Goal: Information Seeking & Learning: Learn about a topic

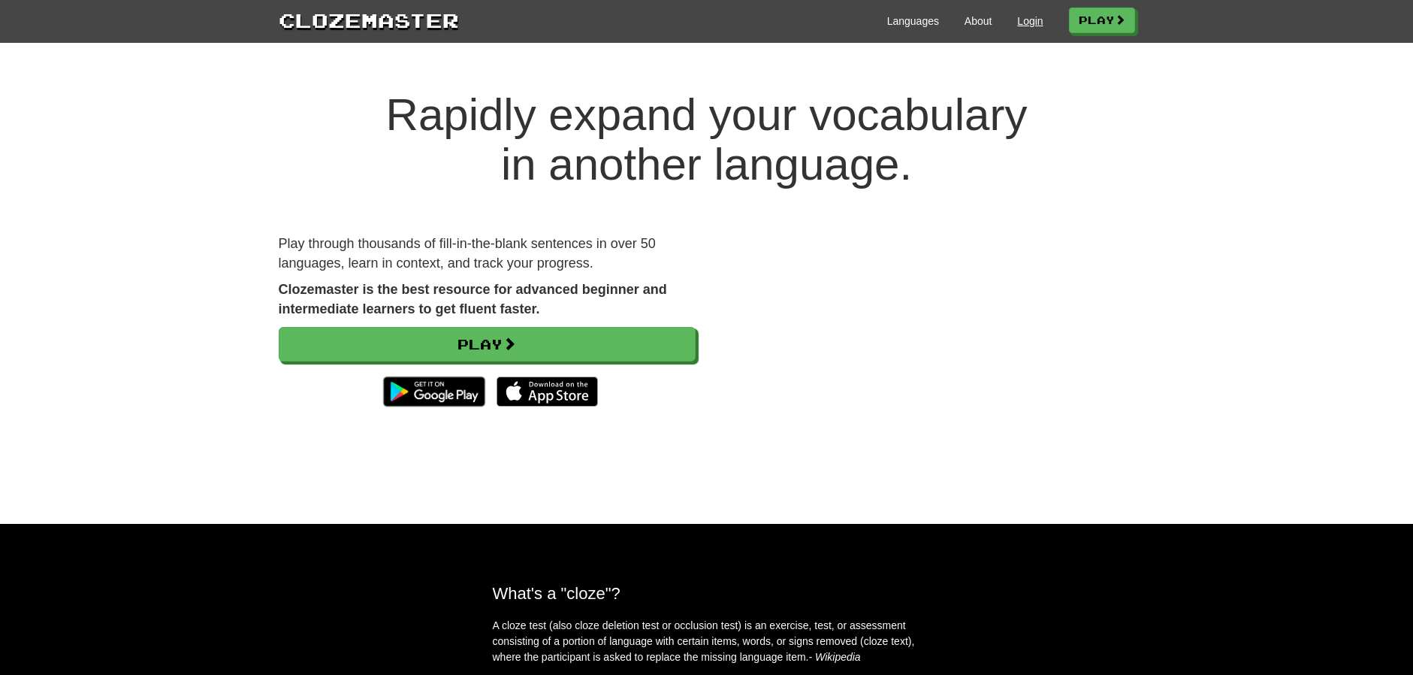
click at [1019, 22] on link "Login" at bounding box center [1030, 21] width 26 height 15
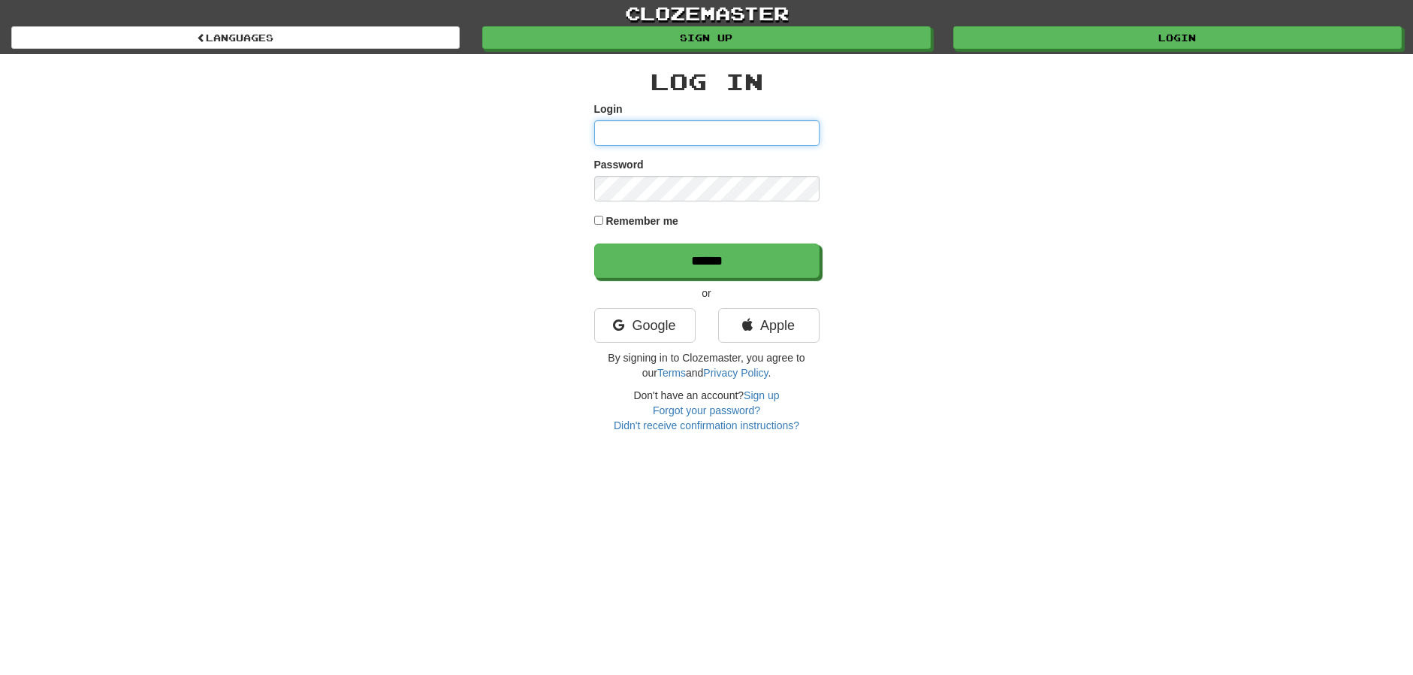
type input "**********"
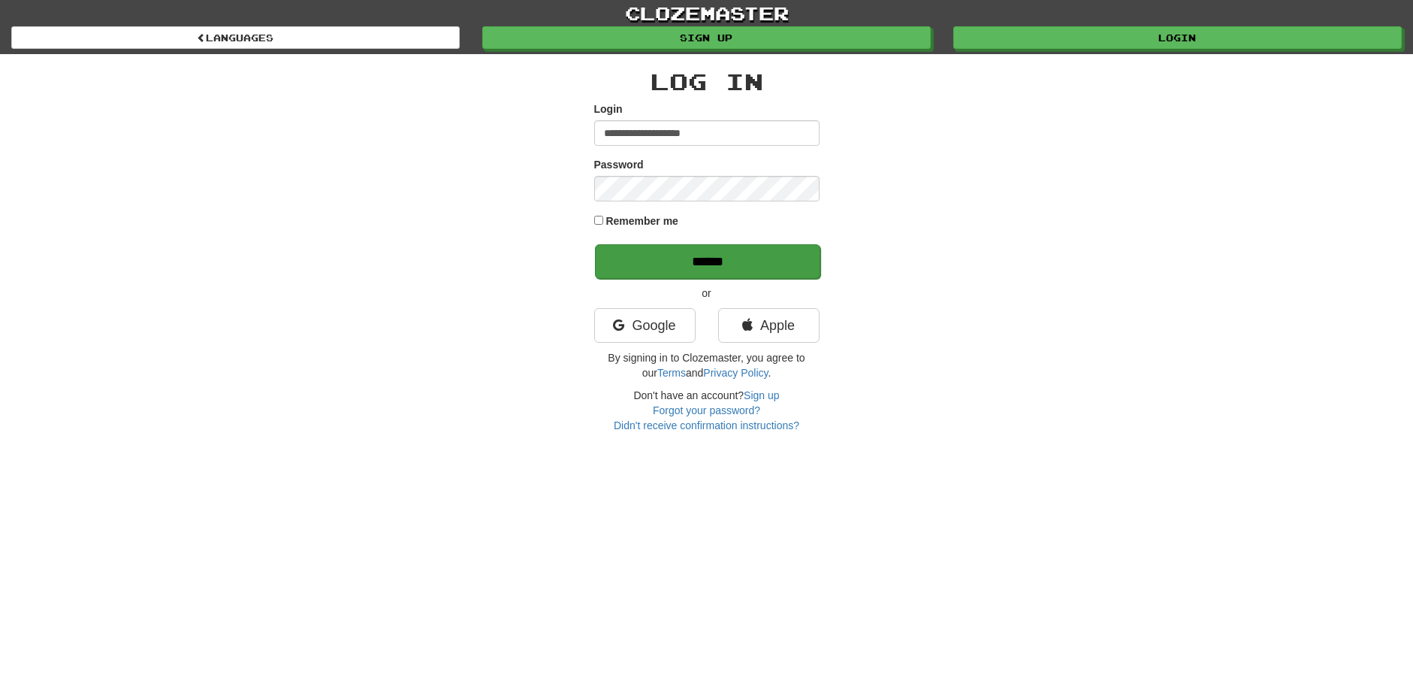
click at [682, 254] on input "******" at bounding box center [707, 261] width 225 height 35
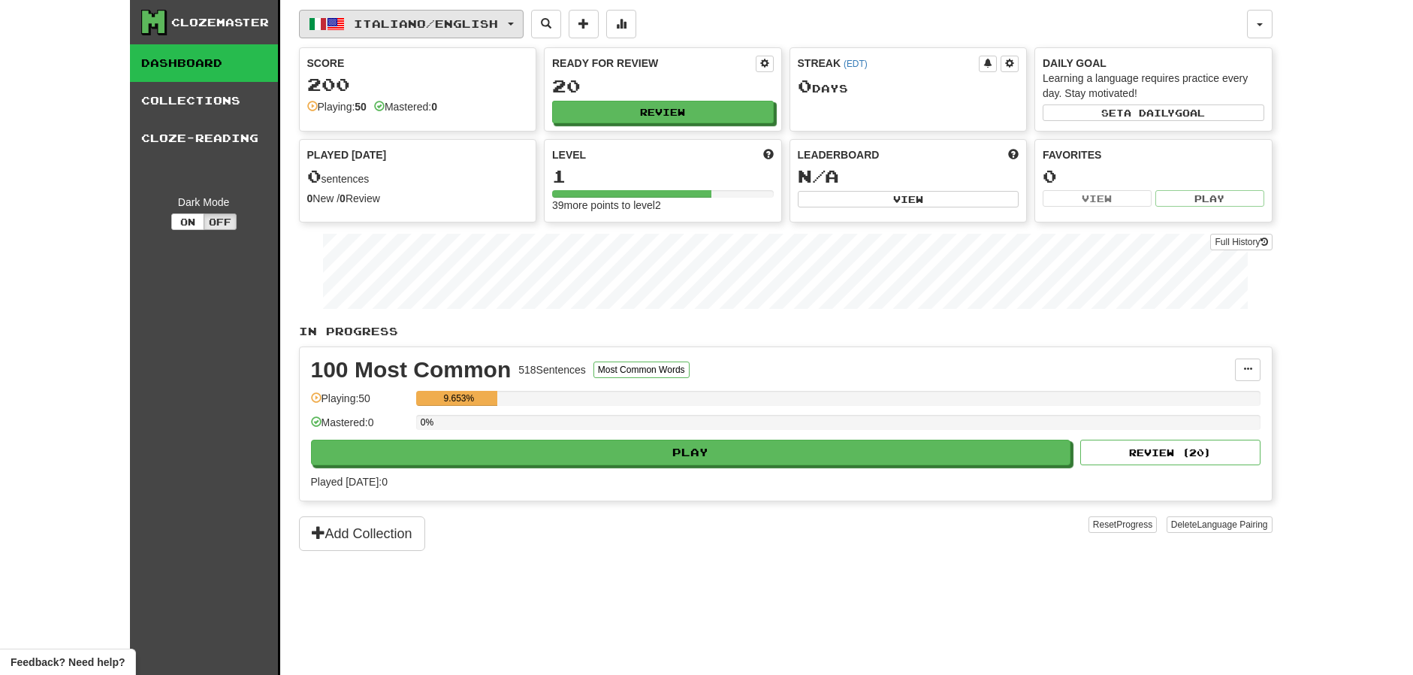
click at [524, 20] on button "Italiano / English" at bounding box center [411, 24] width 225 height 29
click at [470, 120] on link "Language Pairing" at bounding box center [408, 118] width 186 height 21
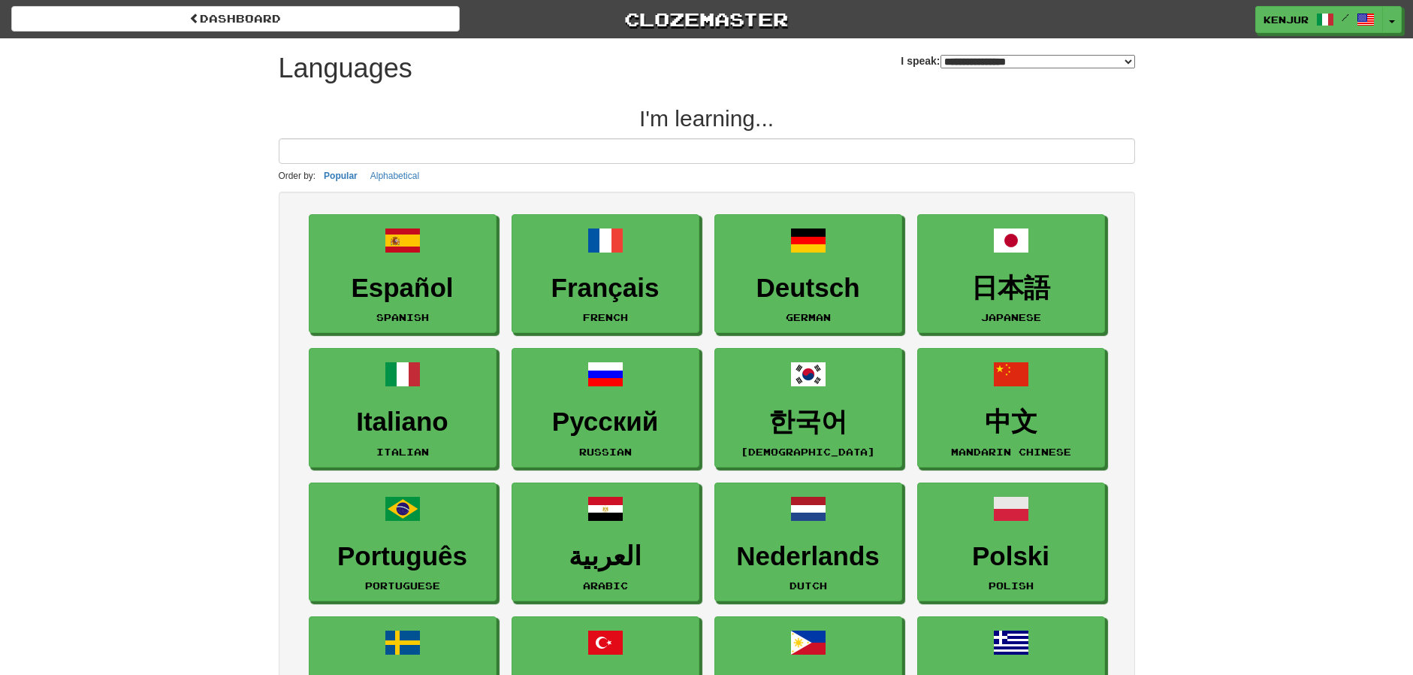
select select "*******"
click at [1023, 633] on span at bounding box center [1012, 643] width 36 height 36
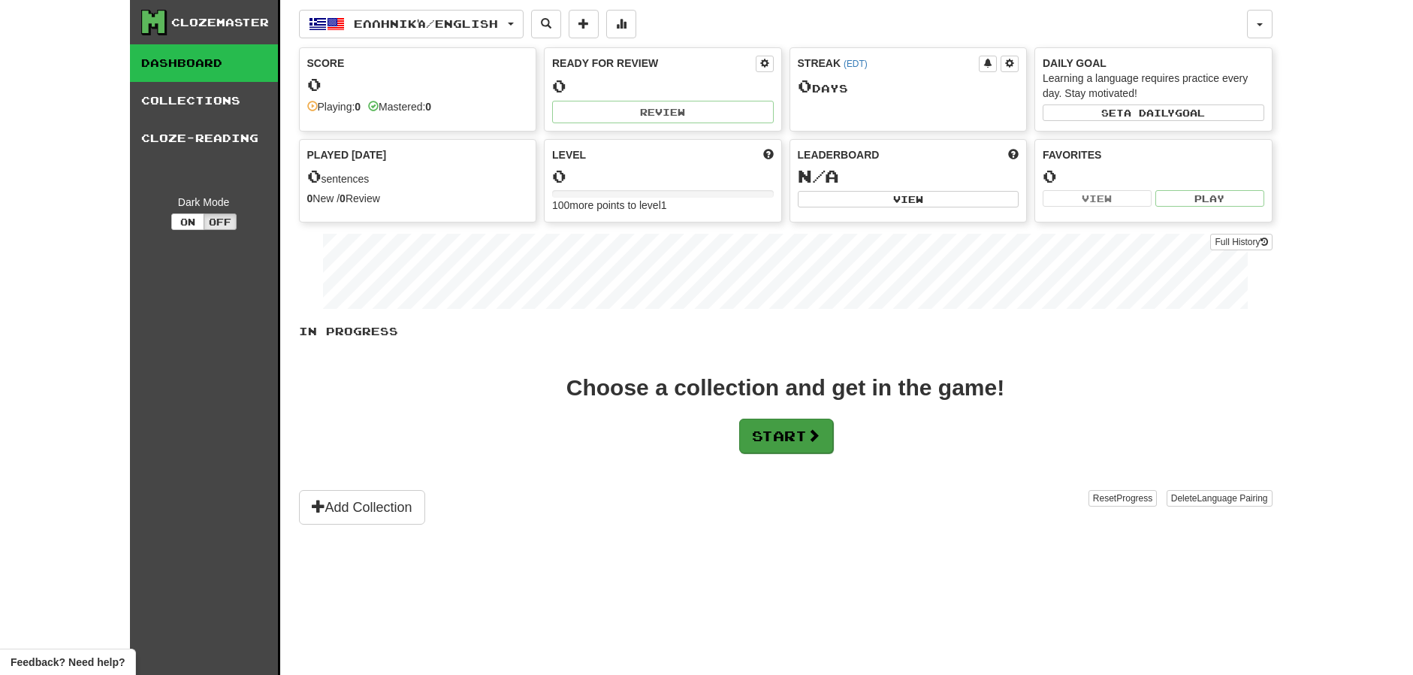
click at [795, 437] on button "Start" at bounding box center [786, 436] width 94 height 35
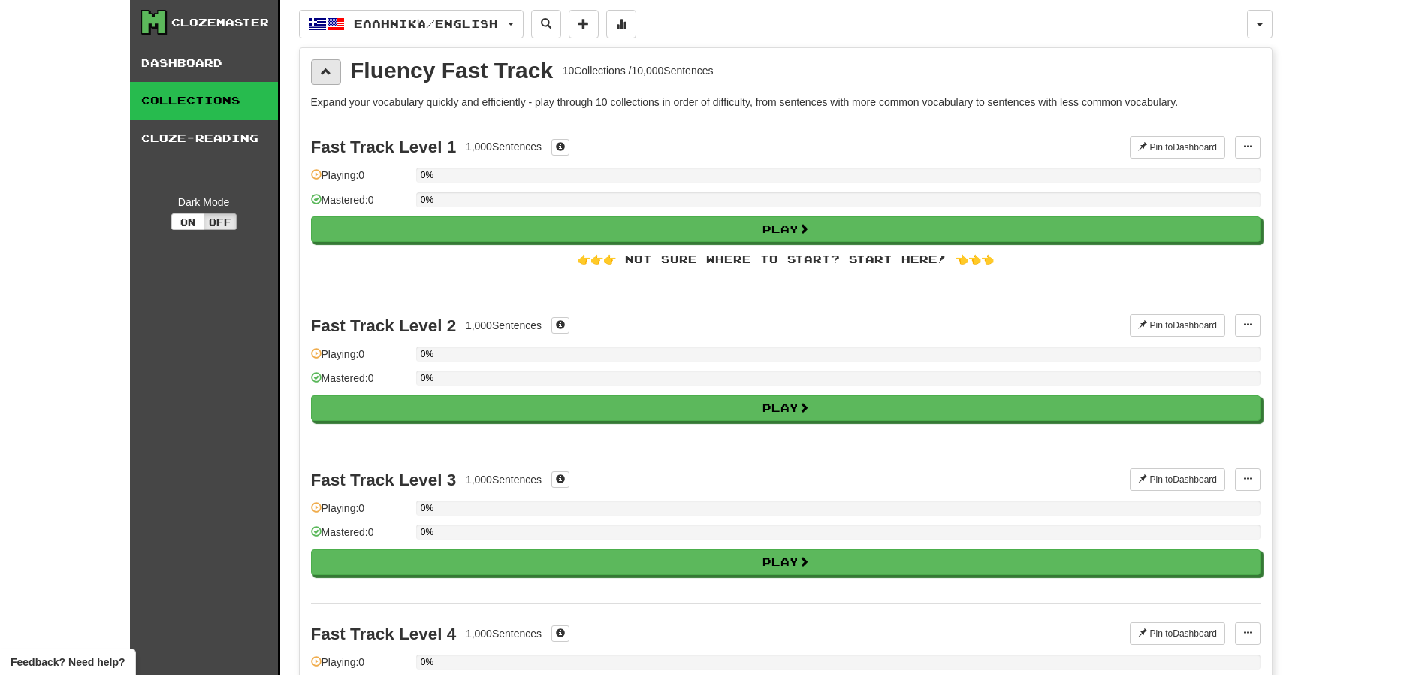
click at [328, 71] on span at bounding box center [326, 71] width 11 height 11
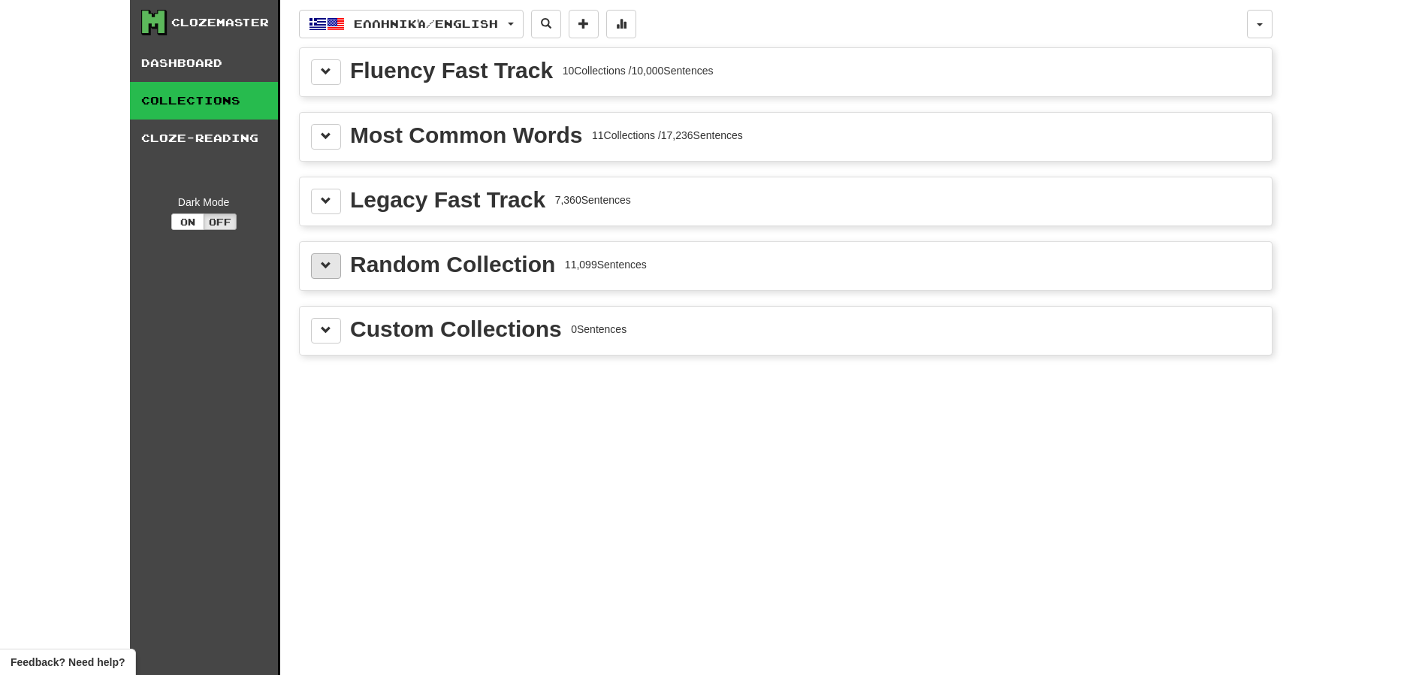
click at [330, 255] on button at bounding box center [326, 266] width 30 height 26
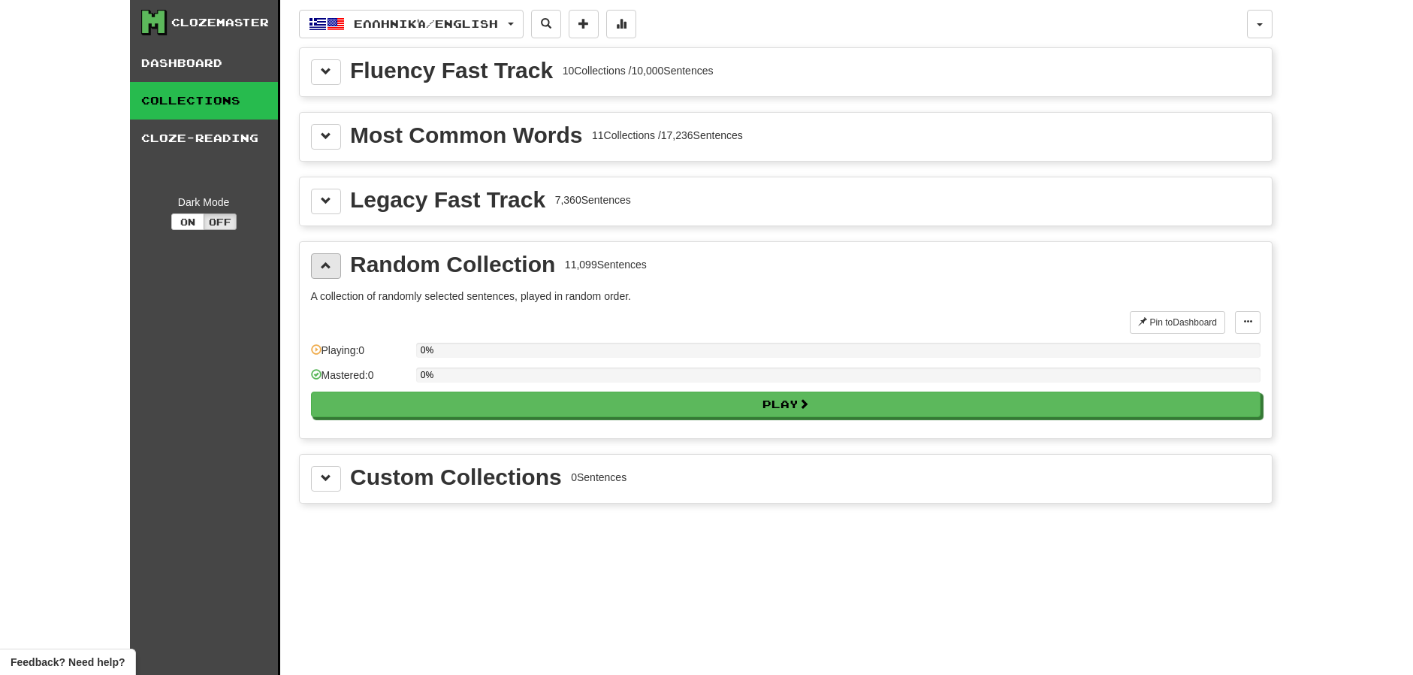
click at [328, 258] on button at bounding box center [326, 266] width 30 height 26
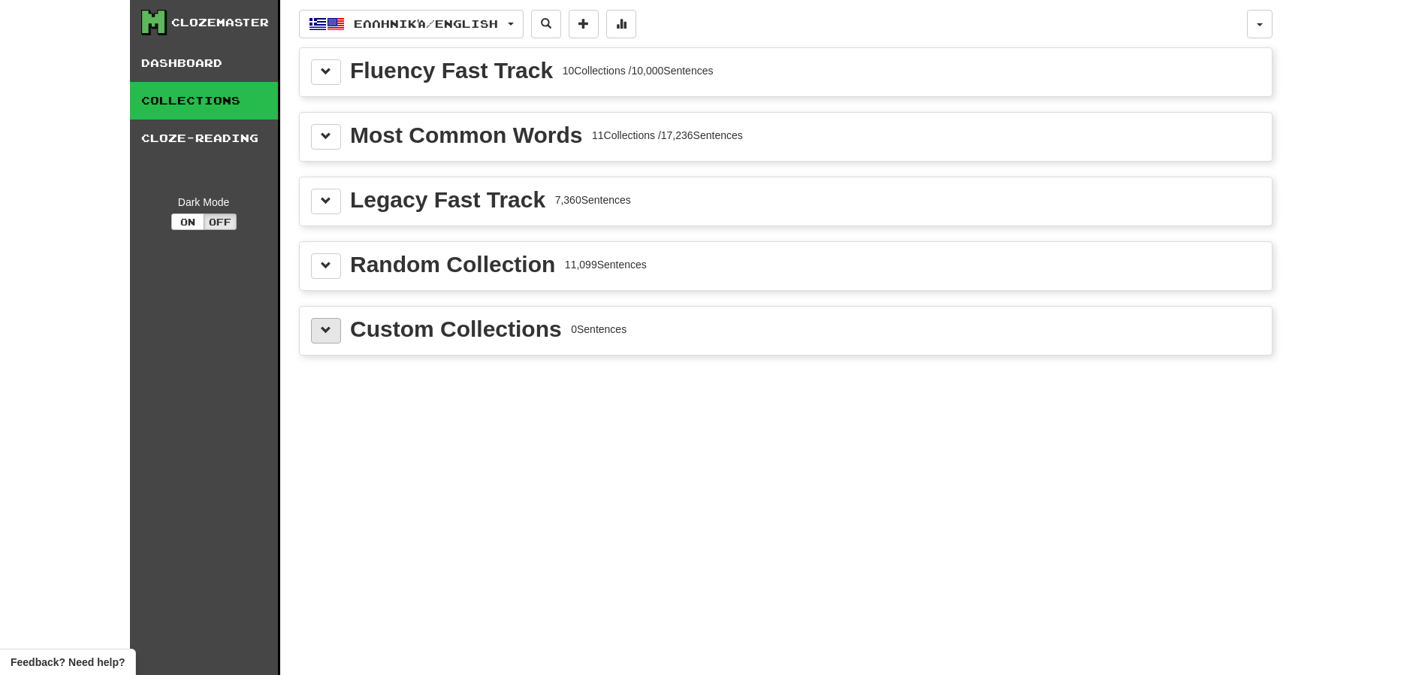
click at [334, 335] on button at bounding box center [326, 331] width 30 height 26
click at [329, 330] on span at bounding box center [326, 330] width 11 height 11
click at [330, 267] on span at bounding box center [326, 265] width 11 height 11
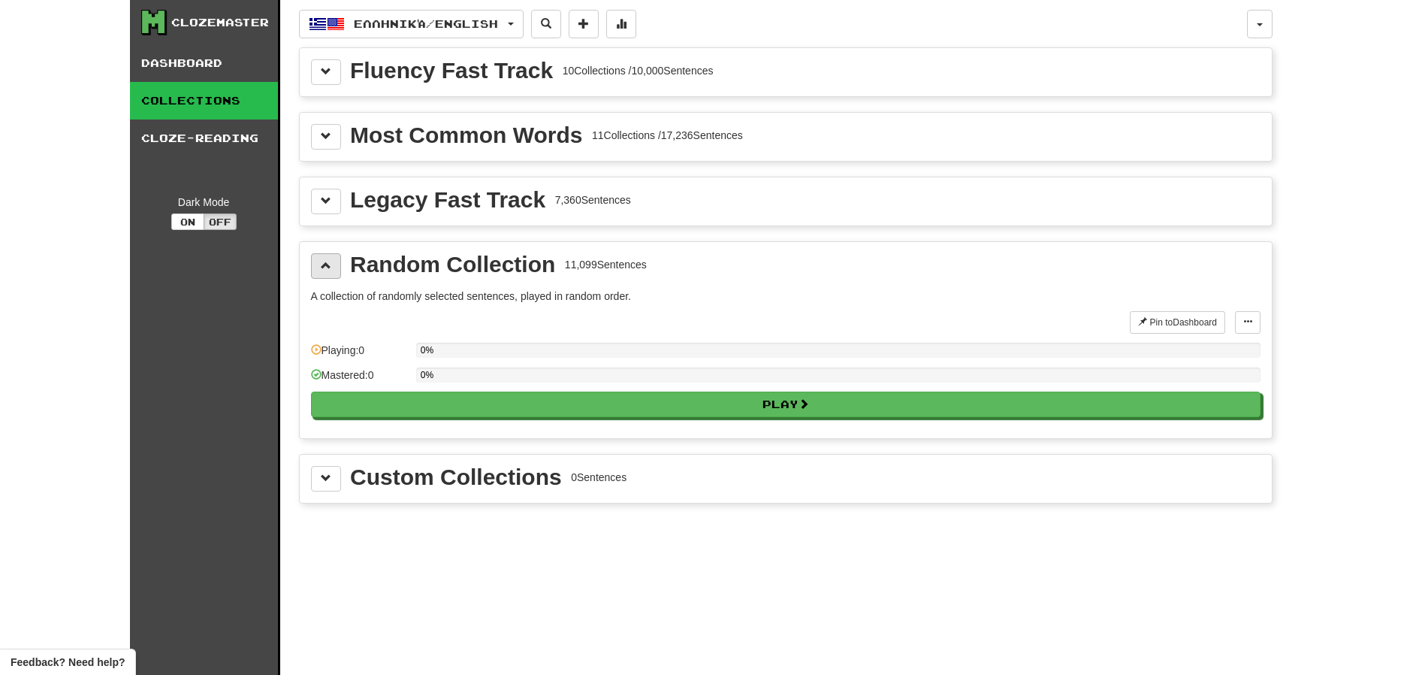
click at [329, 266] on span at bounding box center [326, 265] width 11 height 11
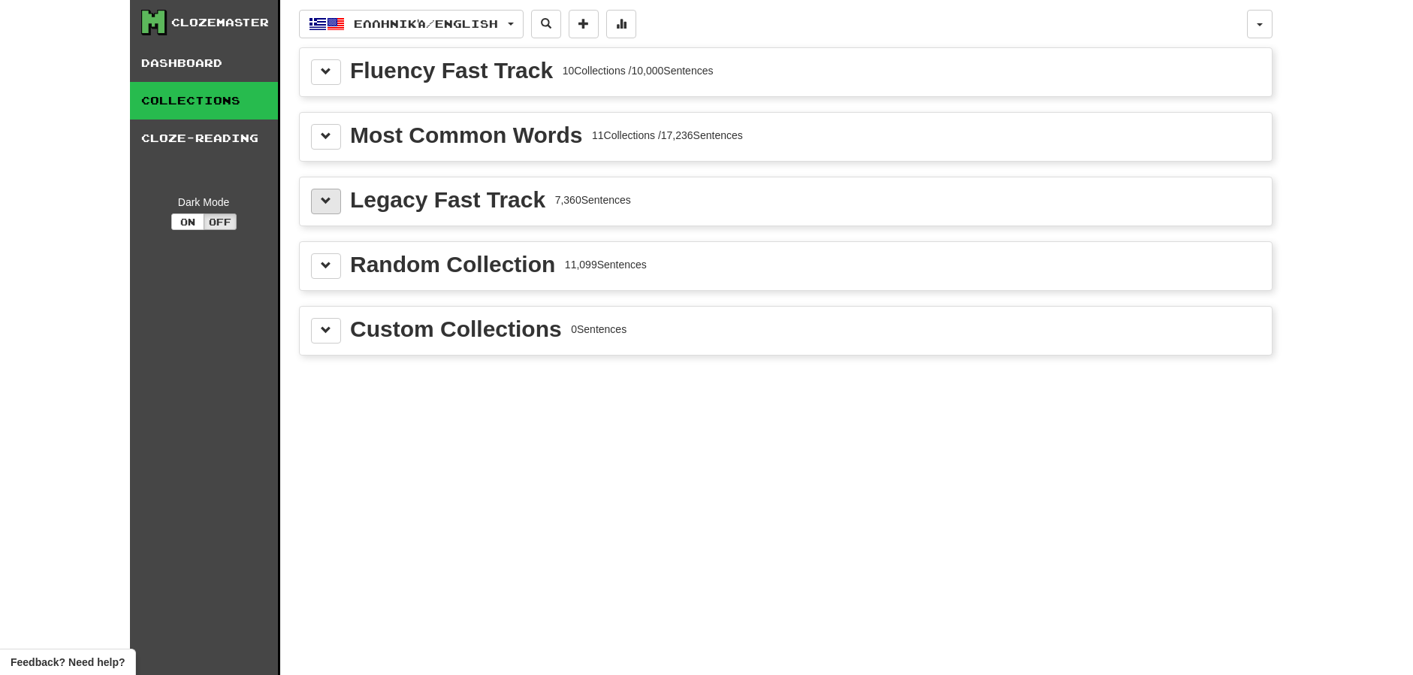
click at [332, 201] on button at bounding box center [326, 202] width 30 height 26
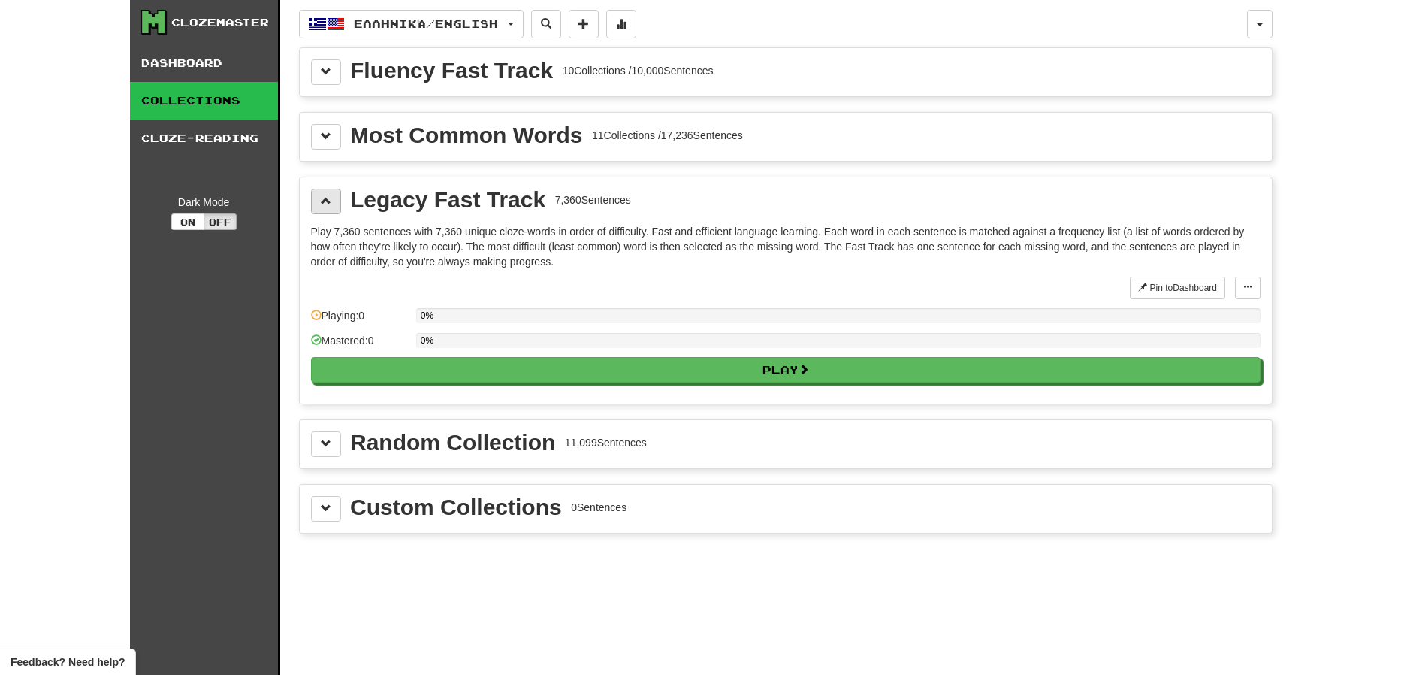
click at [327, 199] on span at bounding box center [326, 200] width 11 height 11
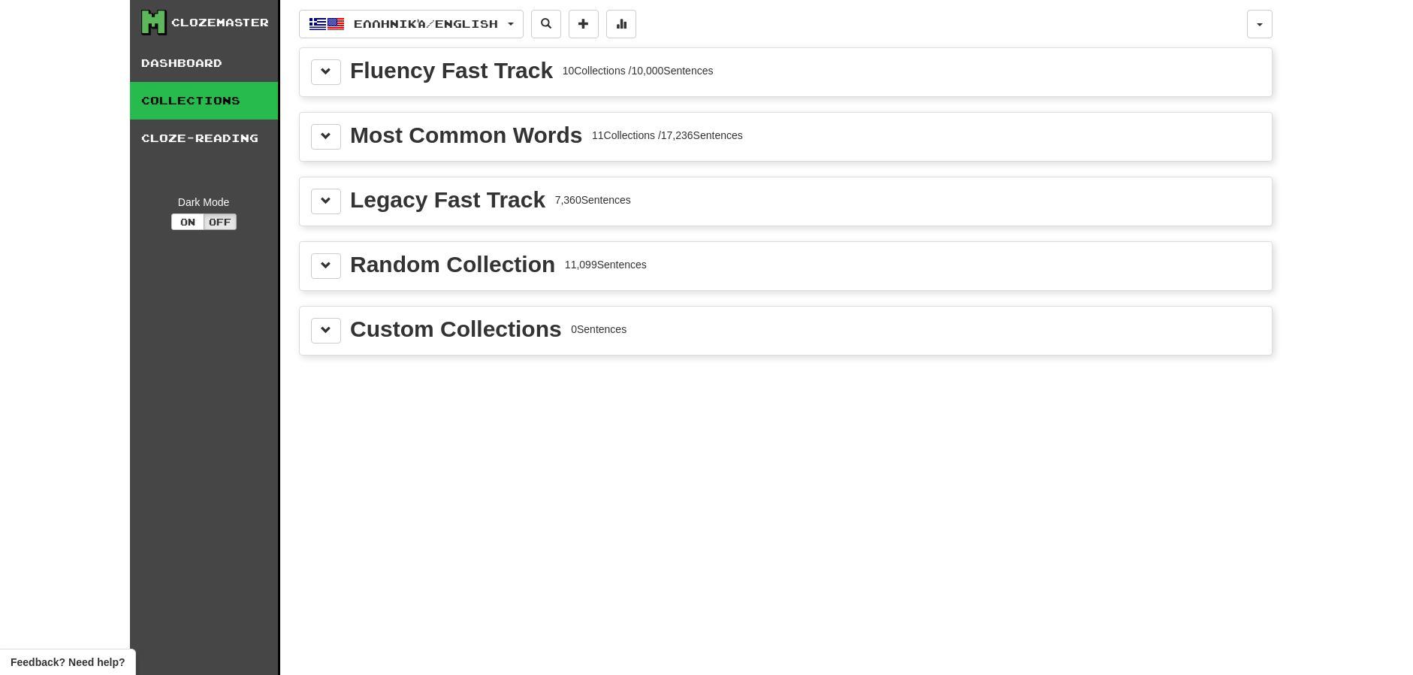
click at [558, 422] on div "Ελληνικά / English Italiano / English Streak: 0 Review: 20 Points today: 0 Ελλη…" at bounding box center [786, 356] width 974 height 712
click at [329, 69] on span at bounding box center [326, 71] width 11 height 11
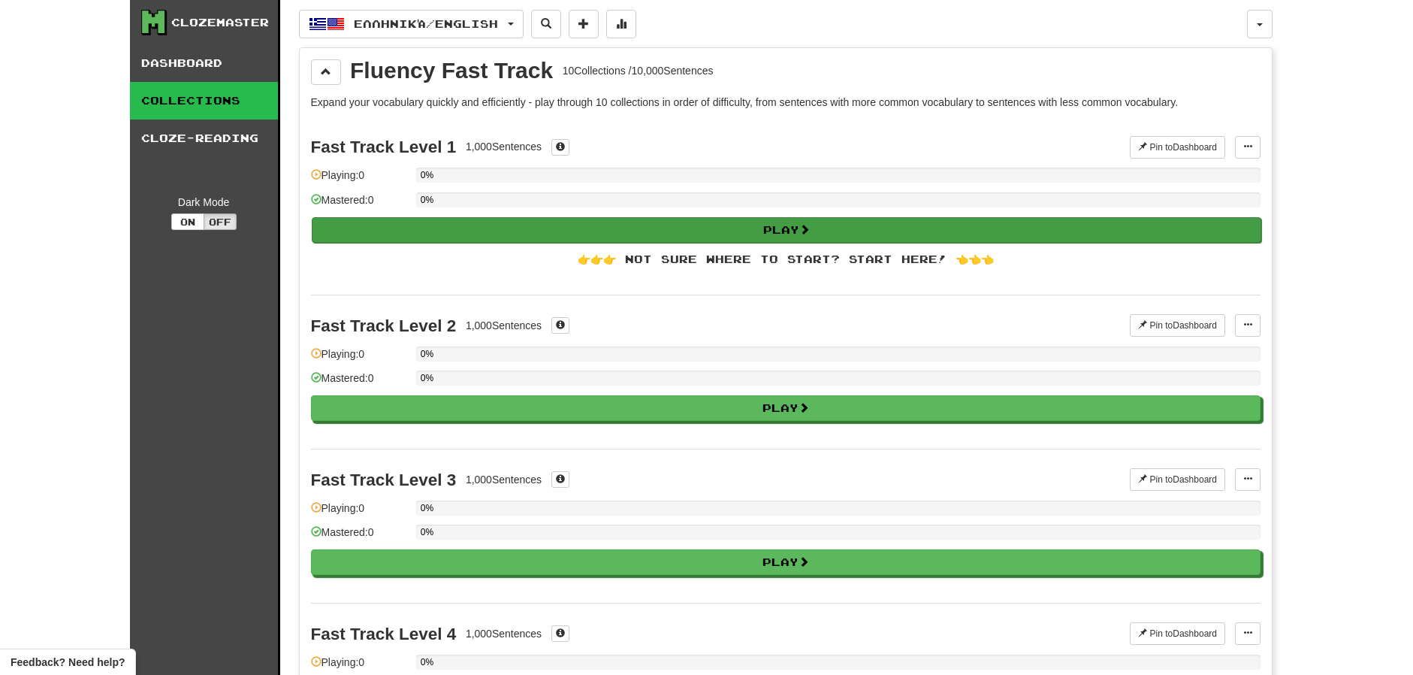
click at [448, 229] on button "Play" at bounding box center [787, 230] width 950 height 26
select select "**"
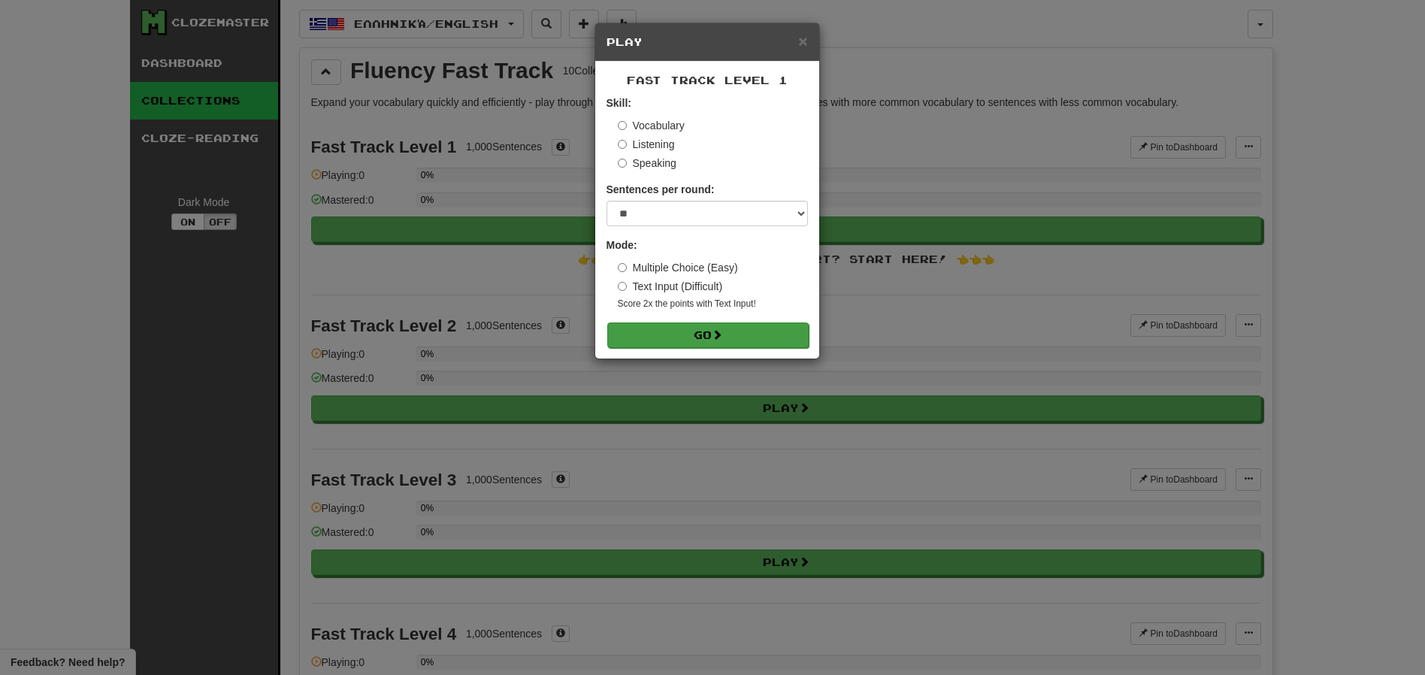
click at [701, 322] on button "Go" at bounding box center [707, 335] width 201 height 26
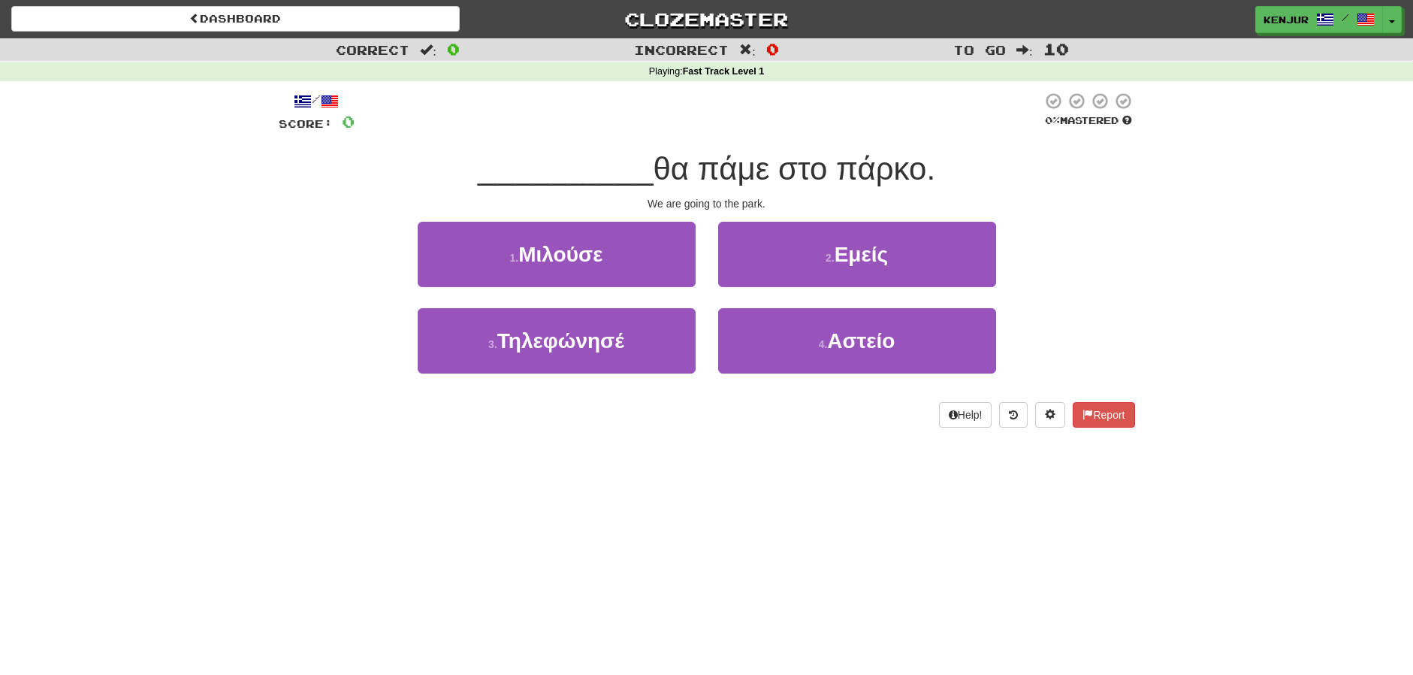
click at [753, 242] on button "2 . Εμείς" at bounding box center [857, 254] width 278 height 65
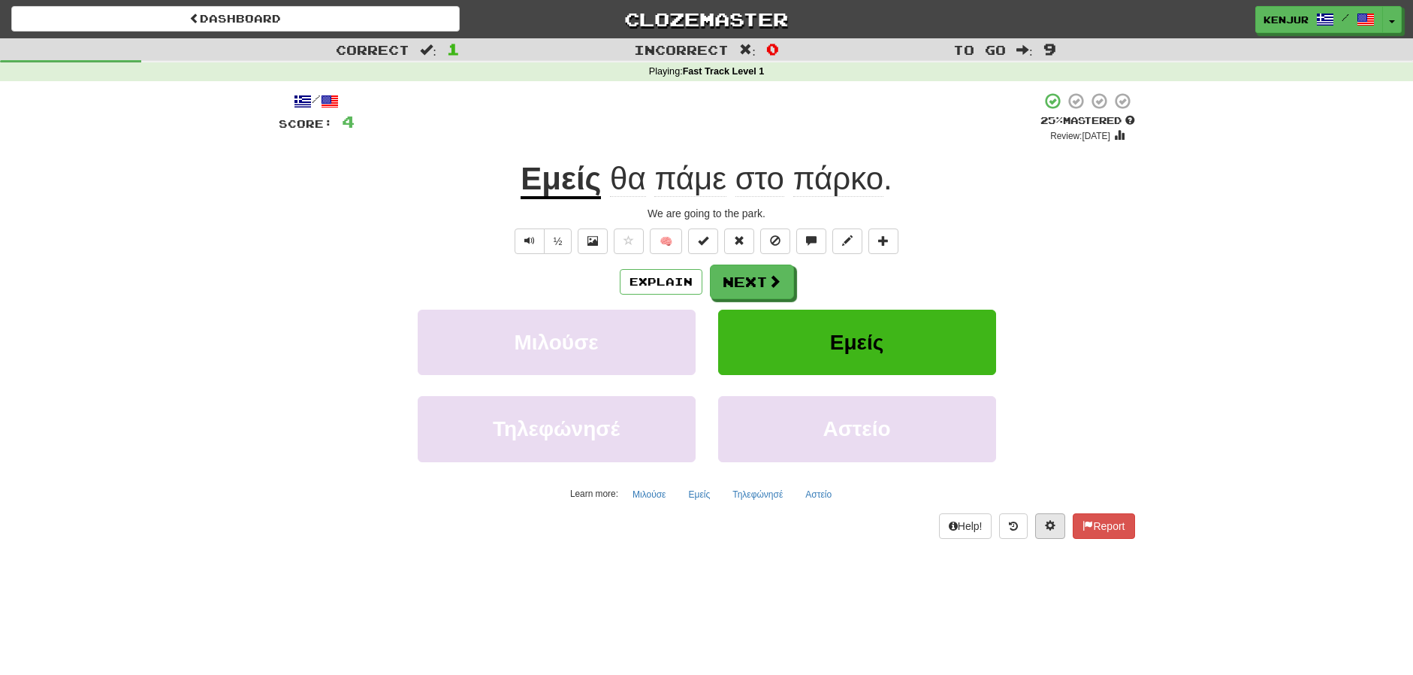
click at [1047, 520] on span at bounding box center [1050, 525] width 11 height 11
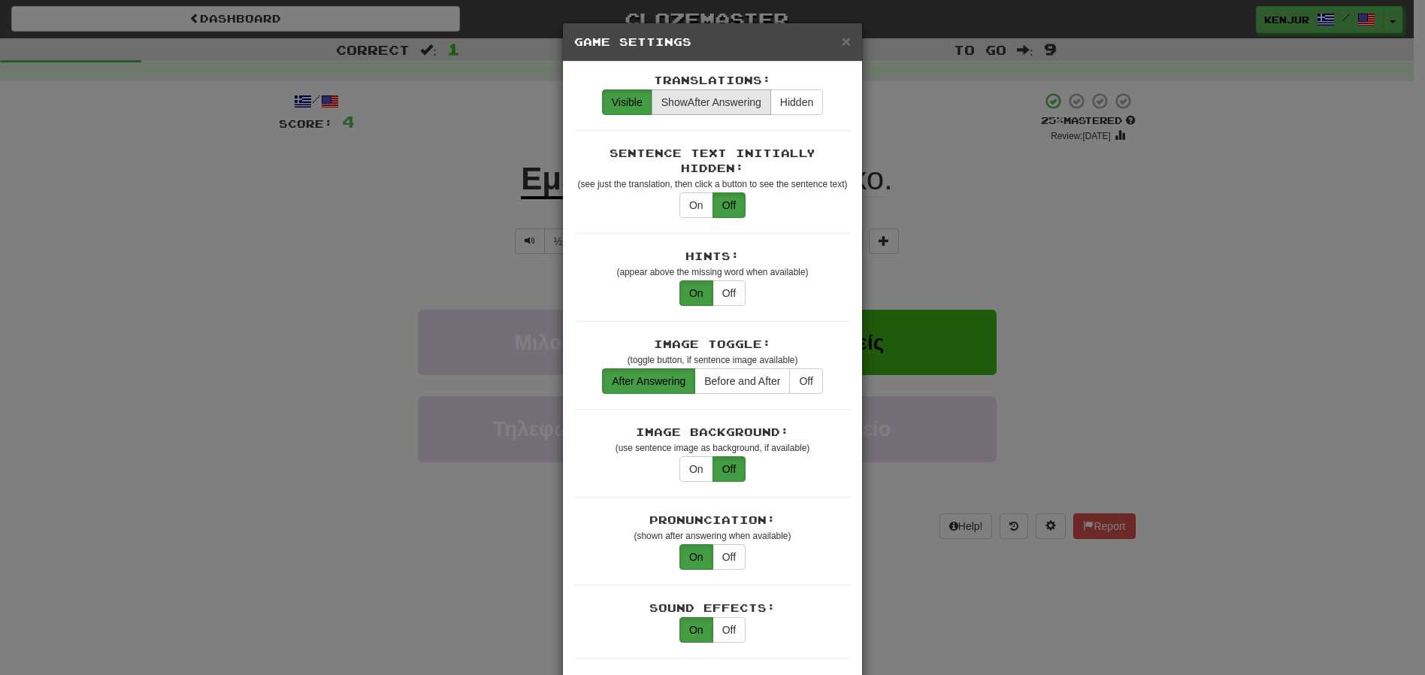
click at [716, 107] on span "Show After Answering" at bounding box center [711, 102] width 100 height 12
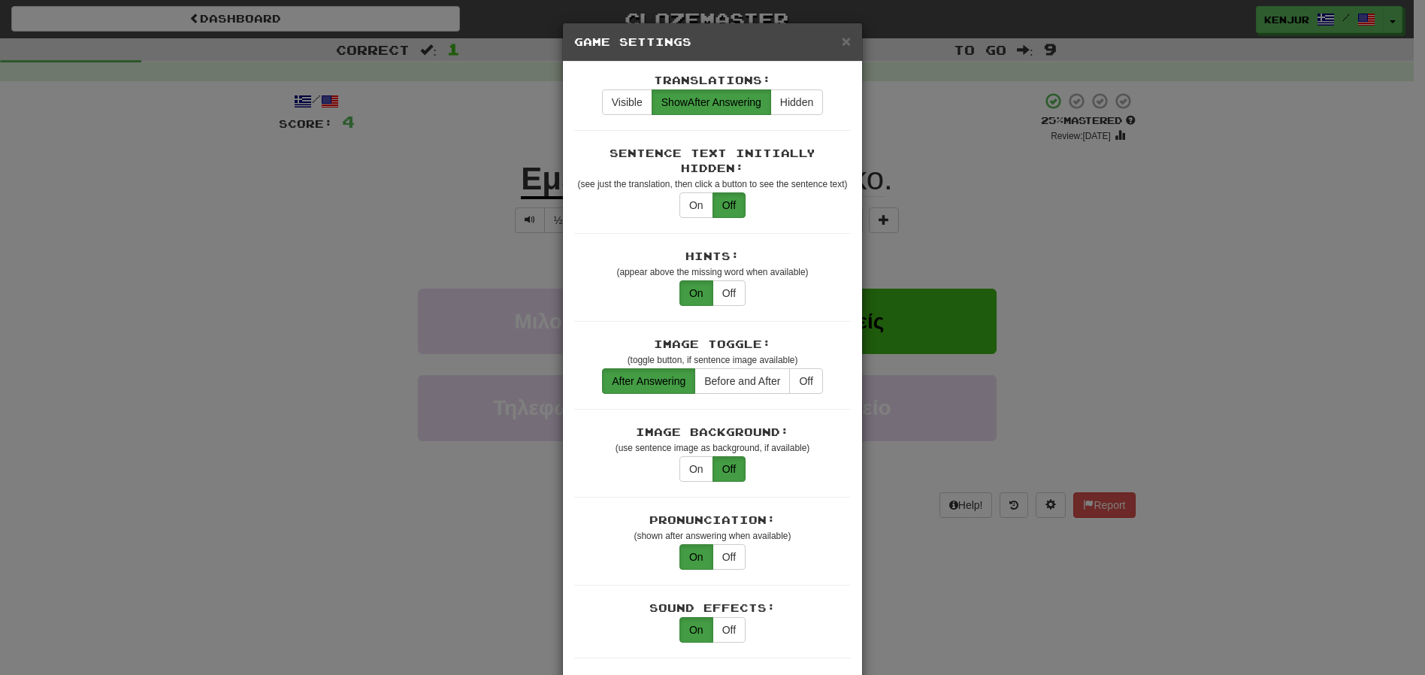
click at [1035, 167] on div "× Game Settings Translations: Visible Show After Answering Hidden Sentence Text…" at bounding box center [712, 337] width 1425 height 675
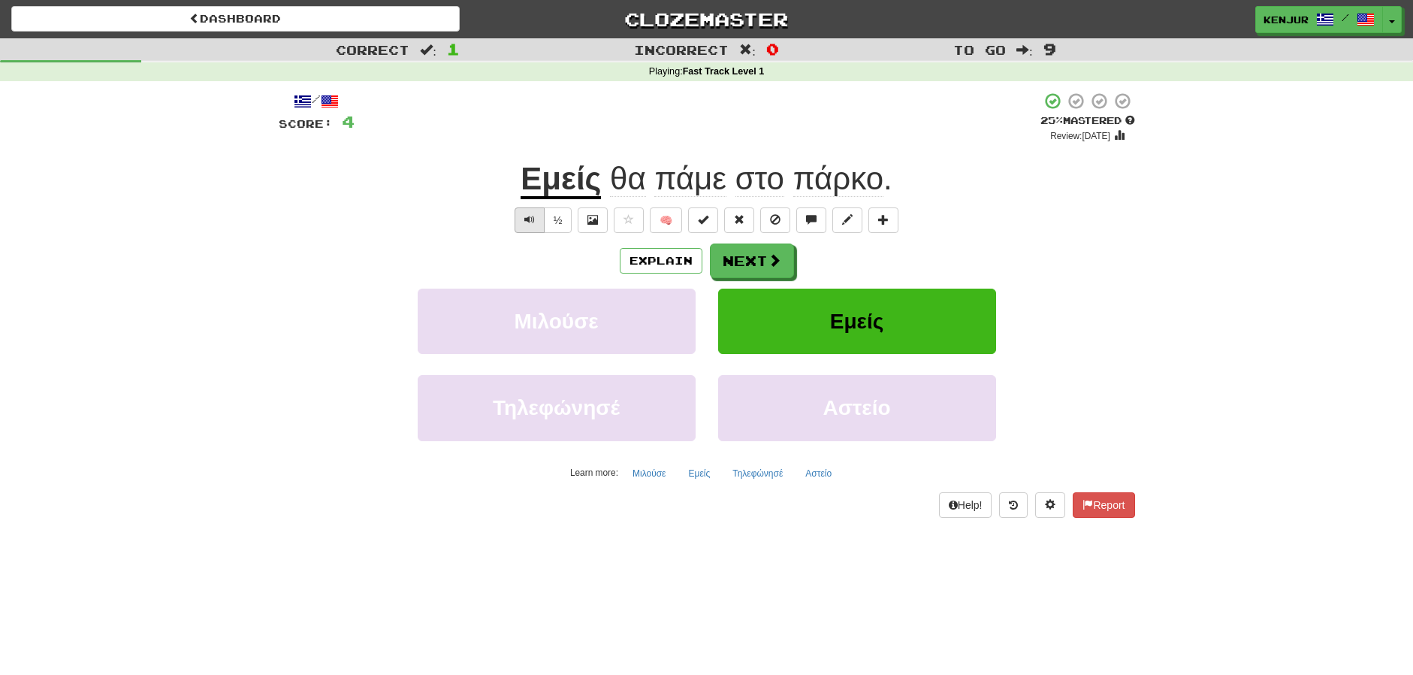
click at [522, 219] on button "Text-to-speech controls" at bounding box center [530, 220] width 30 height 26
click at [1053, 503] on button at bounding box center [1050, 505] width 30 height 26
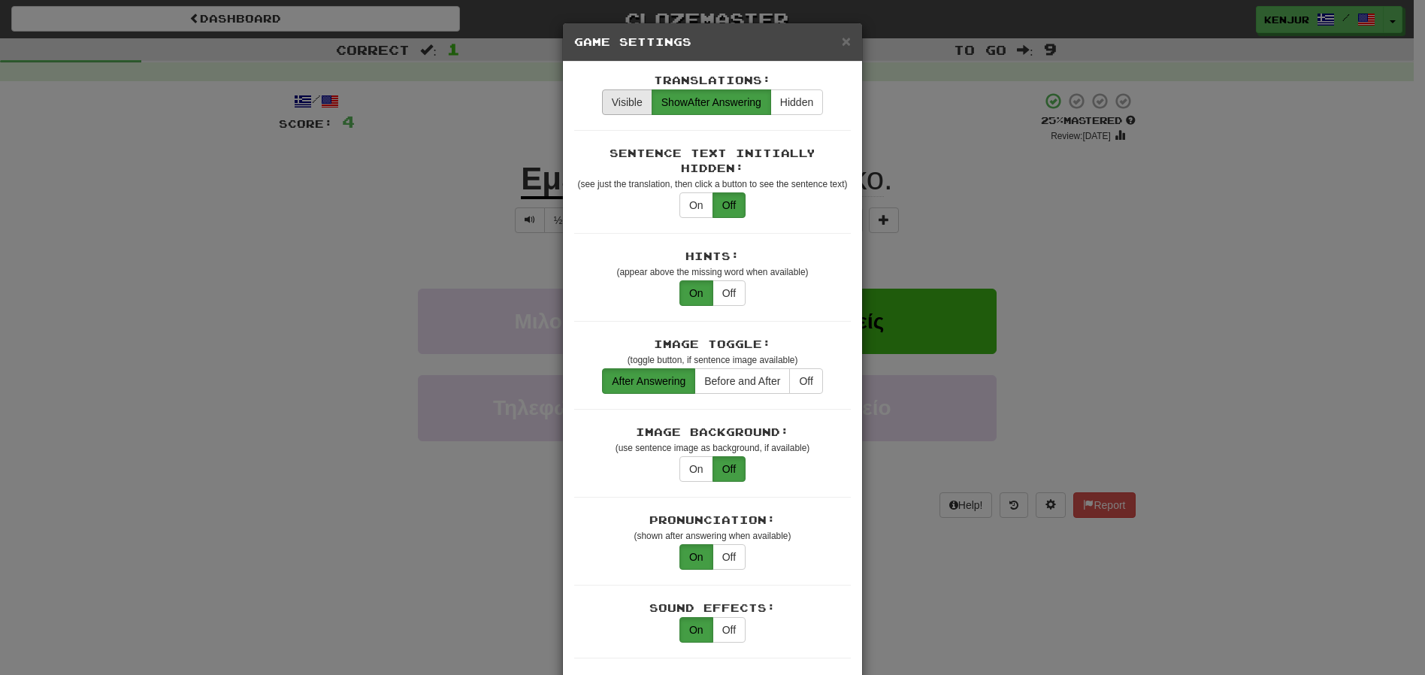
click at [633, 104] on button "Visible" at bounding box center [627, 102] width 50 height 26
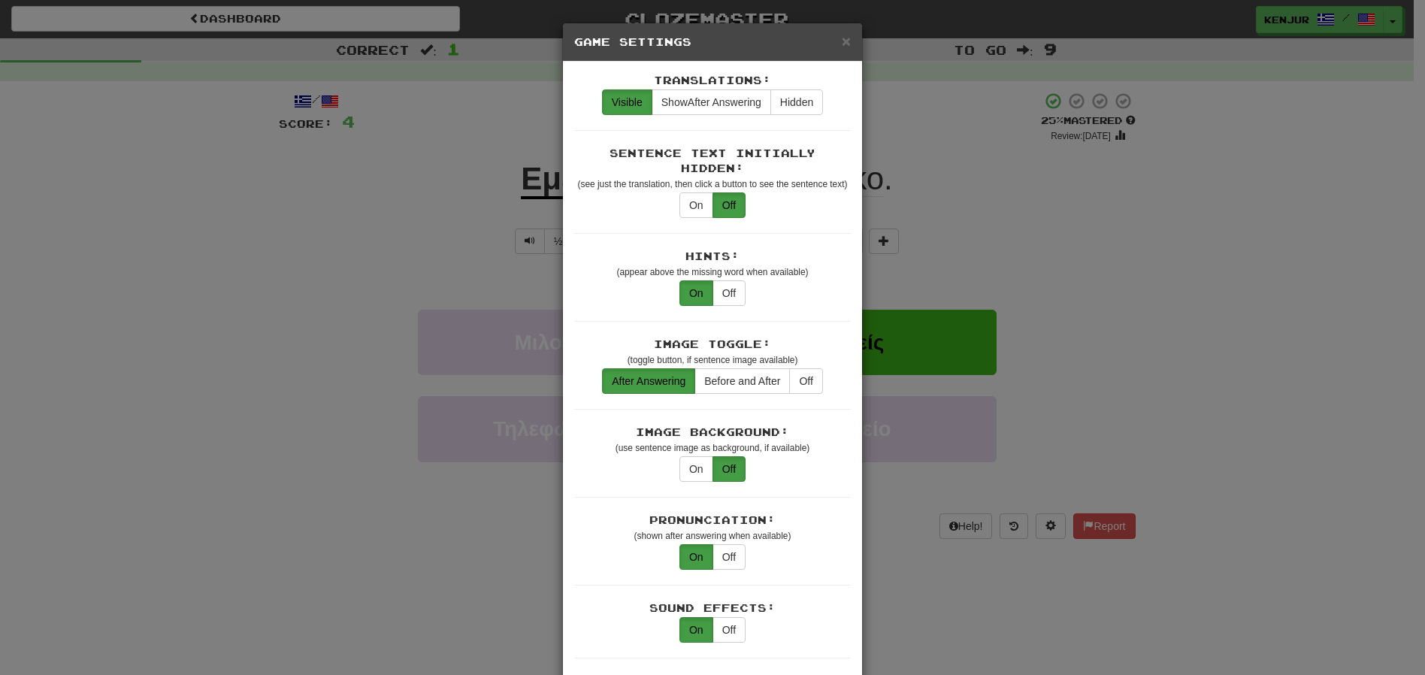
click at [1105, 209] on div "× Game Settings Translations: Visible Show After Answering Hidden Sentence Text…" at bounding box center [712, 337] width 1425 height 675
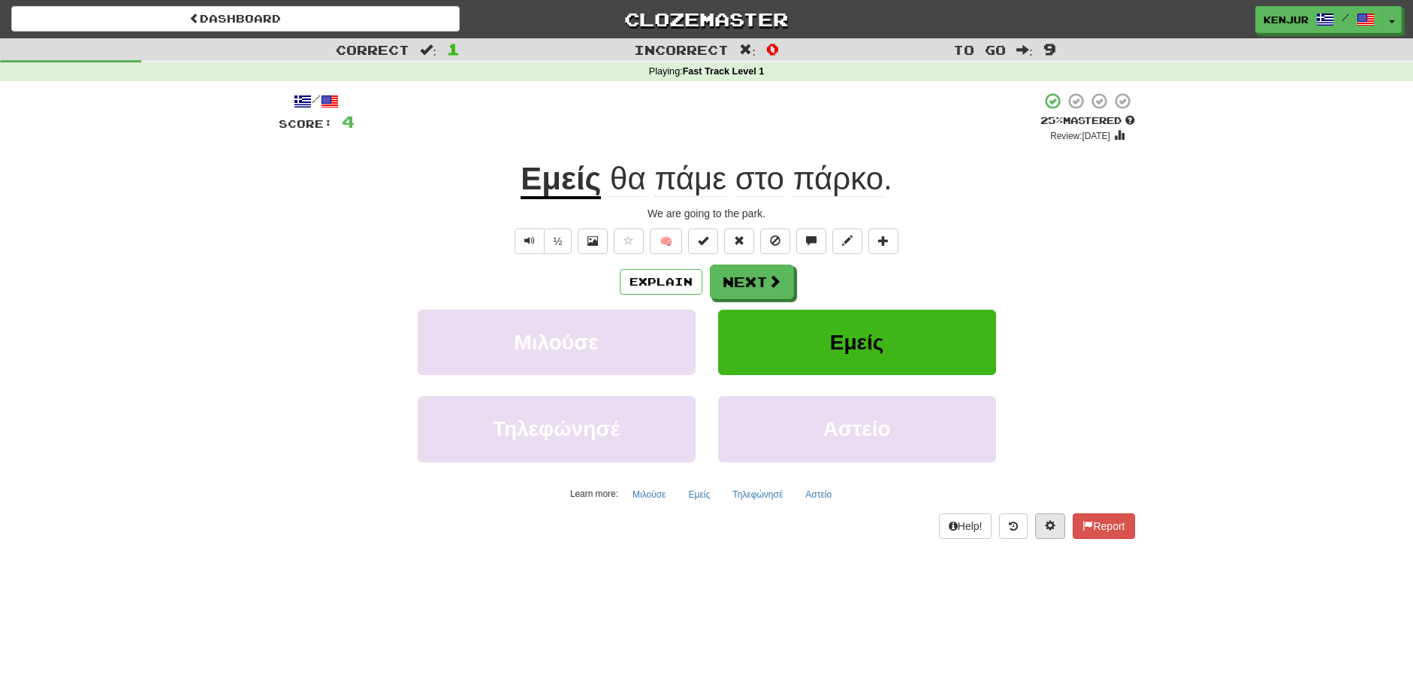
click at [1051, 527] on span at bounding box center [1050, 525] width 11 height 11
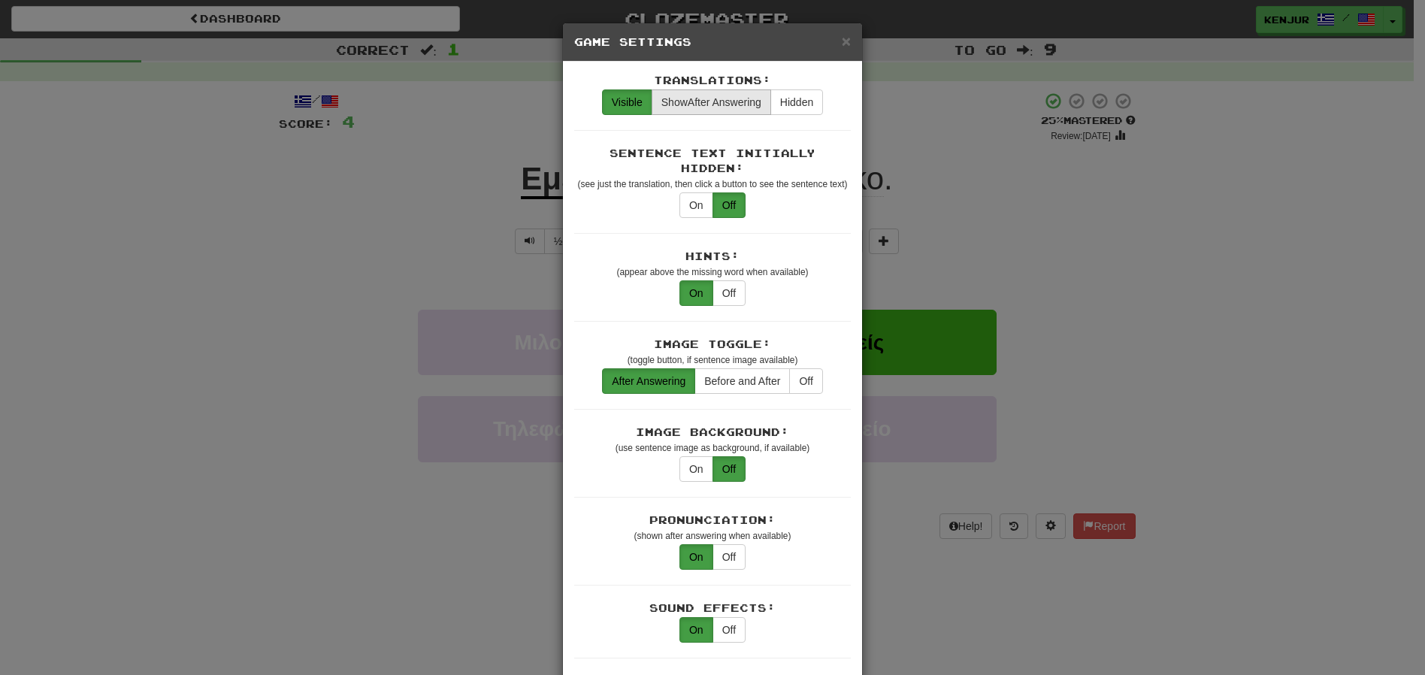
click at [708, 104] on span "Show After Answering" at bounding box center [711, 102] width 100 height 12
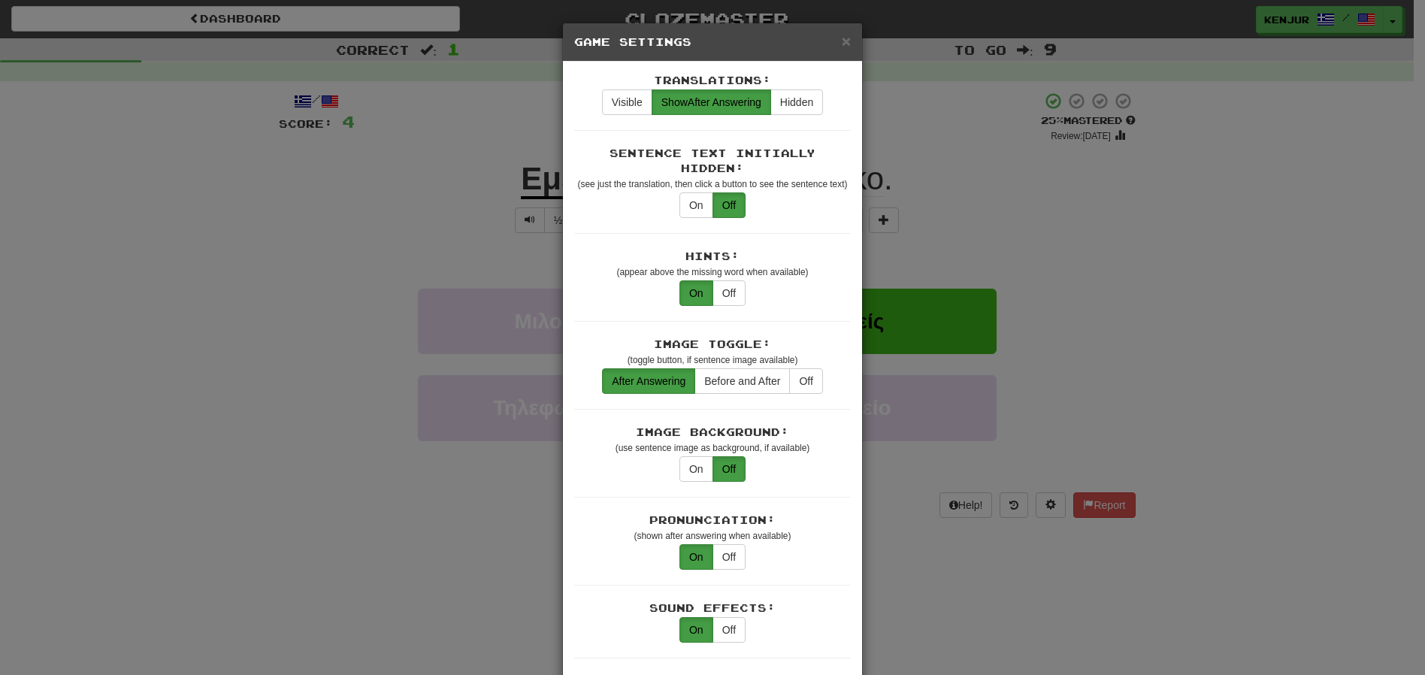
click at [1002, 186] on div "× Game Settings Translations: Visible Show After Answering Hidden Sentence Text…" at bounding box center [712, 337] width 1425 height 675
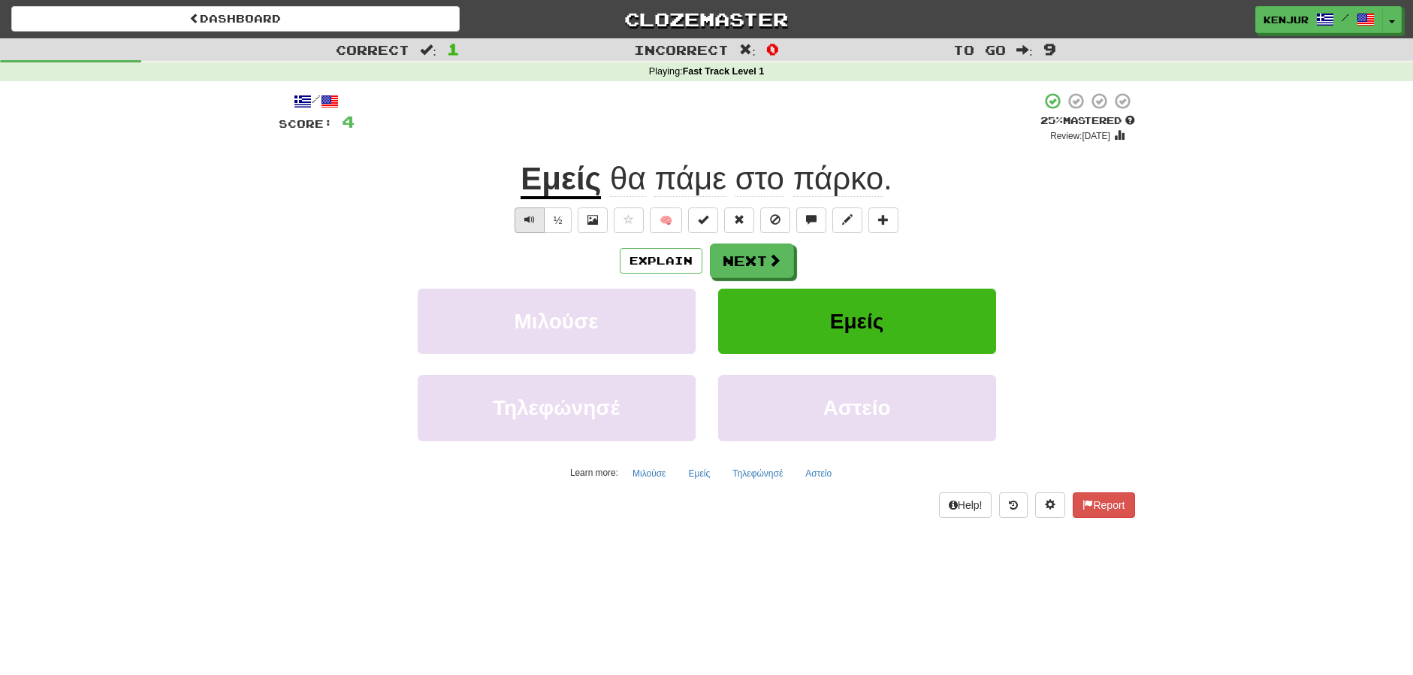
click at [534, 223] on span "Text-to-speech controls" at bounding box center [529, 219] width 11 height 11
click at [731, 255] on button "Next" at bounding box center [753, 261] width 84 height 35
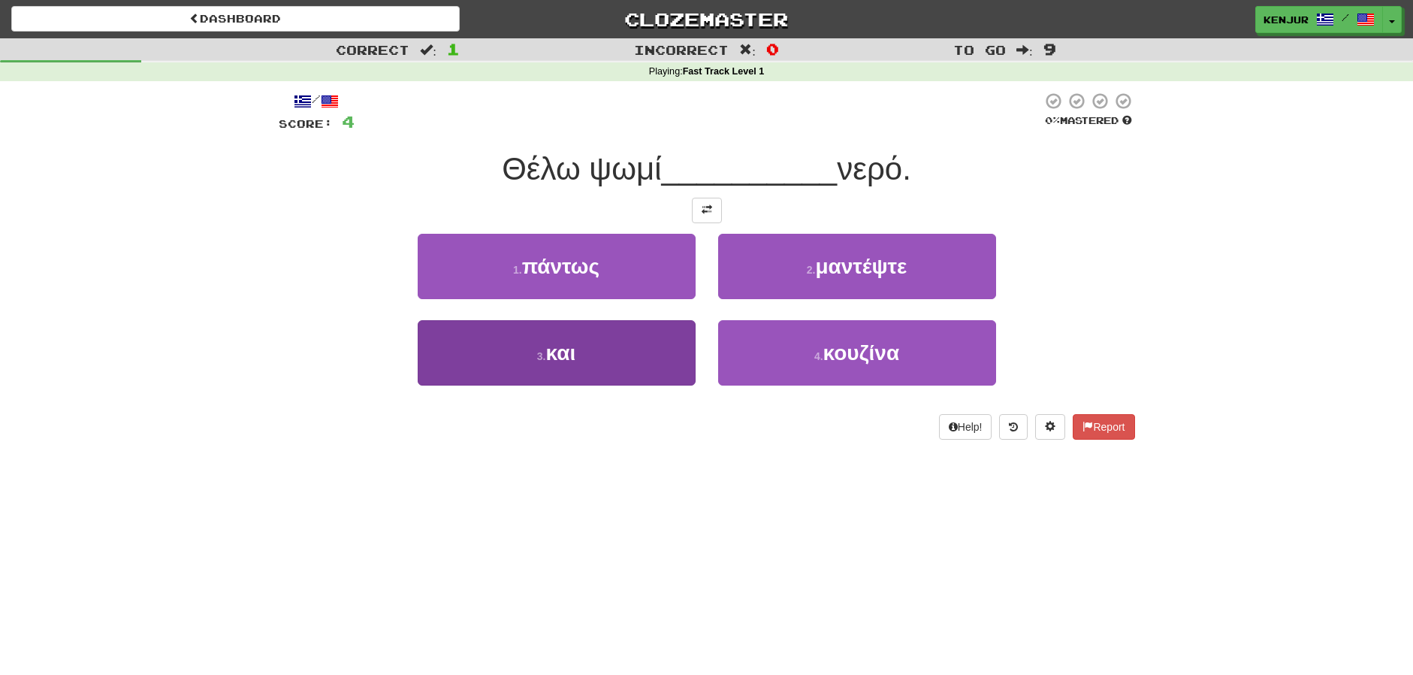
click at [640, 358] on button "3 . και" at bounding box center [557, 352] width 278 height 65
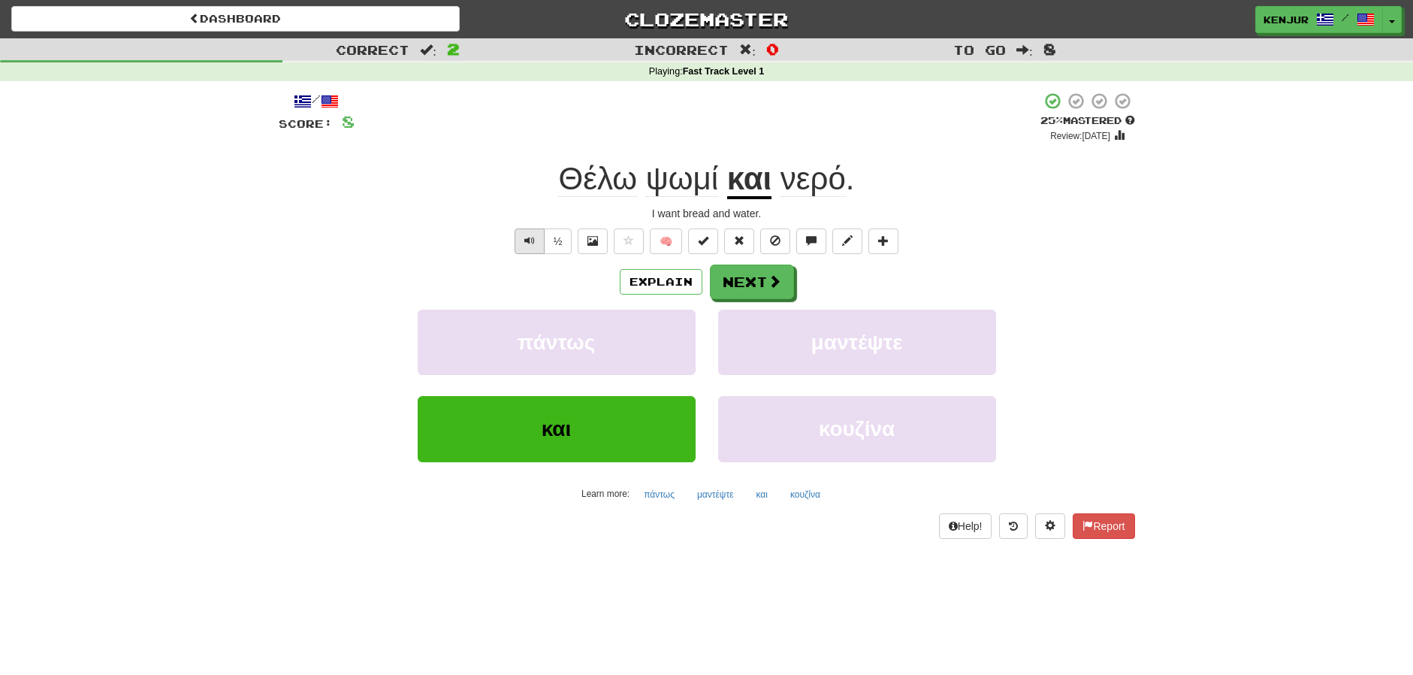
click at [535, 232] on button "Text-to-speech controls" at bounding box center [530, 241] width 30 height 26
click at [735, 277] on button "Next" at bounding box center [753, 282] width 84 height 35
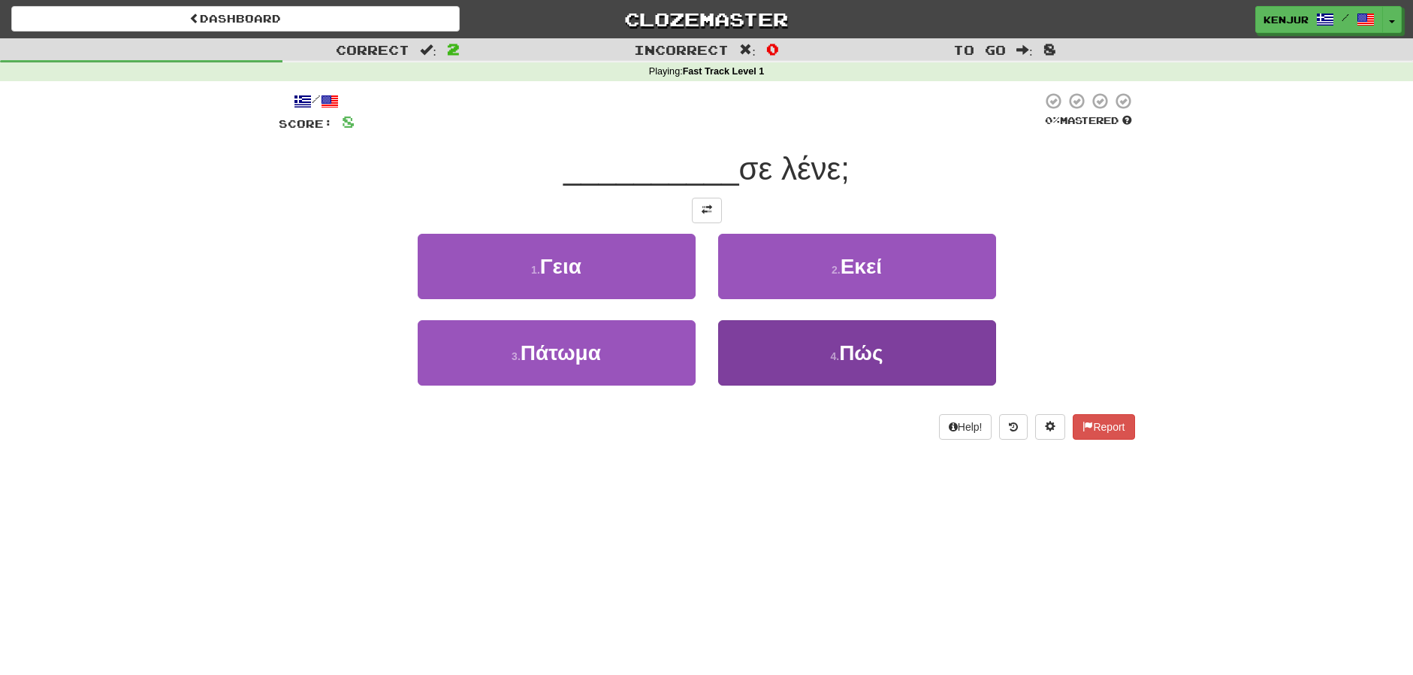
click at [732, 351] on button "4 . Πώς" at bounding box center [857, 352] width 278 height 65
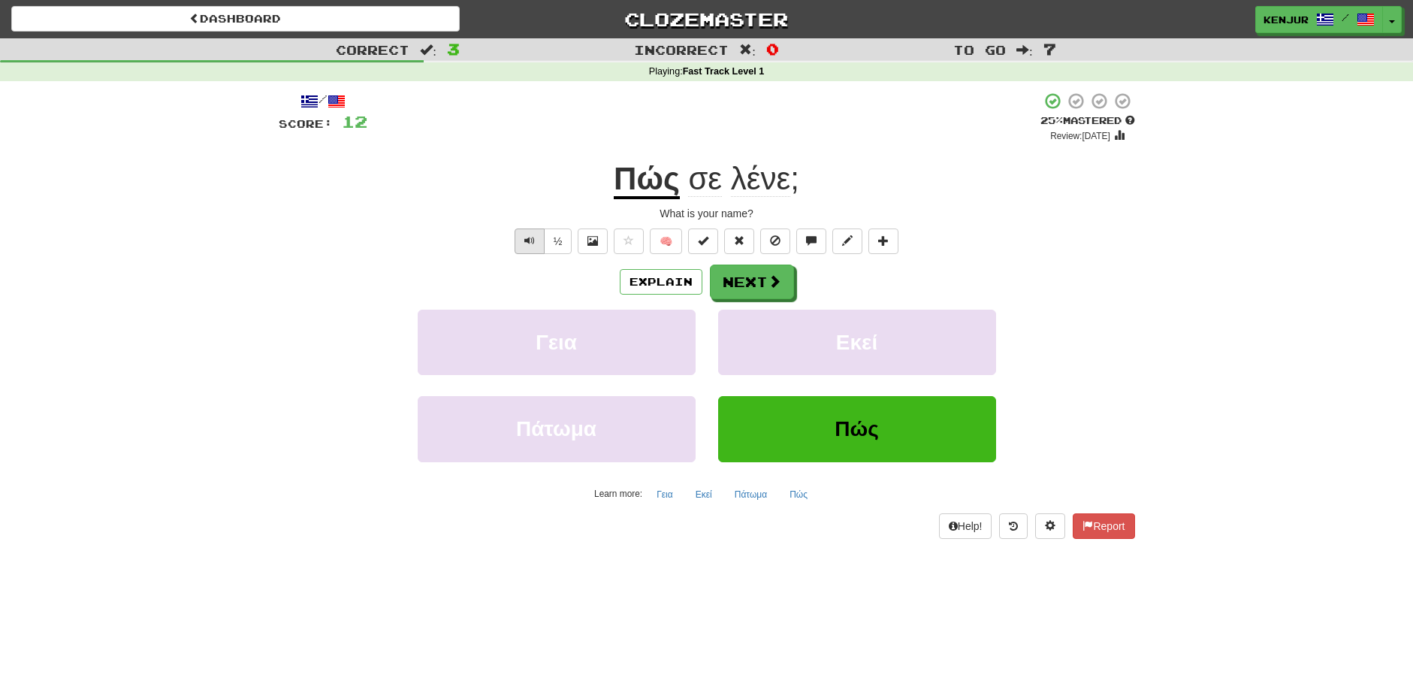
click at [535, 239] on button "Text-to-speech controls" at bounding box center [530, 241] width 30 height 26
click at [769, 281] on span at bounding box center [776, 282] width 14 height 14
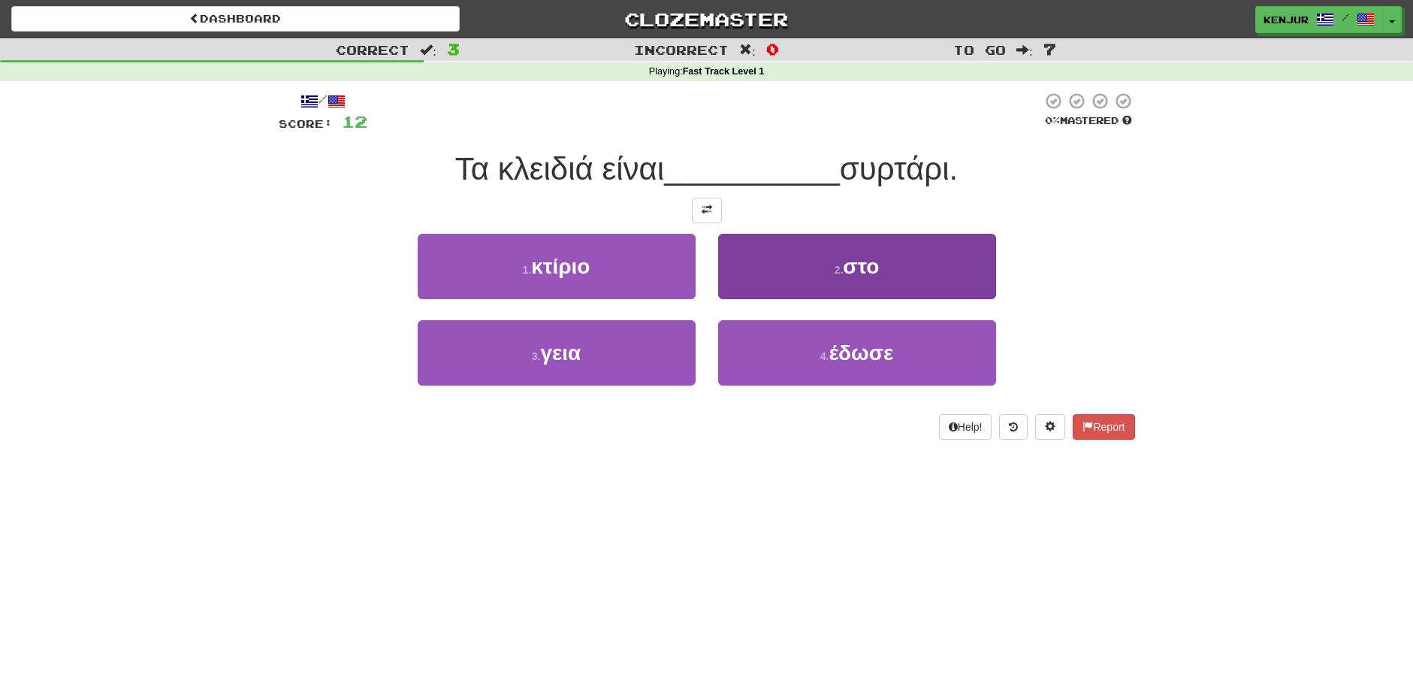
click at [803, 273] on button "2 . στο" at bounding box center [857, 266] width 278 height 65
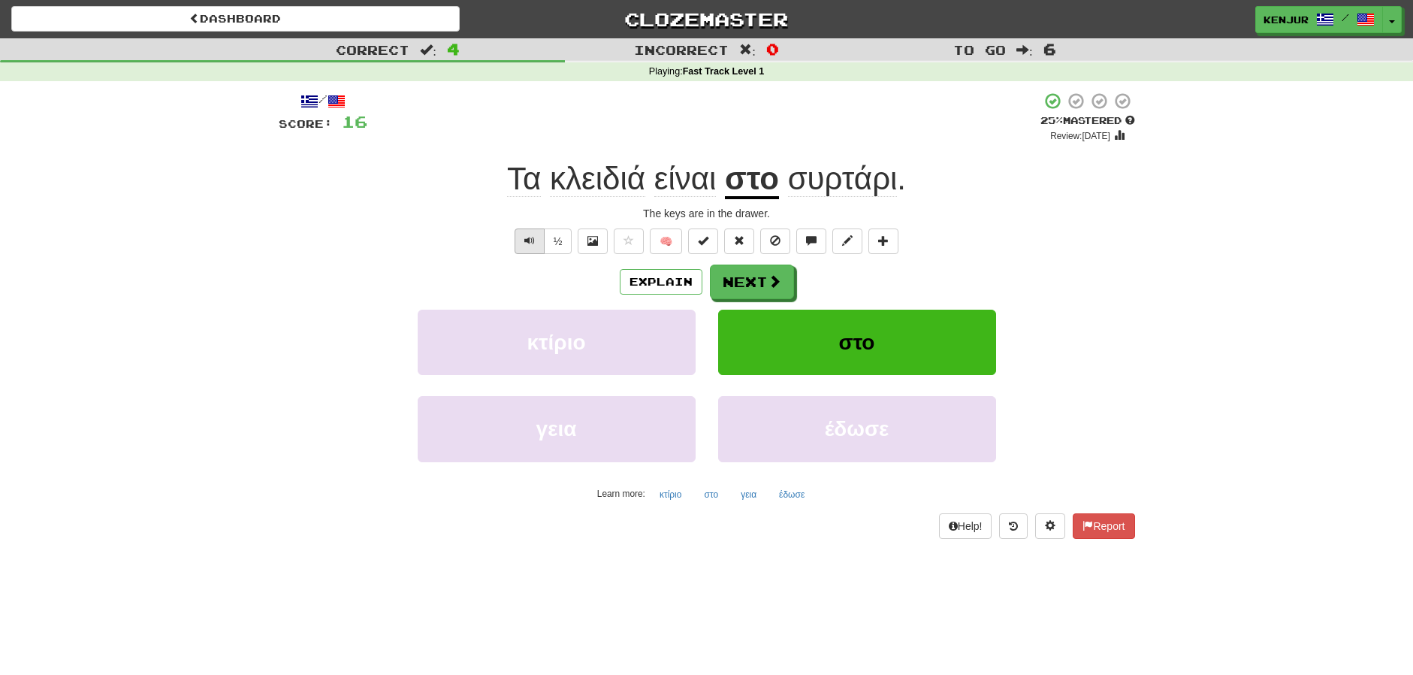
click at [528, 237] on span "Text-to-speech controls" at bounding box center [529, 240] width 11 height 11
click at [731, 281] on button "Next" at bounding box center [753, 282] width 84 height 35
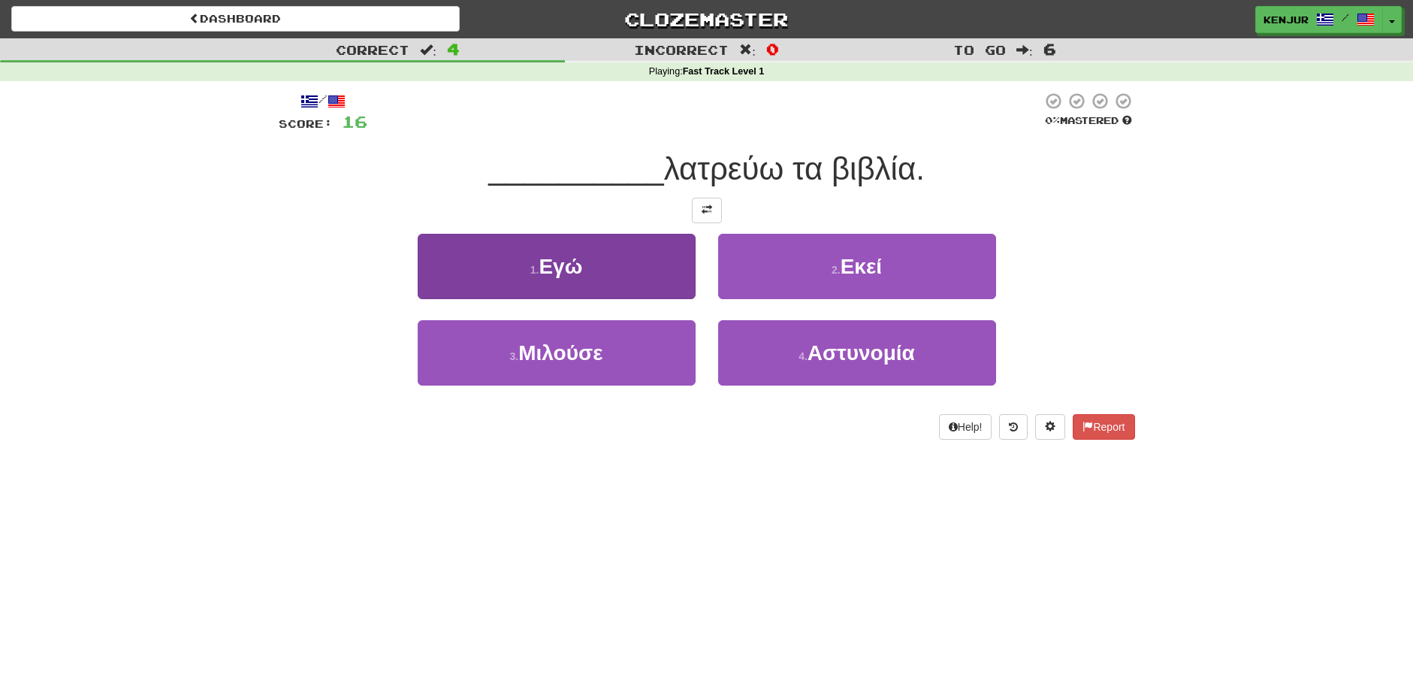
click at [661, 268] on button "1 . Εγώ" at bounding box center [557, 266] width 278 height 65
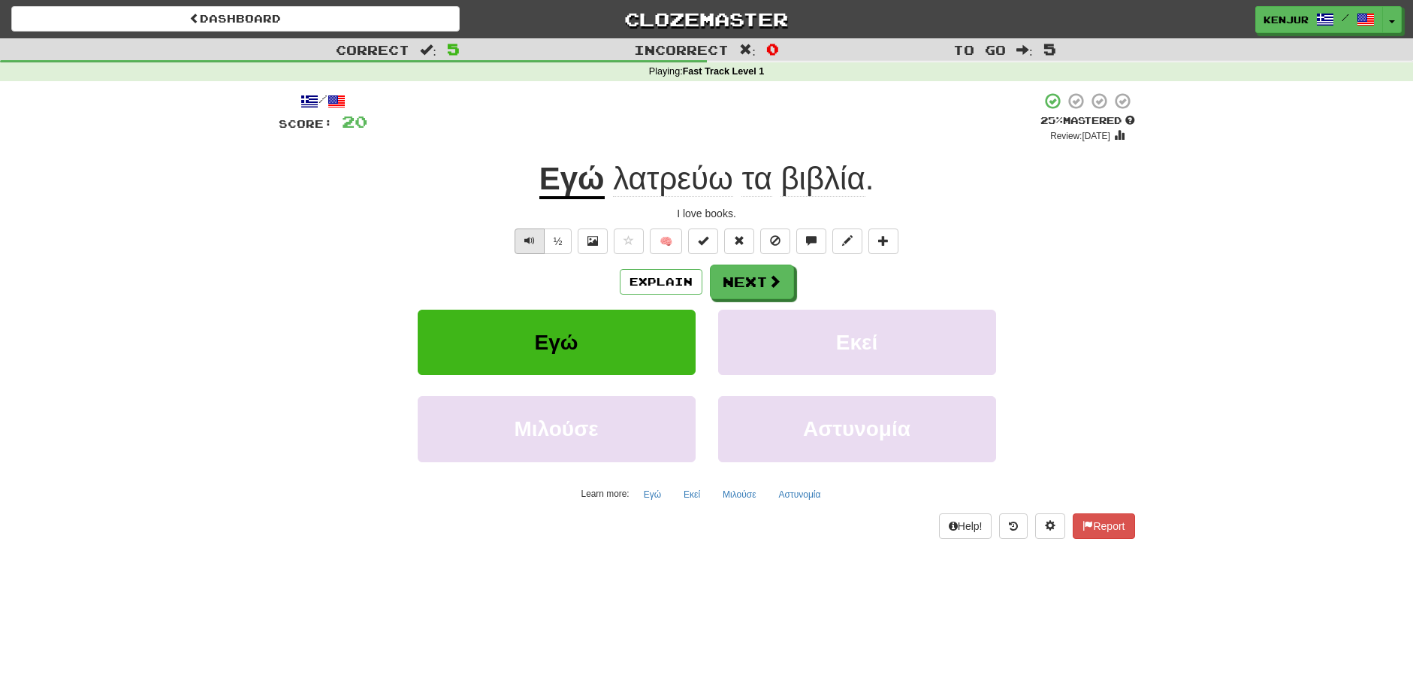
click at [534, 237] on span "Text-to-speech controls" at bounding box center [529, 240] width 11 height 11
click at [532, 237] on span "Text-to-speech controls" at bounding box center [529, 240] width 11 height 11
click at [526, 235] on span "Text-to-speech controls" at bounding box center [529, 240] width 11 height 11
click at [725, 279] on button "Next" at bounding box center [753, 282] width 84 height 35
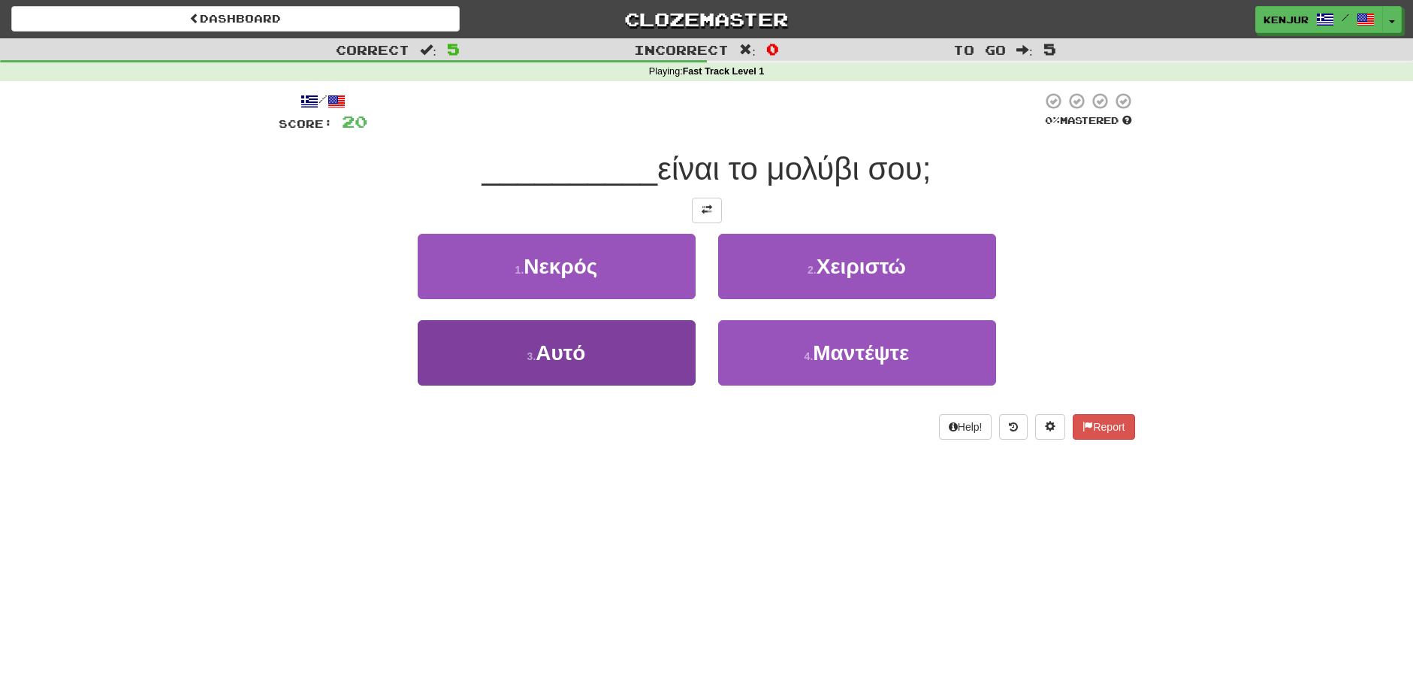
click at [640, 356] on button "3 . Αυτό" at bounding box center [557, 352] width 278 height 65
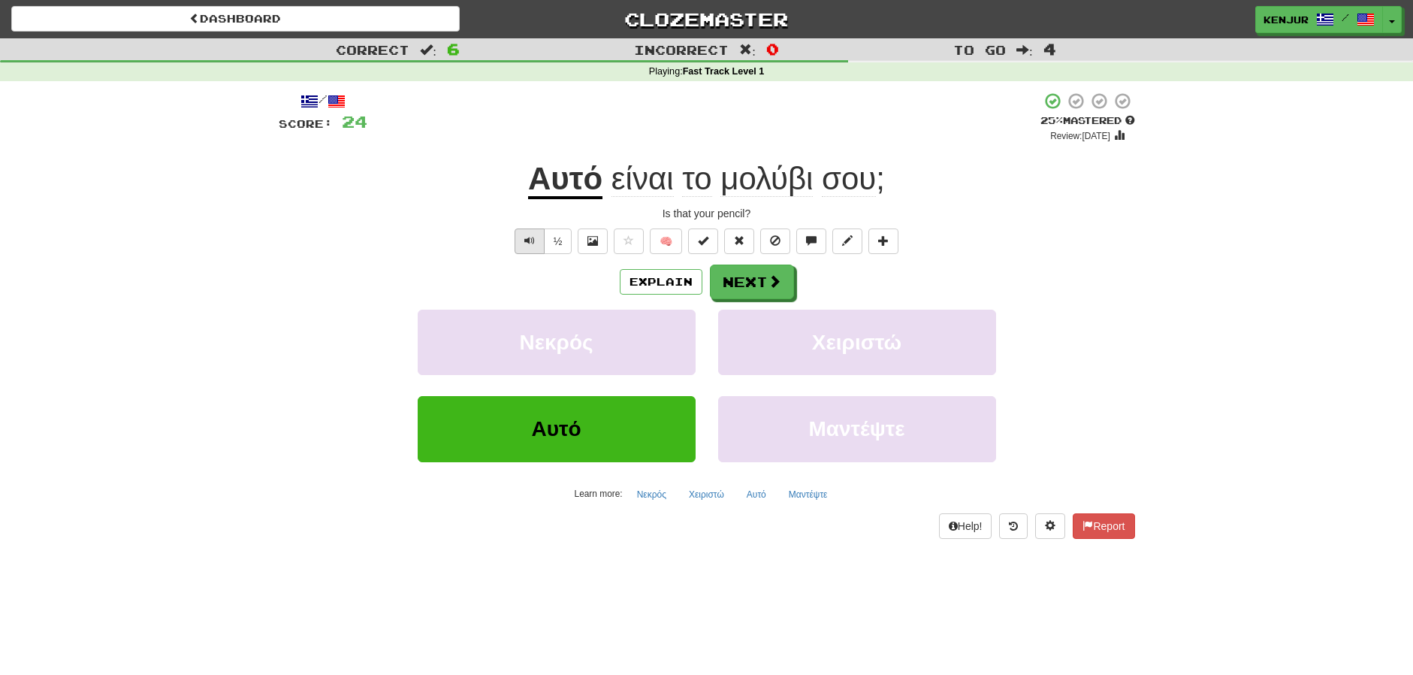
click at [533, 238] on span "Text-to-speech controls" at bounding box center [529, 240] width 11 height 11
click at [735, 277] on button "Next" at bounding box center [753, 282] width 84 height 35
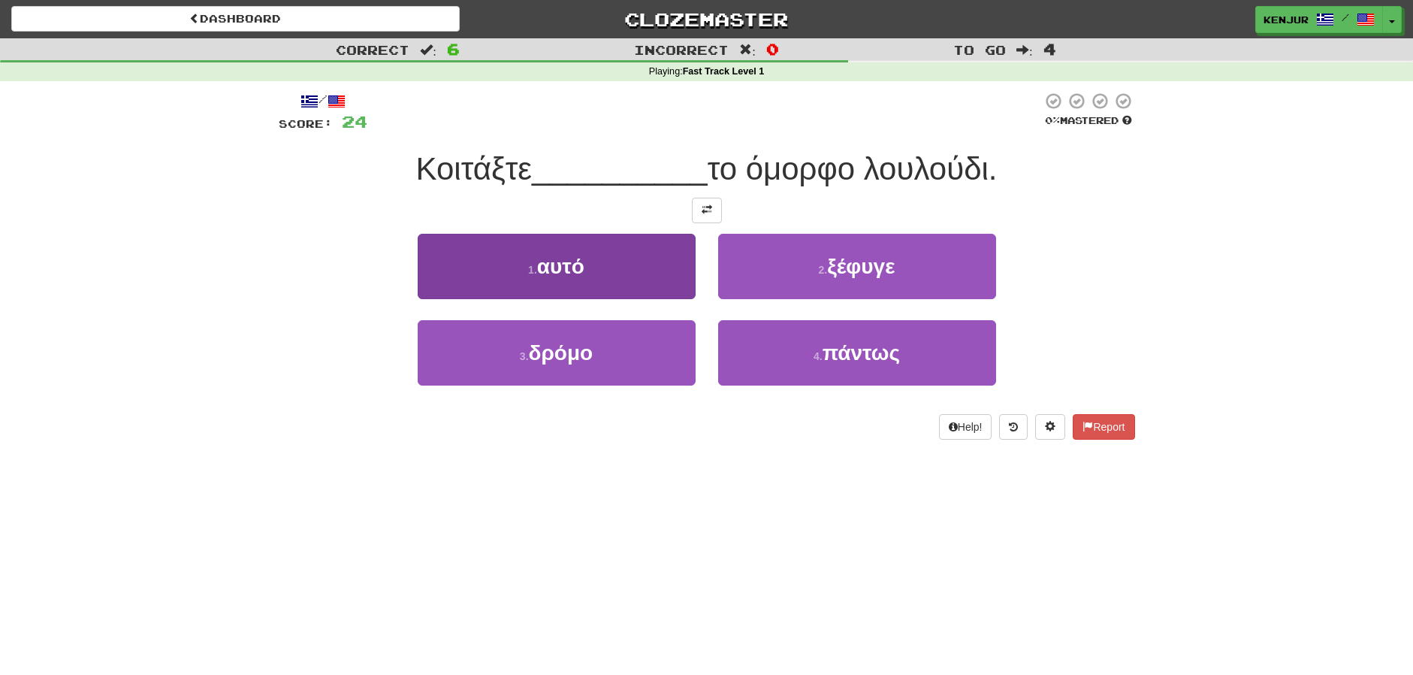
click at [688, 261] on button "1 . αυτό" at bounding box center [557, 266] width 278 height 65
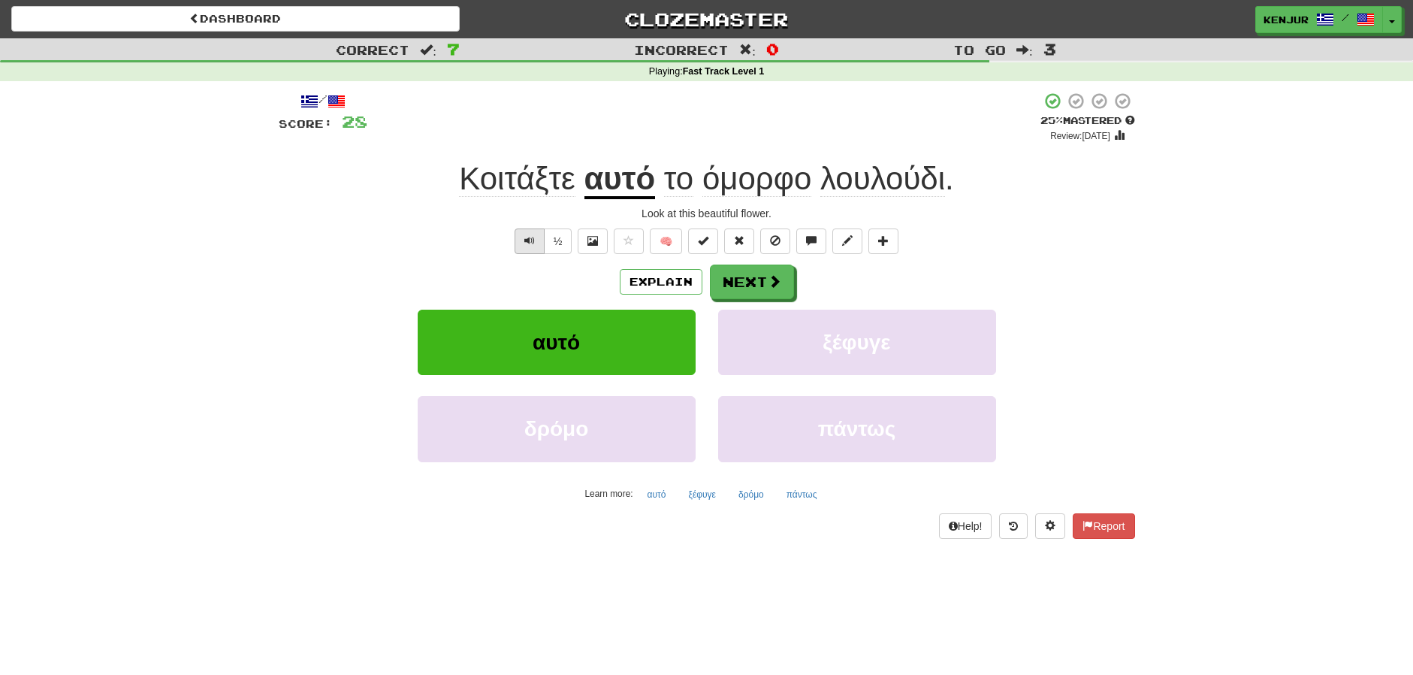
click at [536, 230] on button "Text-to-speech controls" at bounding box center [530, 241] width 30 height 26
click at [525, 237] on span "Text-to-speech controls" at bounding box center [529, 240] width 11 height 11
click at [754, 283] on button "Next" at bounding box center [753, 282] width 84 height 35
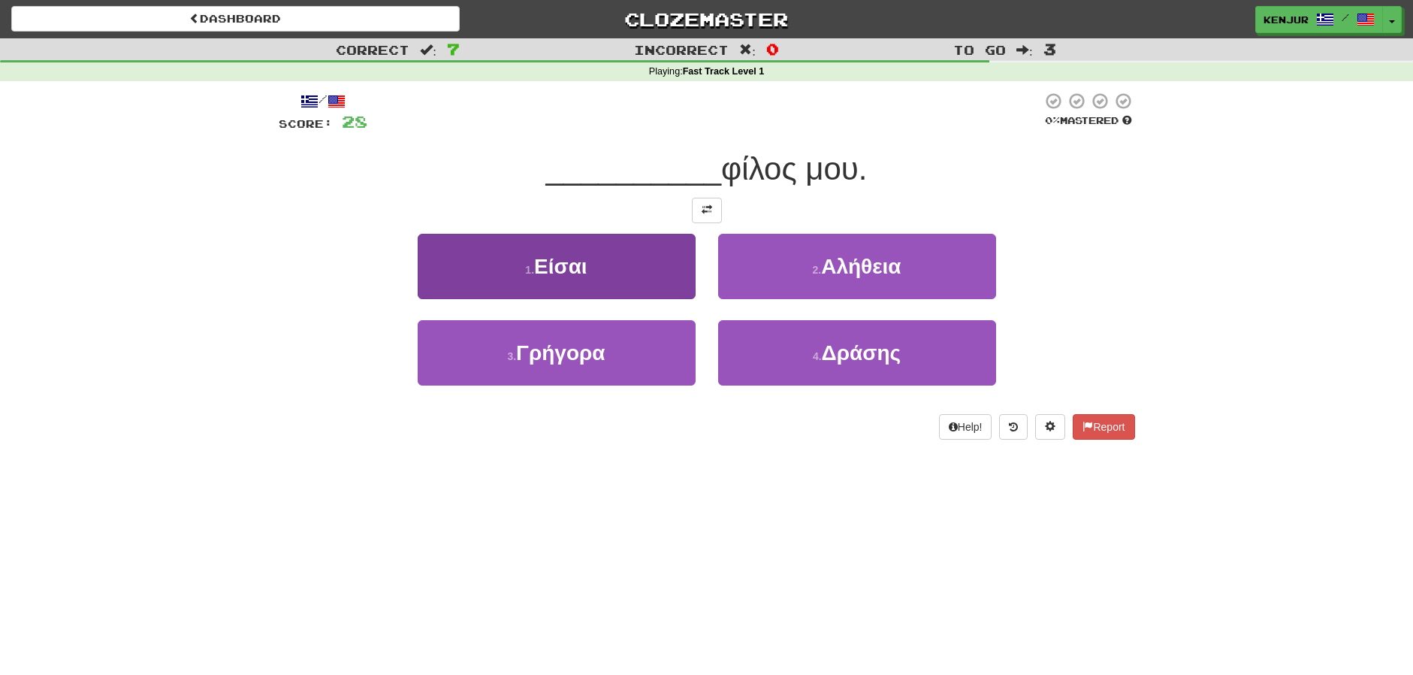
click at [668, 280] on button "1 . Είσαι" at bounding box center [557, 266] width 278 height 65
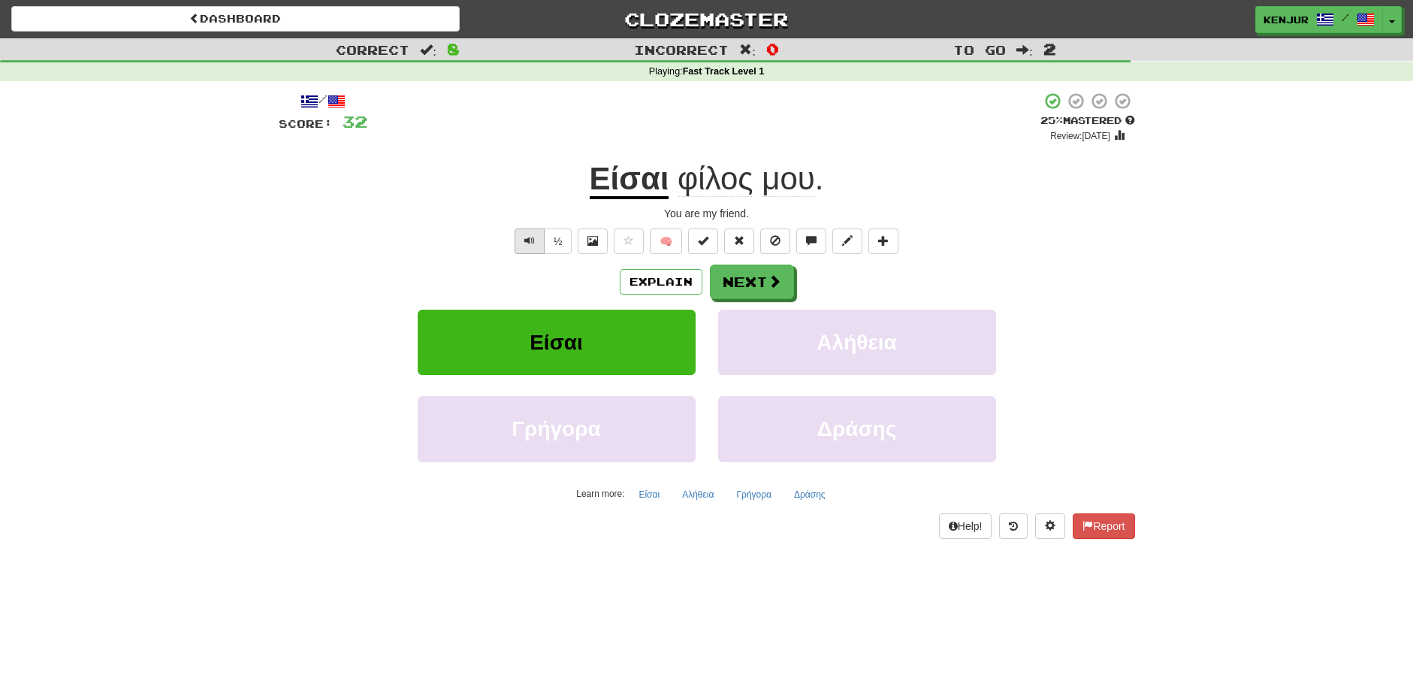
click at [528, 235] on span "Text-to-speech controls" at bounding box center [529, 240] width 11 height 11
click at [747, 270] on button "Next" at bounding box center [753, 282] width 84 height 35
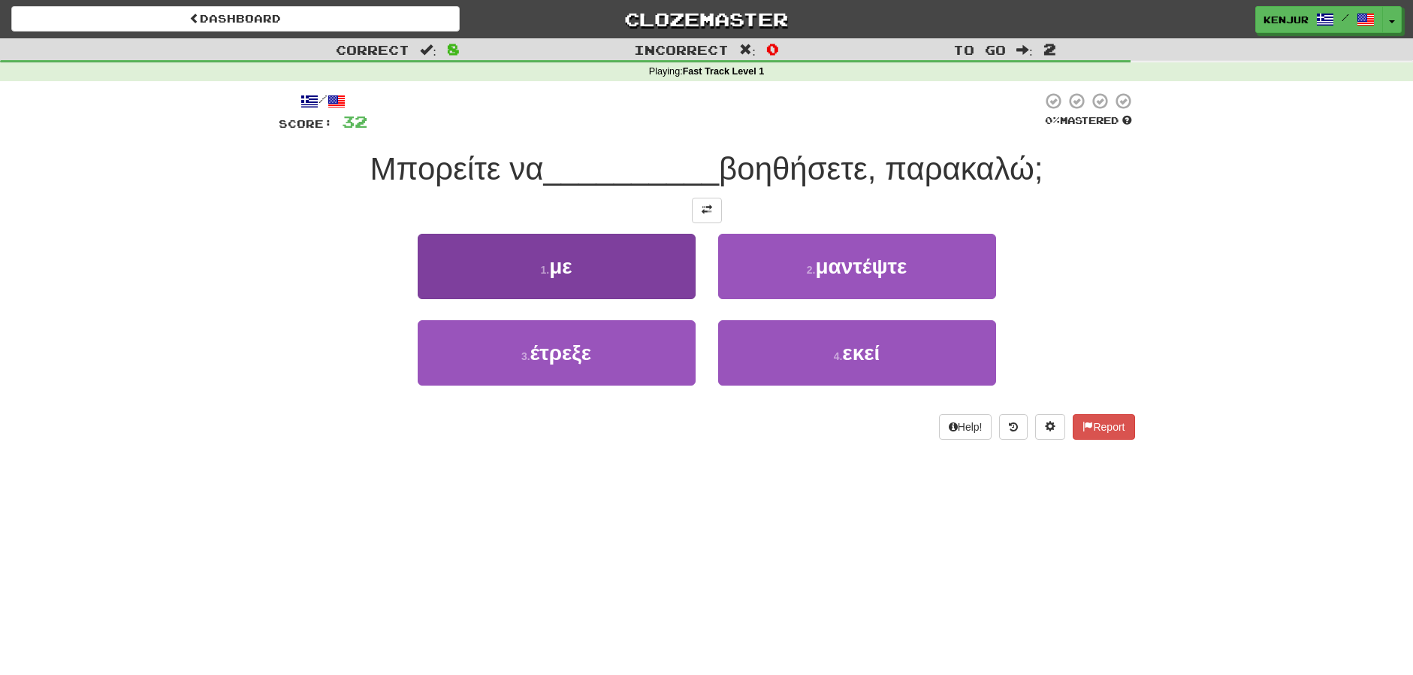
click at [645, 269] on button "1 . με" at bounding box center [557, 266] width 278 height 65
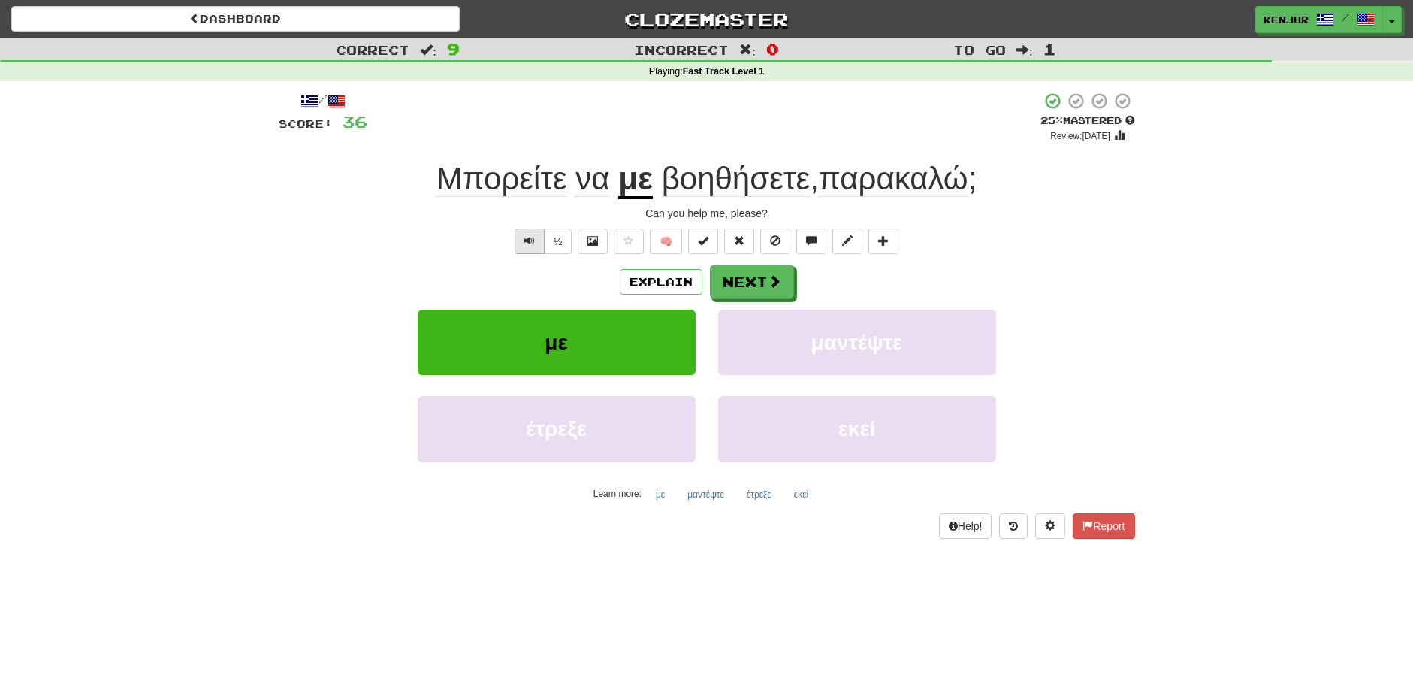
click at [533, 236] on span "Text-to-speech controls" at bounding box center [529, 240] width 11 height 11
click at [528, 238] on span "Text-to-speech controls" at bounding box center [529, 240] width 11 height 11
click at [740, 274] on button "Next" at bounding box center [753, 282] width 84 height 35
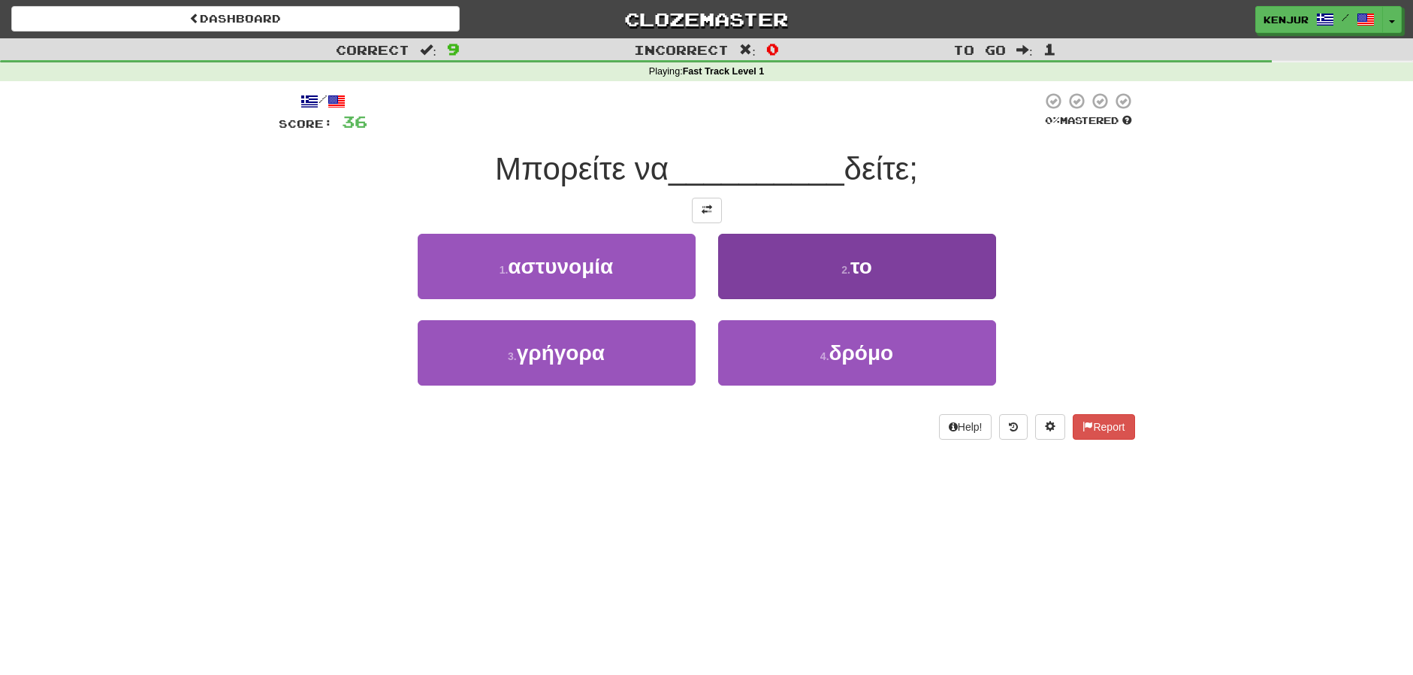
click at [764, 273] on button "2 . το" at bounding box center [857, 266] width 278 height 65
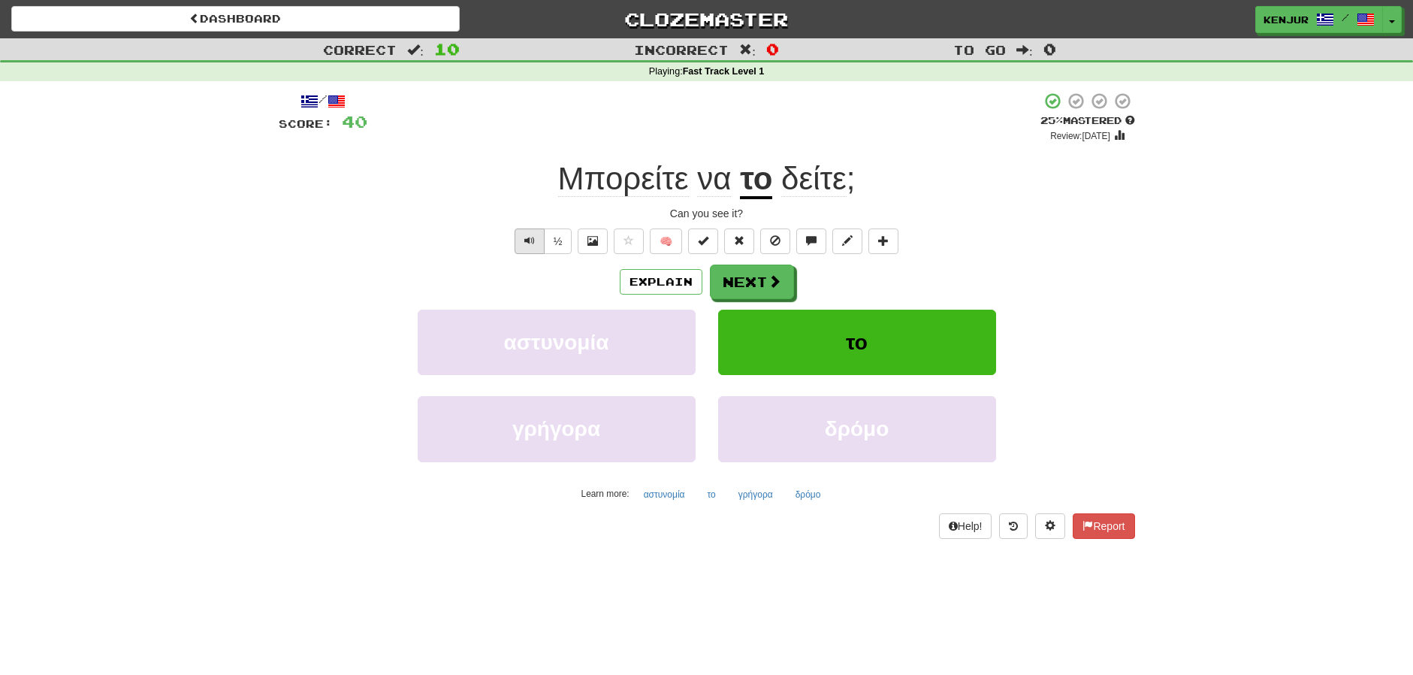
click at [532, 240] on span "Text-to-speech controls" at bounding box center [529, 240] width 11 height 11
click at [530, 237] on span "Text-to-speech controls" at bounding box center [529, 240] width 11 height 11
click at [531, 237] on span "Text-to-speech controls" at bounding box center [529, 240] width 11 height 11
click at [757, 278] on button "Next" at bounding box center [753, 282] width 84 height 35
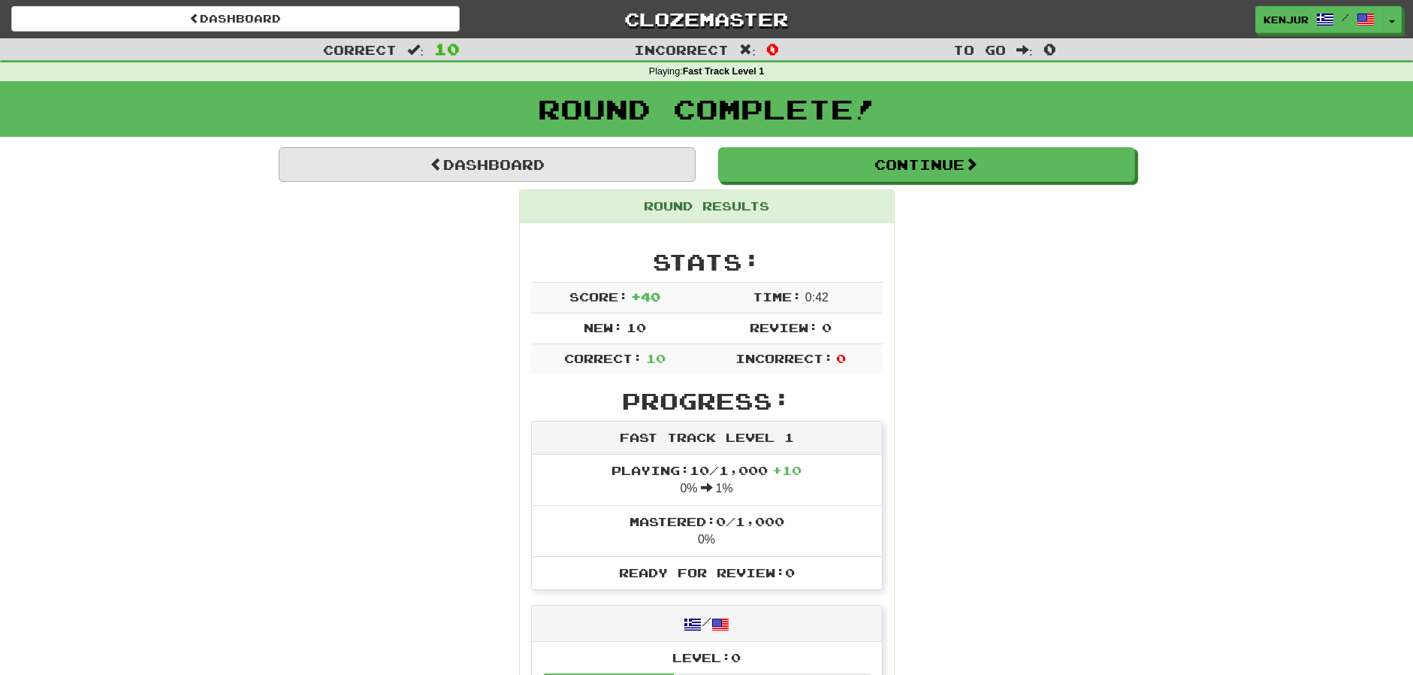
click at [382, 164] on link "Dashboard" at bounding box center [487, 164] width 417 height 35
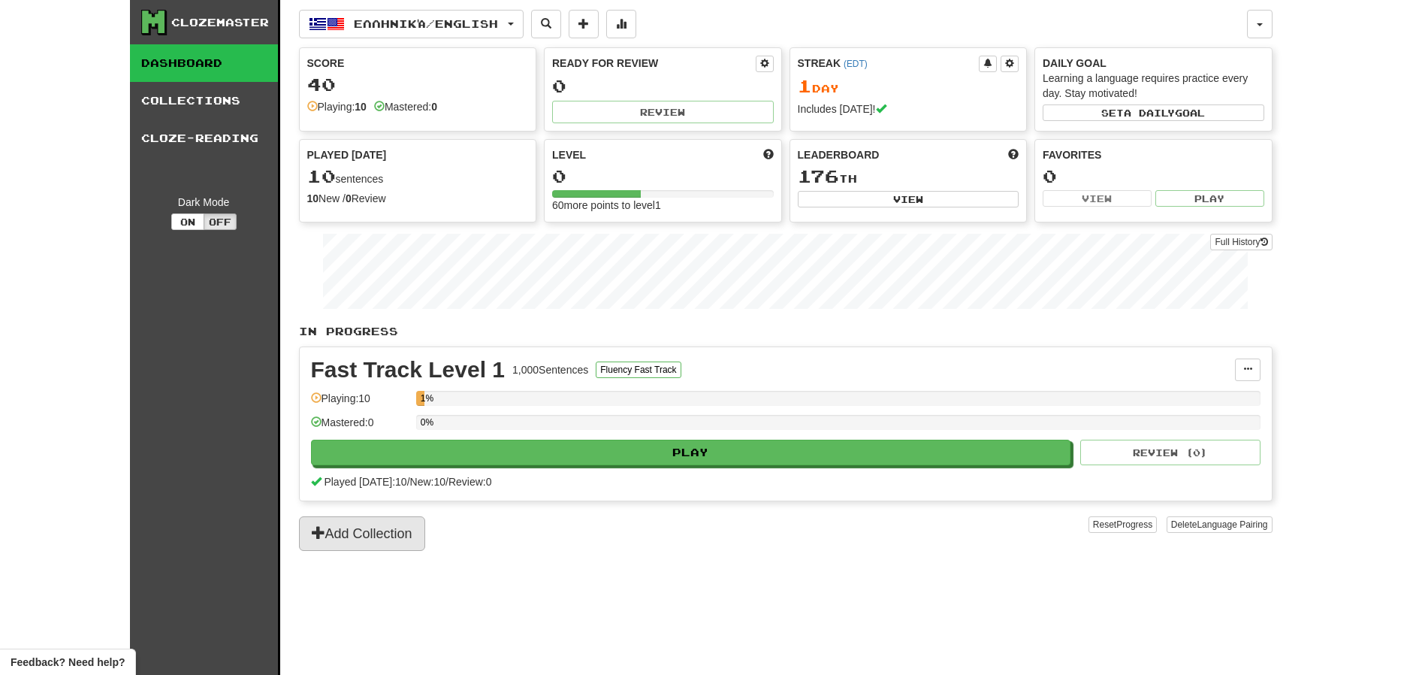
click at [362, 540] on button "Add Collection" at bounding box center [362, 533] width 126 height 35
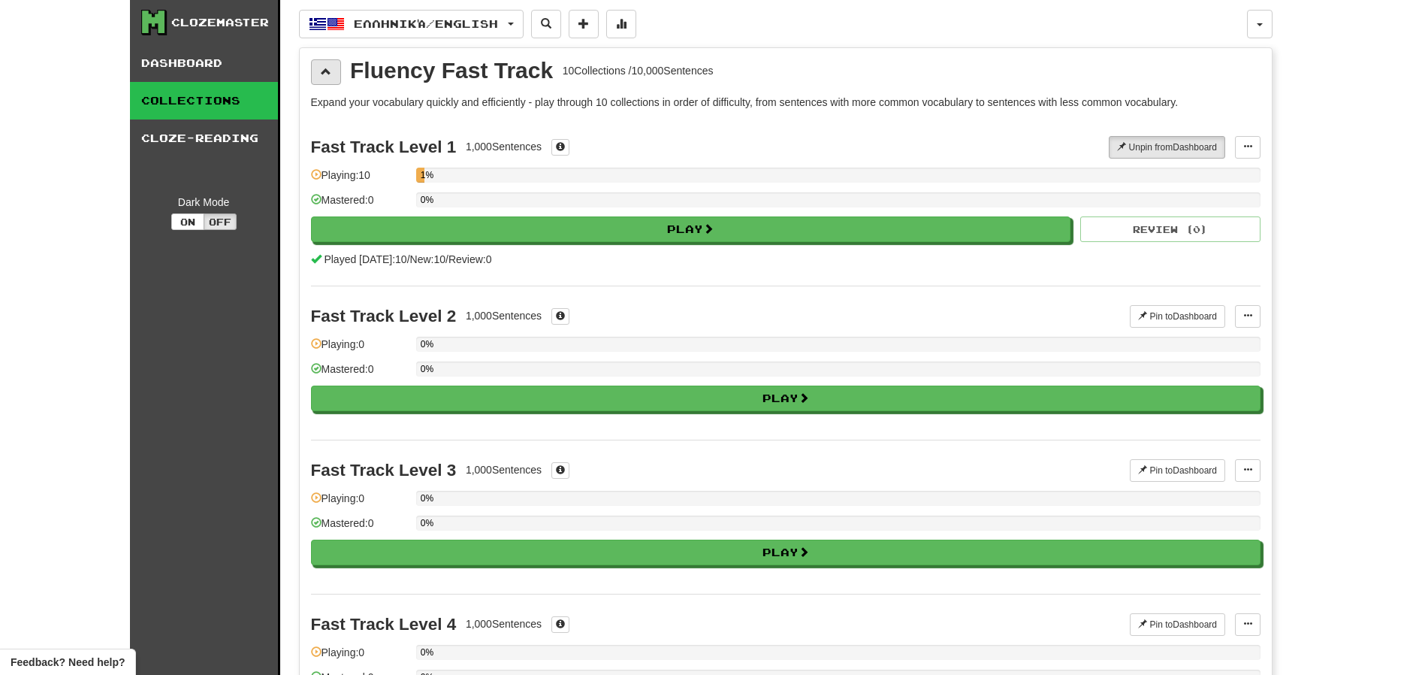
click at [322, 74] on span at bounding box center [326, 71] width 11 height 11
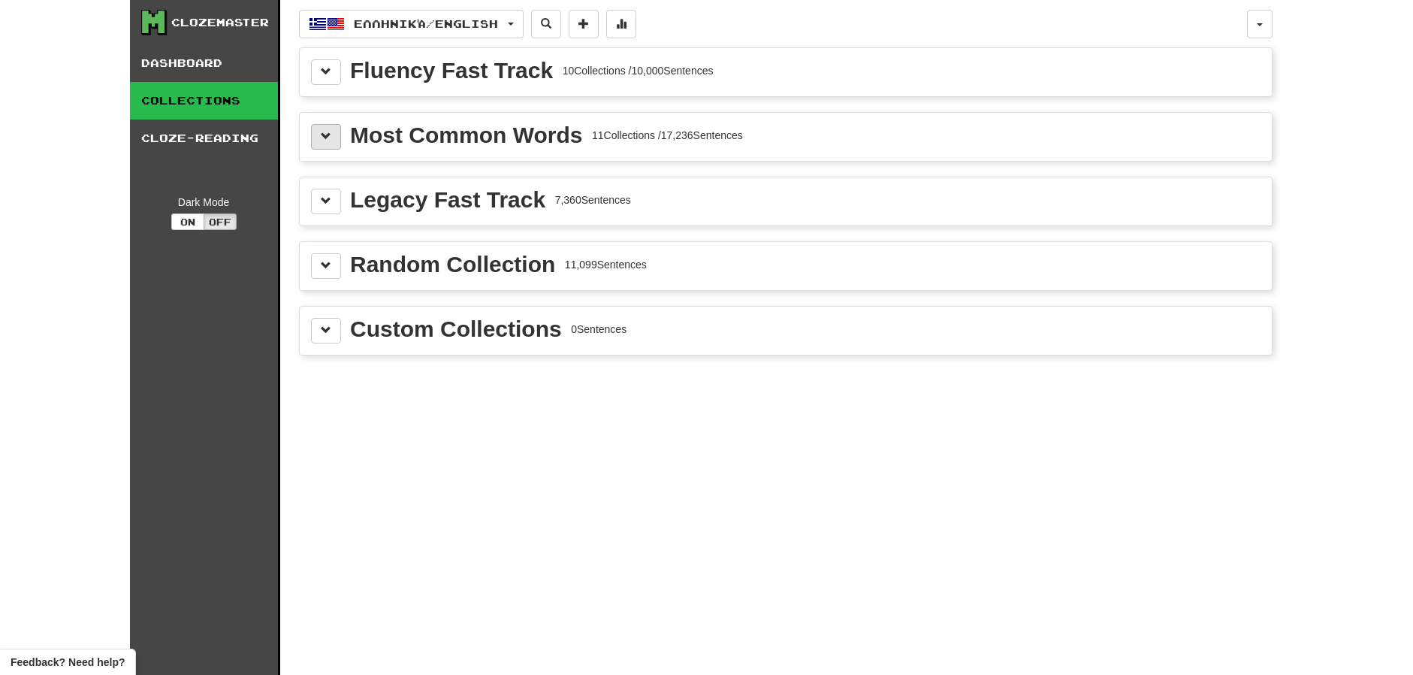
click at [323, 137] on span at bounding box center [326, 136] width 11 height 11
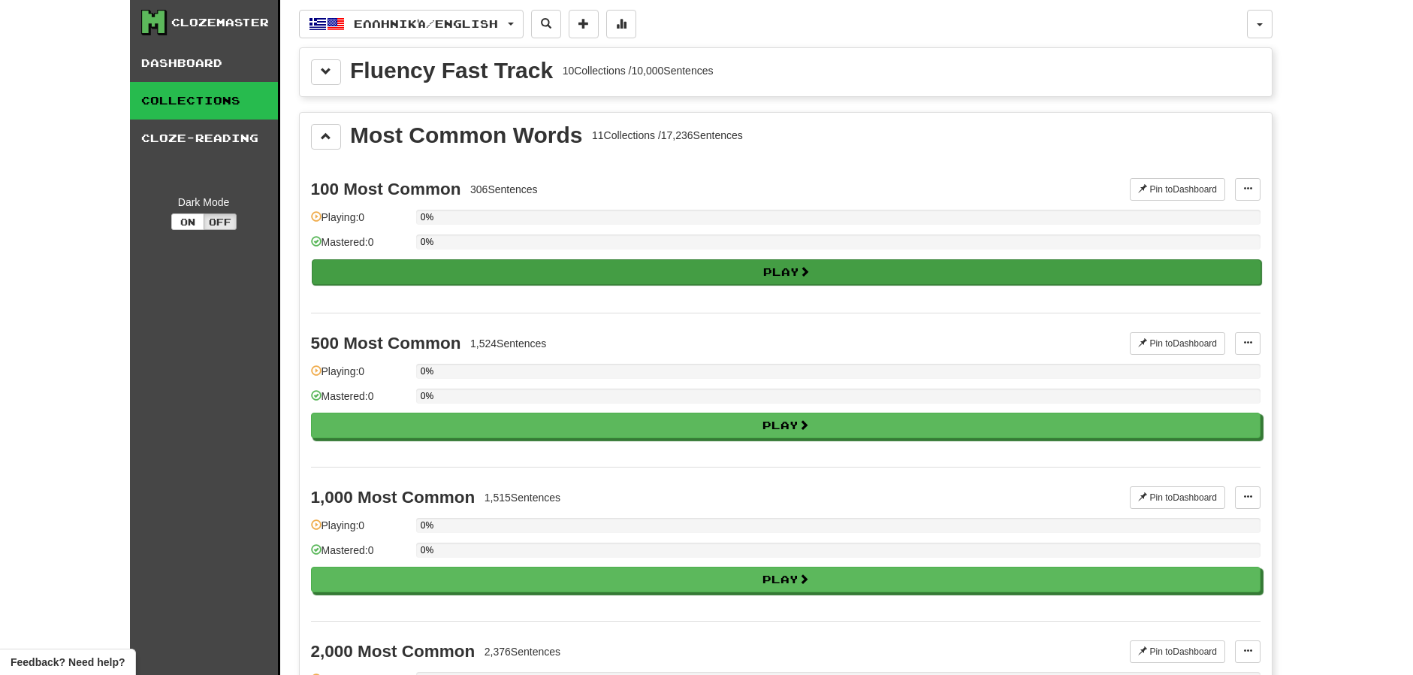
click at [382, 271] on button "Play" at bounding box center [787, 272] width 950 height 26
select select "**"
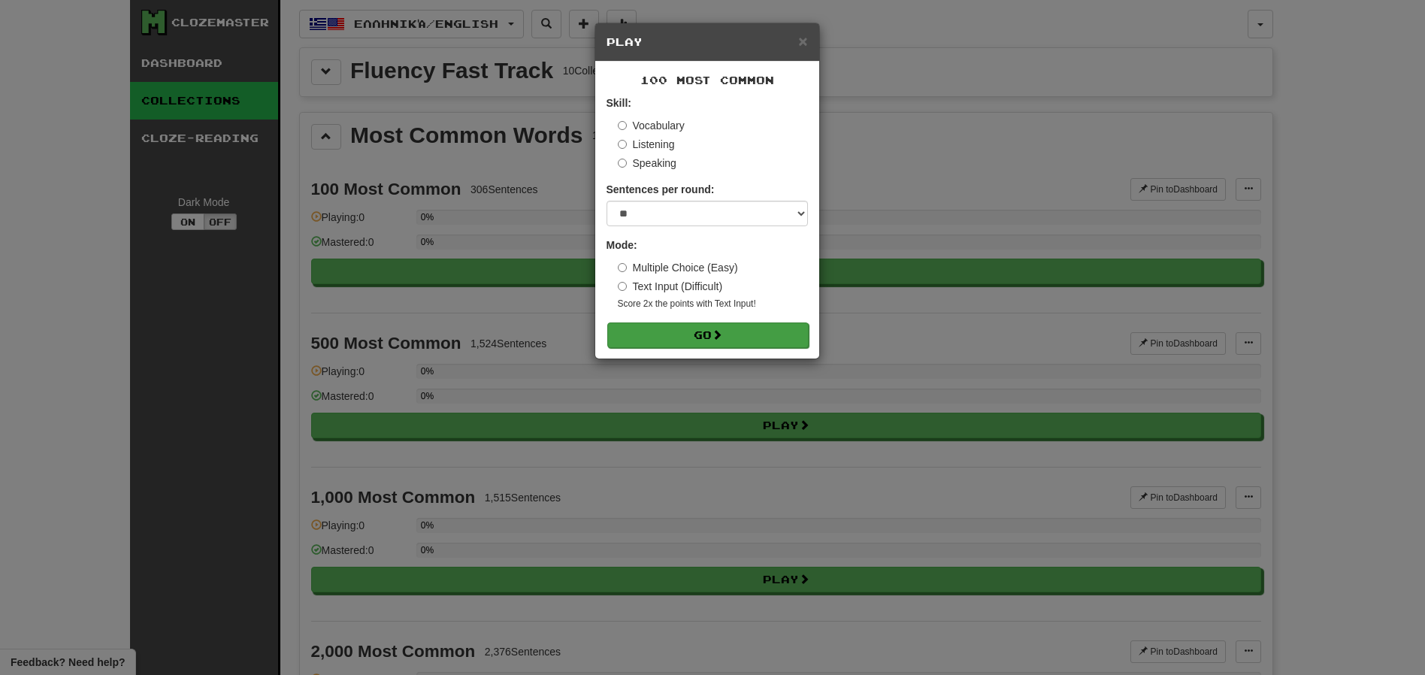
click at [635, 326] on button "Go" at bounding box center [707, 335] width 201 height 26
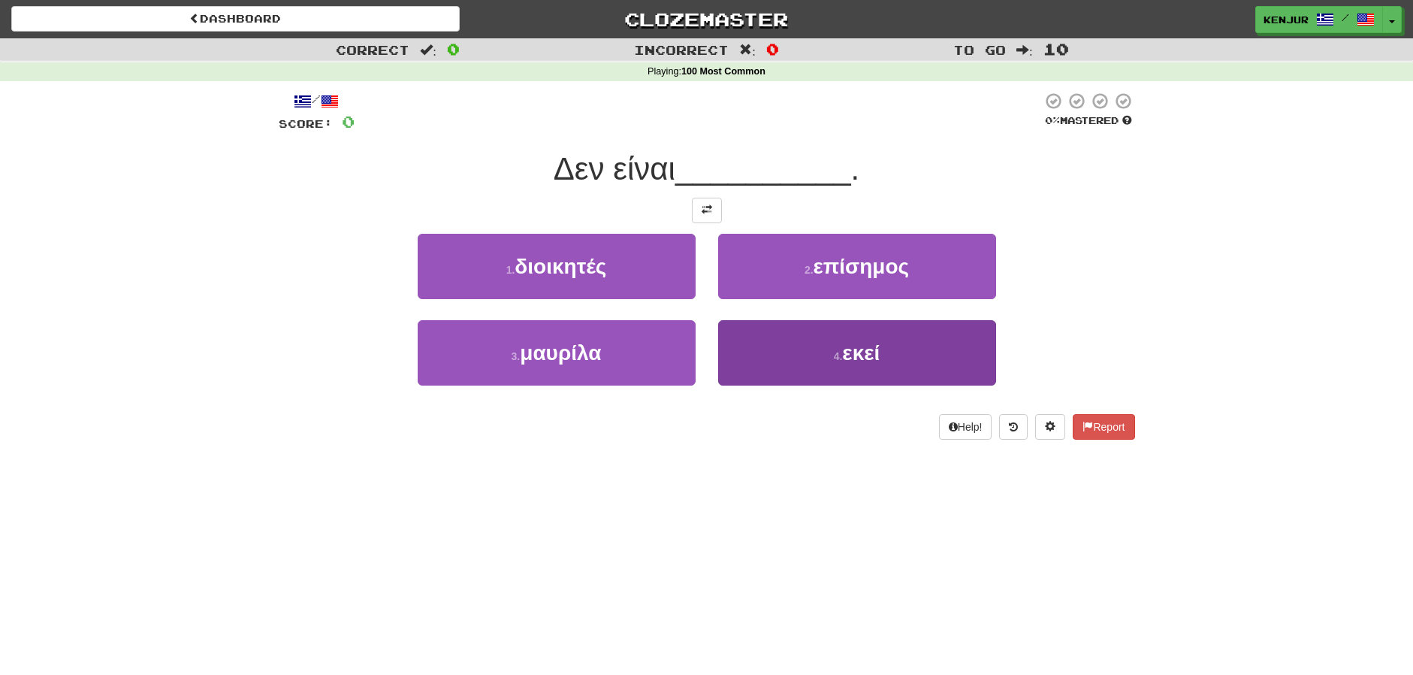
click at [764, 344] on button "4 . εκεί" at bounding box center [857, 352] width 278 height 65
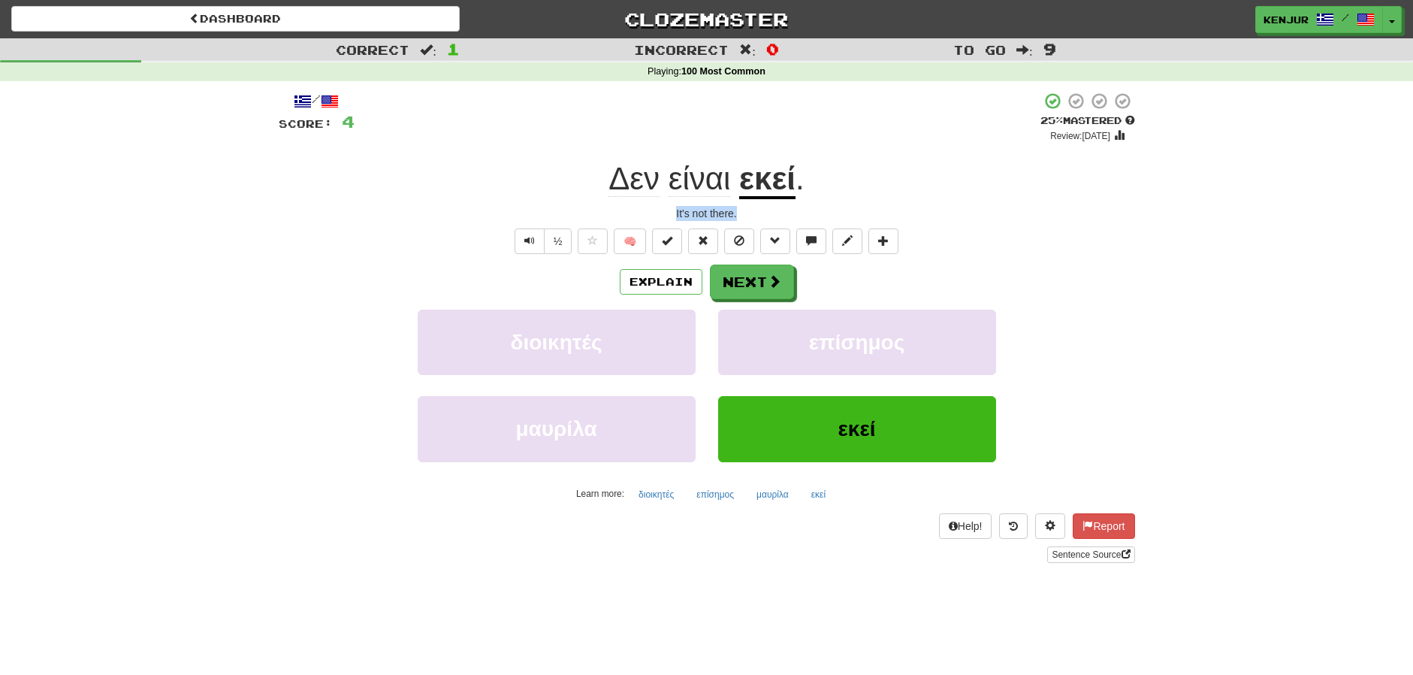
drag, startPoint x: 754, startPoint y: 215, endPoint x: 676, endPoint y: 212, distance: 79.0
click at [676, 212] on div "It's not there." at bounding box center [707, 213] width 857 height 15
click at [996, 204] on div "/ Score: 4 + 4 25 % Mastered Review: 2025-08-19 Δεν είναι εκεί . It's not there…" at bounding box center [707, 327] width 857 height 471
click at [529, 240] on span "Text-to-speech controls" at bounding box center [529, 240] width 11 height 11
click at [502, 209] on div "It's not there." at bounding box center [707, 213] width 857 height 15
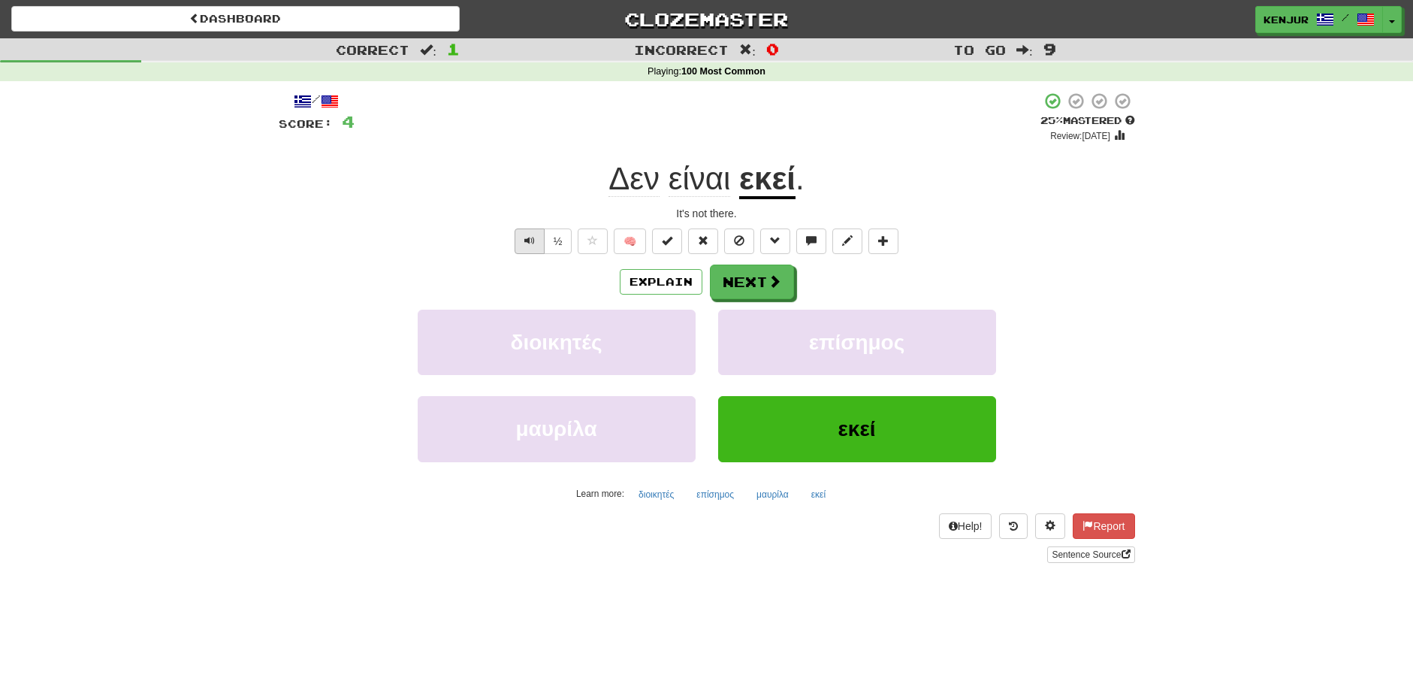
click at [533, 235] on span "Text-to-speech controls" at bounding box center [529, 240] width 11 height 11
click at [526, 237] on span "Text-to-speech controls" at bounding box center [529, 240] width 11 height 11
click at [720, 279] on button "Next" at bounding box center [753, 282] width 84 height 35
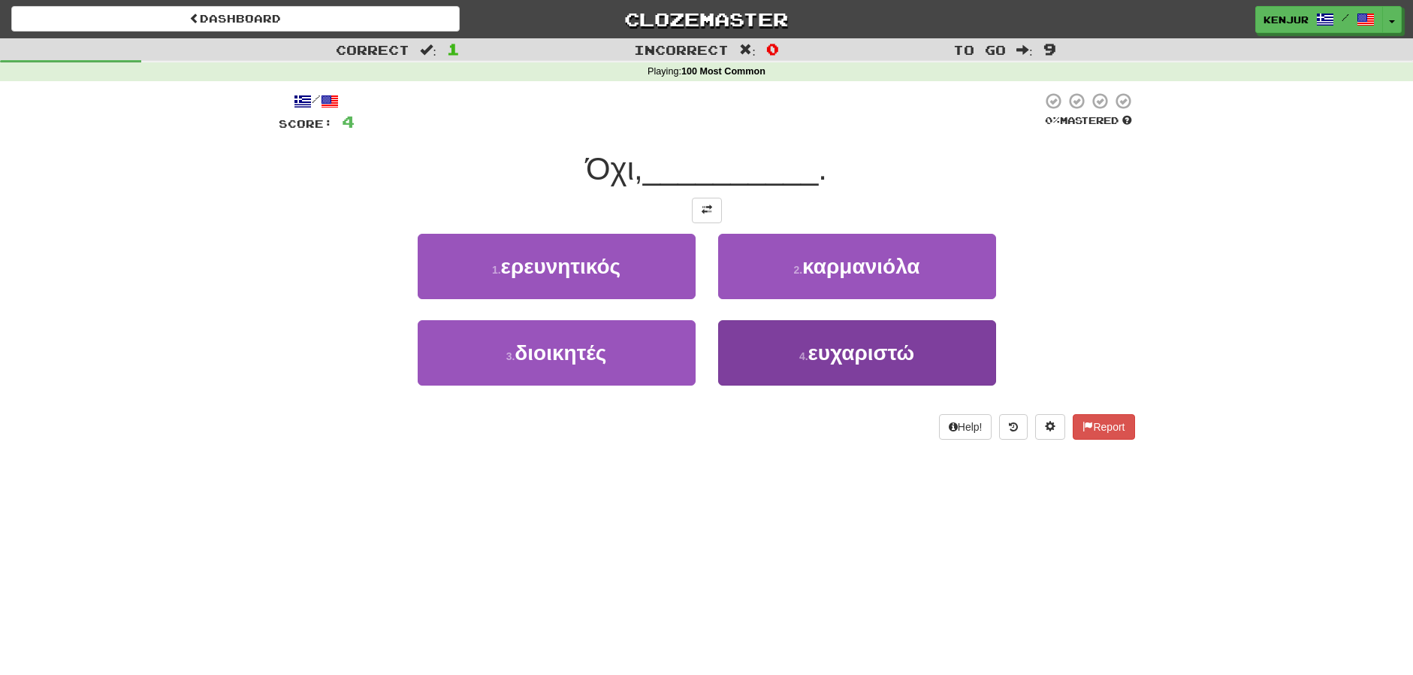
click at [780, 358] on button "4 . ευχαριστώ" at bounding box center [857, 352] width 278 height 65
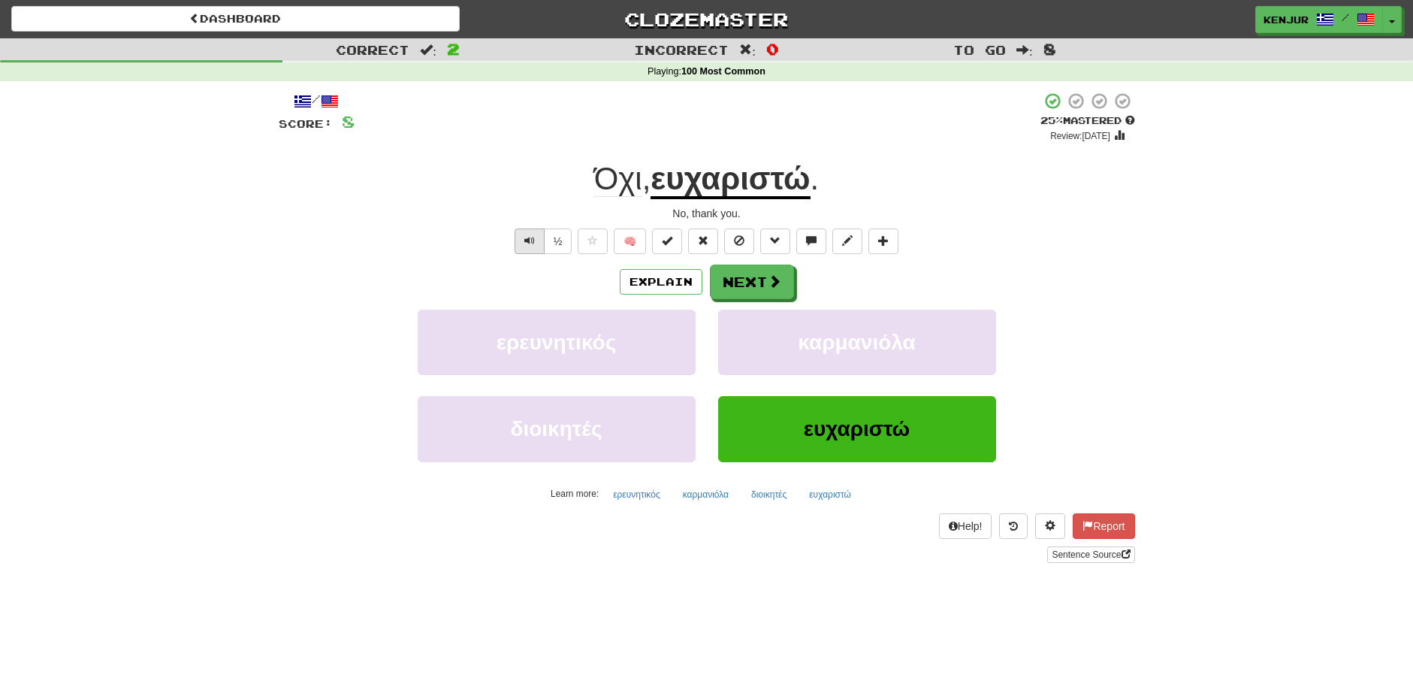
click at [529, 240] on span "Text-to-speech controls" at bounding box center [529, 240] width 11 height 11
click at [529, 236] on span "Text-to-speech controls" at bounding box center [529, 240] width 11 height 11
click at [762, 277] on button "Next" at bounding box center [753, 282] width 84 height 35
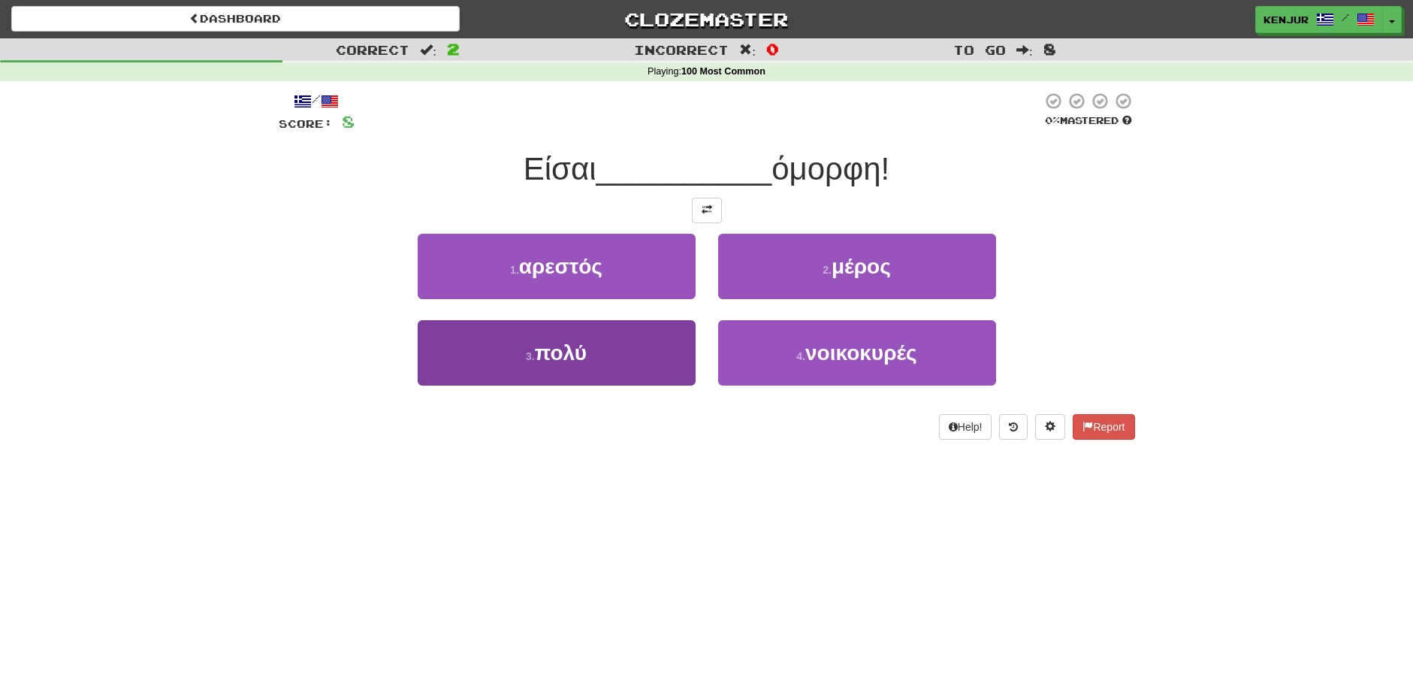
click at [664, 334] on button "3 . πολύ" at bounding box center [557, 352] width 278 height 65
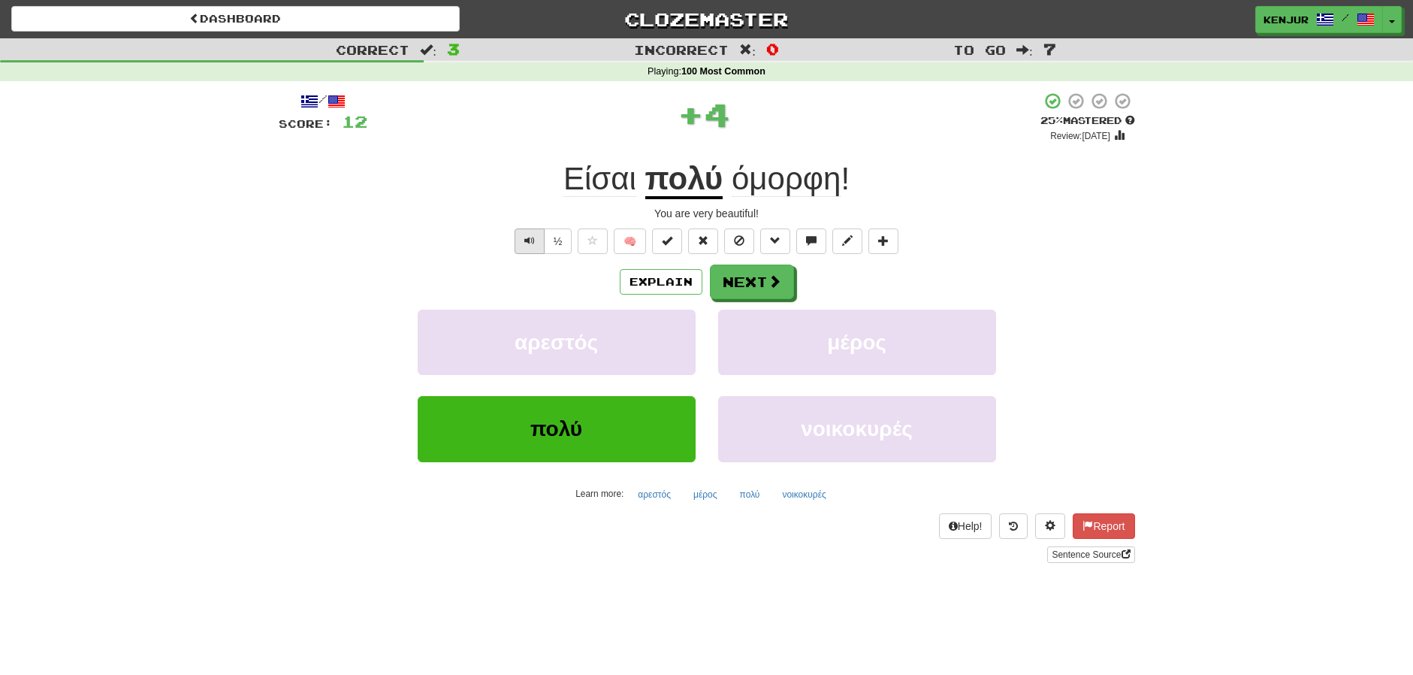
click at [531, 235] on span "Text-to-speech controls" at bounding box center [529, 240] width 11 height 11
drag, startPoint x: 651, startPoint y: 211, endPoint x: 775, endPoint y: 217, distance: 124.1
click at [775, 217] on div "You are very beautiful!" at bounding box center [707, 213] width 857 height 15
click at [1113, 189] on div "Είσαι πολύ όμορφη !" at bounding box center [707, 179] width 857 height 41
click at [531, 237] on span "Text-to-speech controls" at bounding box center [529, 240] width 11 height 11
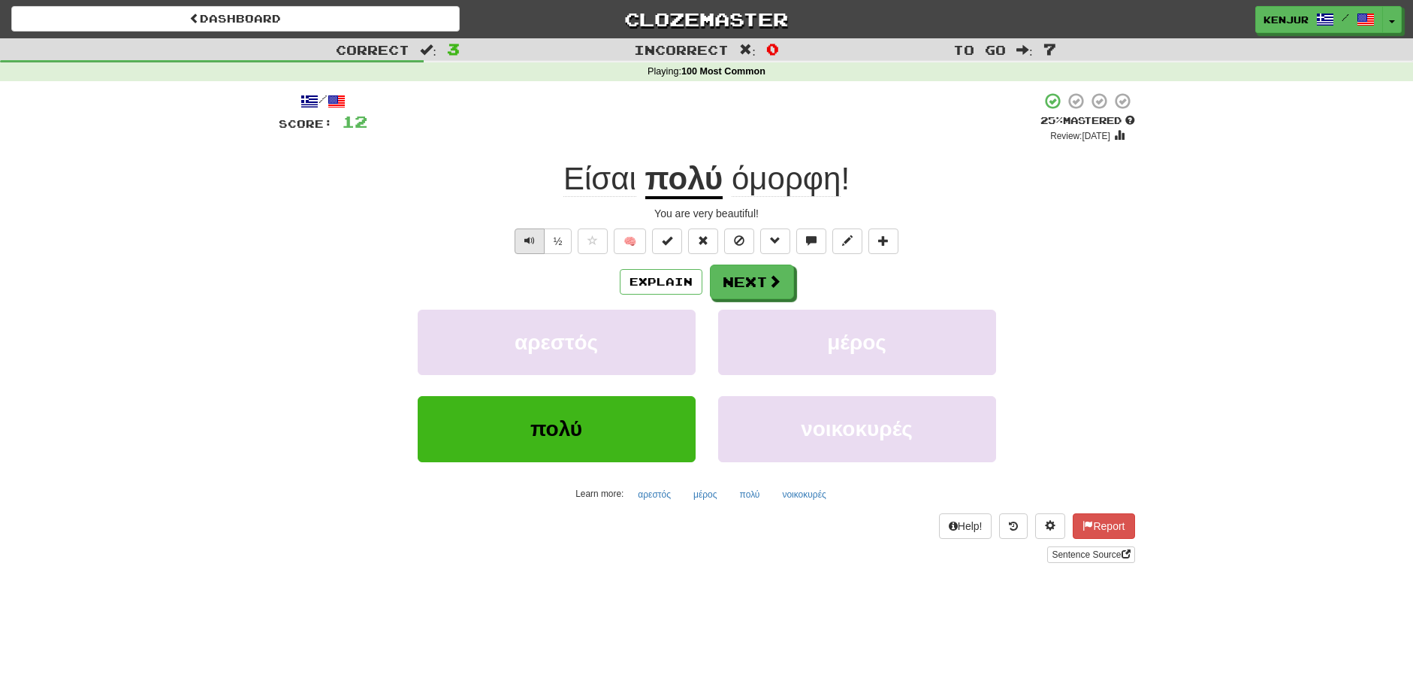
click at [528, 237] on span "Text-to-speech controls" at bounding box center [529, 240] width 11 height 11
click at [525, 237] on span "Text-to-speech controls" at bounding box center [529, 240] width 11 height 11
click at [738, 280] on button "Next" at bounding box center [753, 282] width 84 height 35
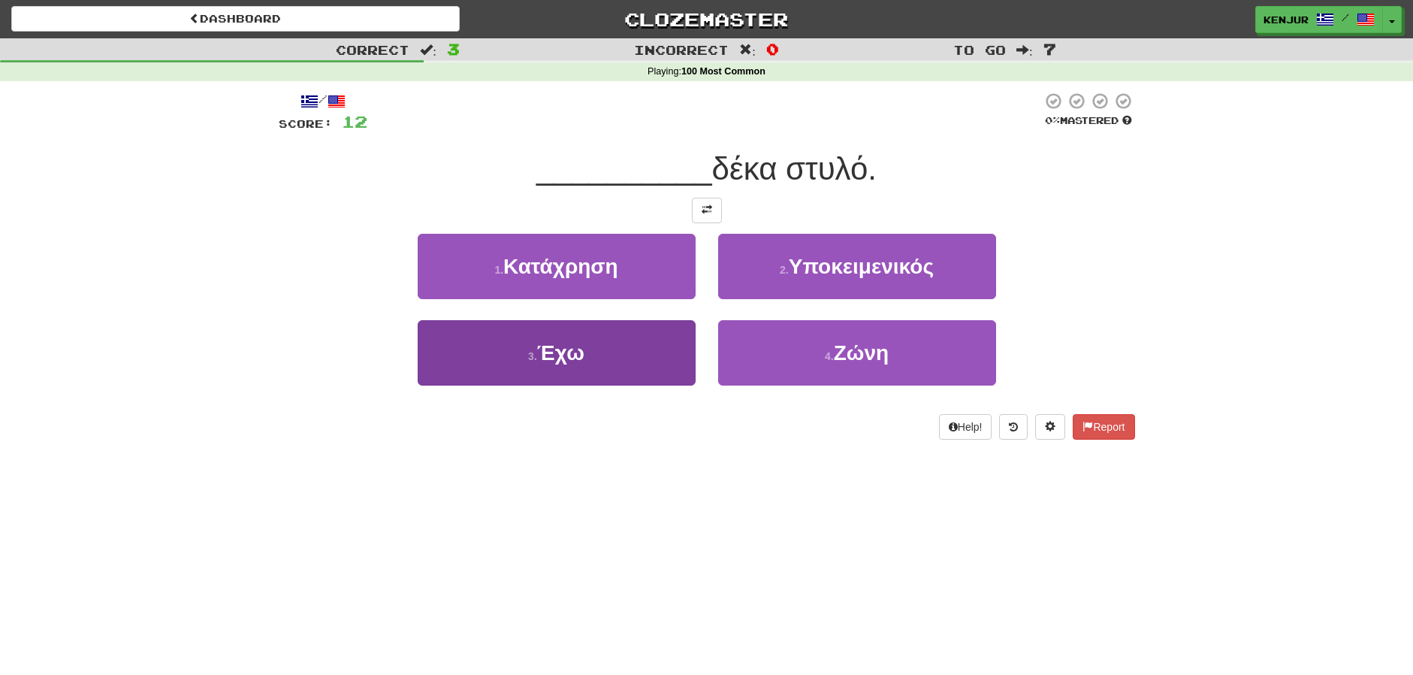
click at [616, 355] on button "3 . Έχω" at bounding box center [557, 352] width 278 height 65
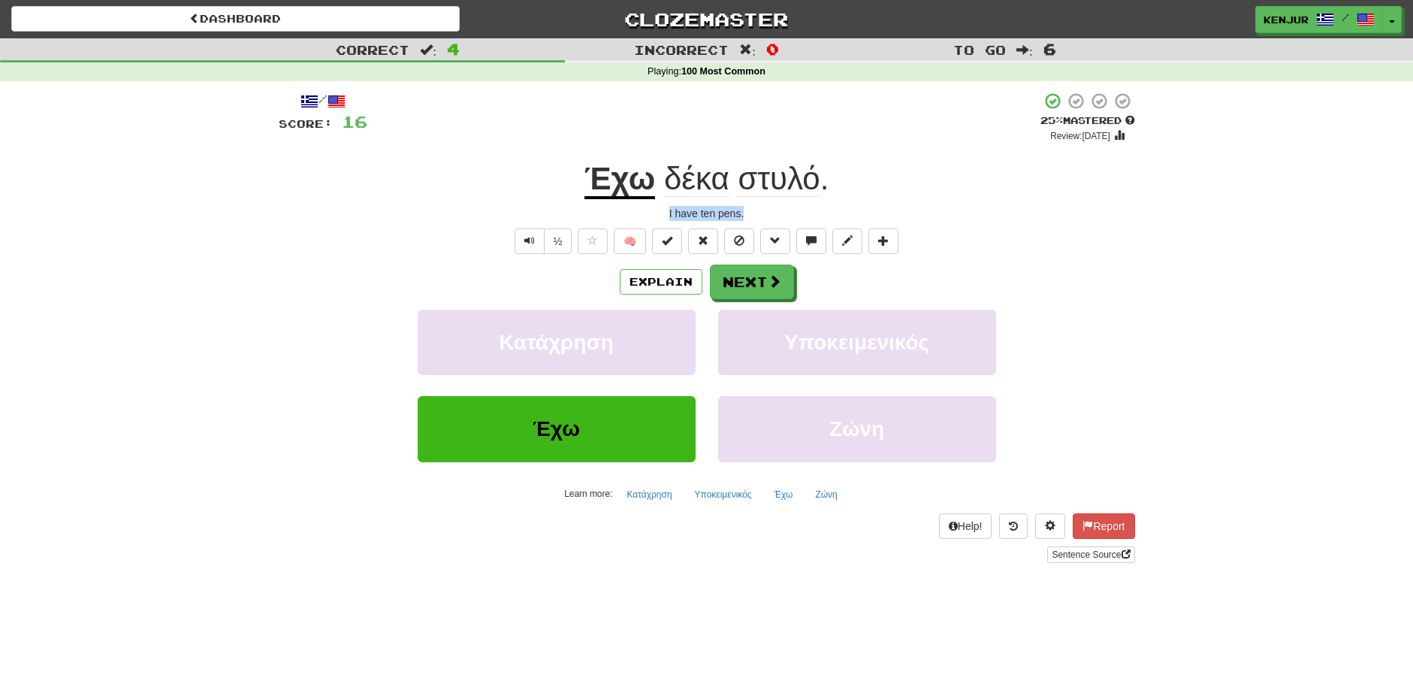
drag, startPoint x: 744, startPoint y: 214, endPoint x: 664, endPoint y: 211, distance: 79.7
click at [664, 211] on div "I have ten pens." at bounding box center [707, 213] width 857 height 15
click at [905, 199] on div "/ Score: 16 + 4 25 % Mastered Review: 2025-08-19 Έχω δέκα στυλό . I have ten pe…" at bounding box center [707, 327] width 857 height 471
click at [540, 233] on button "Text-to-speech controls" at bounding box center [530, 241] width 30 height 26
click at [530, 242] on span "Text-to-speech controls" at bounding box center [529, 240] width 11 height 11
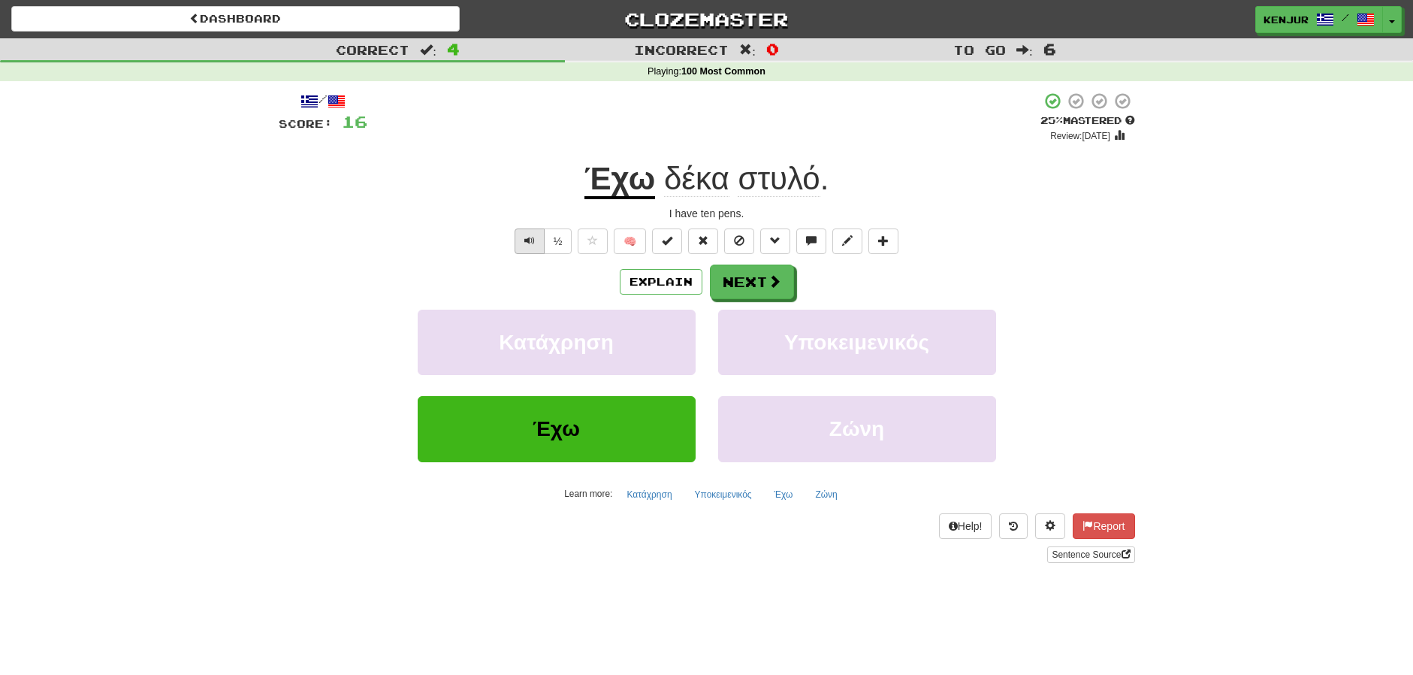
click at [530, 242] on span "Text-to-speech controls" at bounding box center [529, 240] width 11 height 11
click at [531, 242] on span "Text-to-speech controls" at bounding box center [529, 240] width 11 height 11
click at [750, 279] on button "Next" at bounding box center [753, 282] width 84 height 35
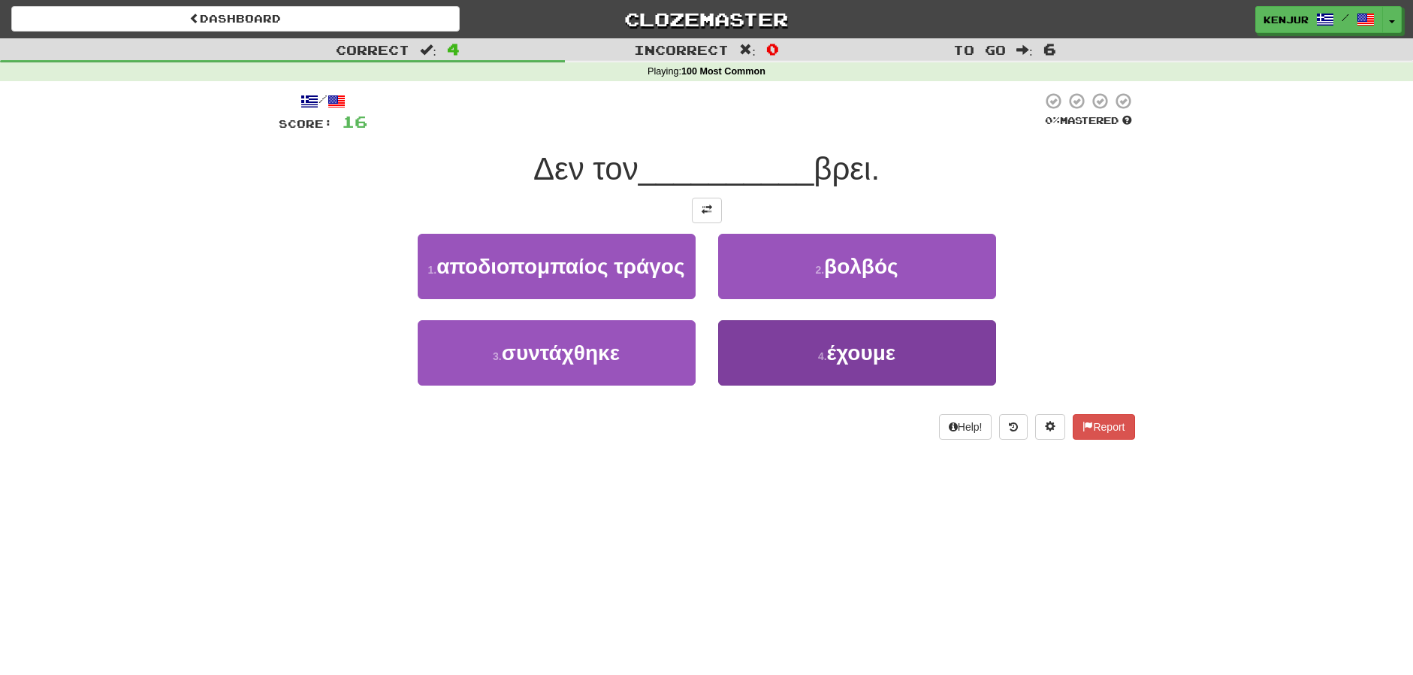
click at [769, 332] on button "4 . έχουμε" at bounding box center [857, 352] width 278 height 65
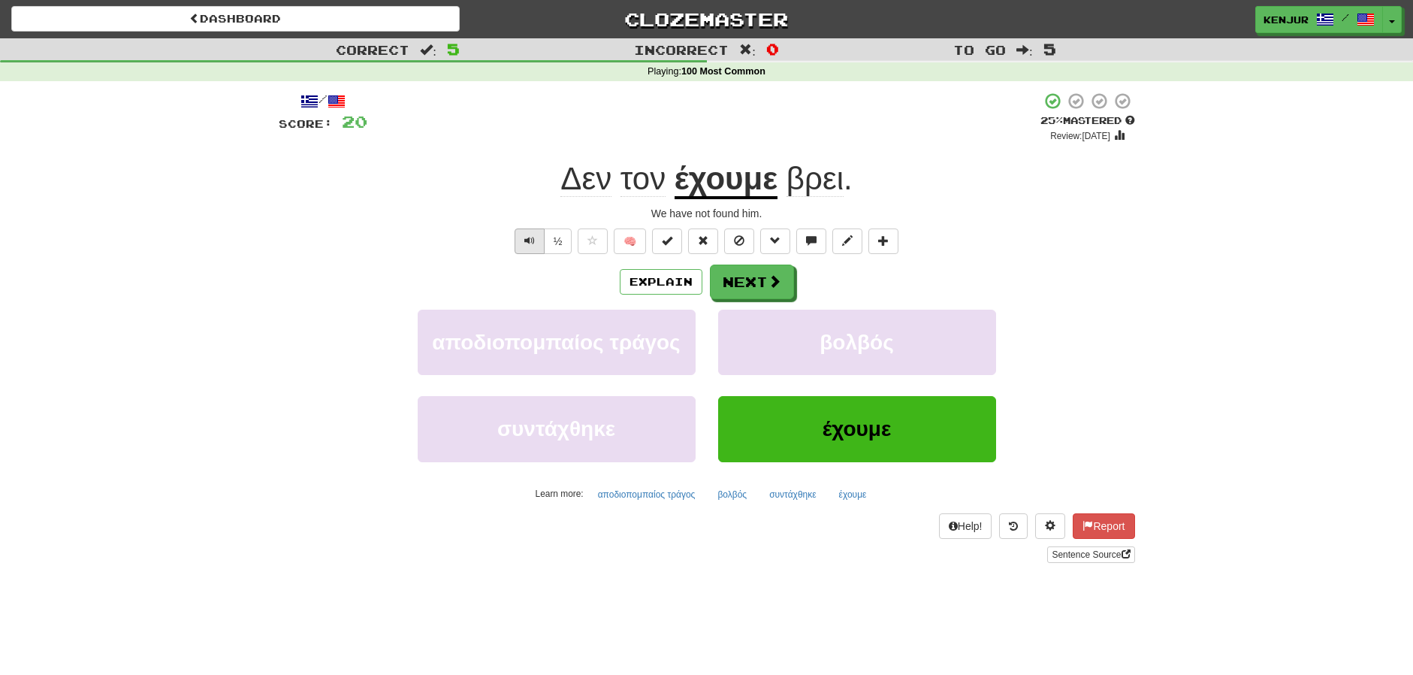
click at [521, 255] on div "/ Score: 20 + 4 25 % Mastered Review: 2025-08-19 Δεν τον έχουμε βρει . We have …" at bounding box center [707, 327] width 857 height 471
click at [521, 244] on button "Text-to-speech controls" at bounding box center [530, 241] width 30 height 26
drag, startPoint x: 776, startPoint y: 216, endPoint x: 648, endPoint y: 210, distance: 128.6
click at [648, 210] on div "We have not found him." at bounding box center [707, 213] width 857 height 15
click at [529, 236] on span "Text-to-speech controls" at bounding box center [529, 240] width 11 height 11
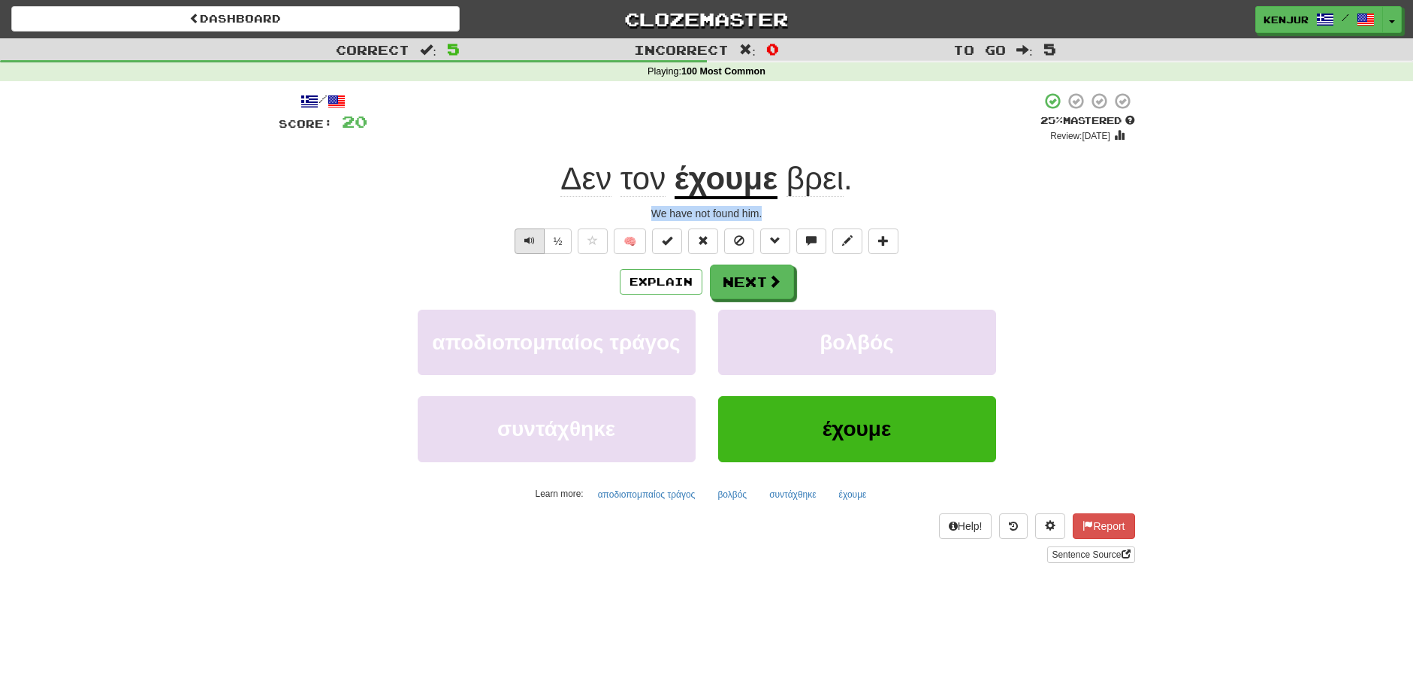
click at [533, 239] on span "Text-to-speech controls" at bounding box center [529, 240] width 11 height 11
click at [667, 280] on button "Explain" at bounding box center [661, 282] width 83 height 26
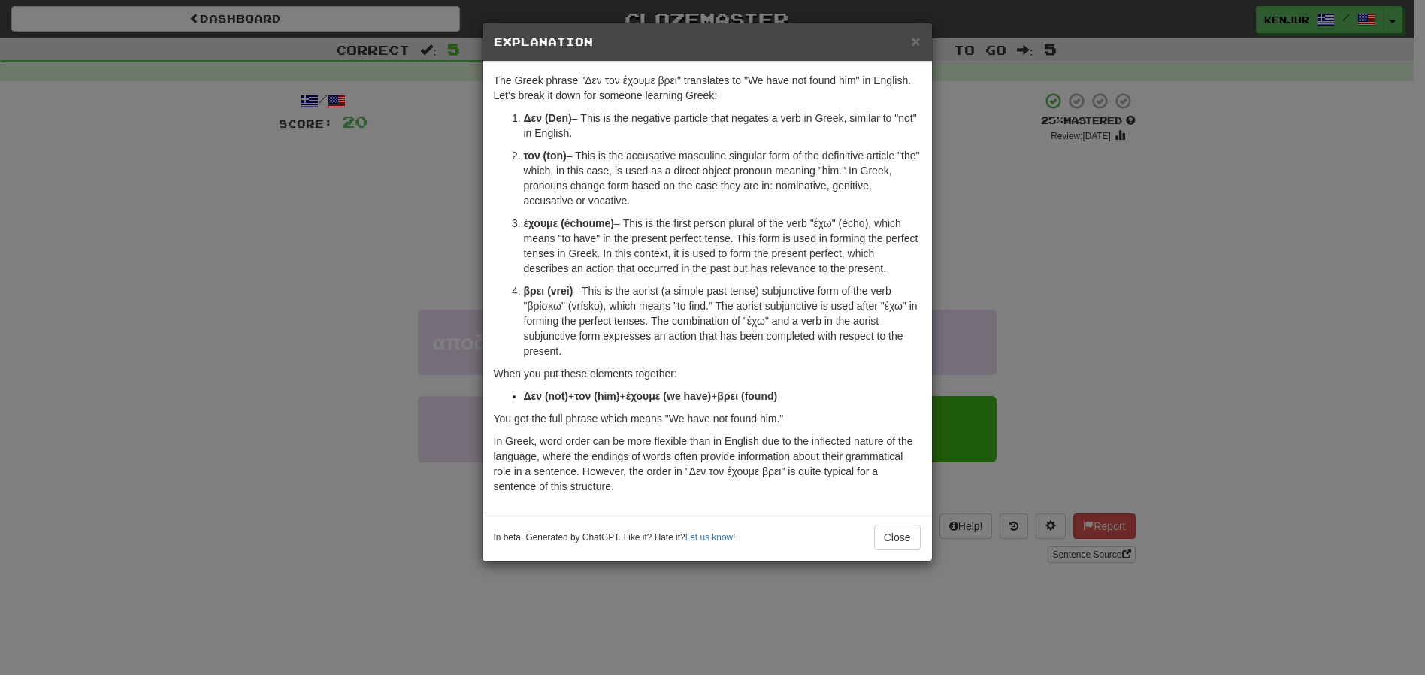
click at [398, 265] on div "× Explanation The Greek phrase "Δεν τον έχουμε βρει" translates to "We have not…" at bounding box center [712, 337] width 1425 height 675
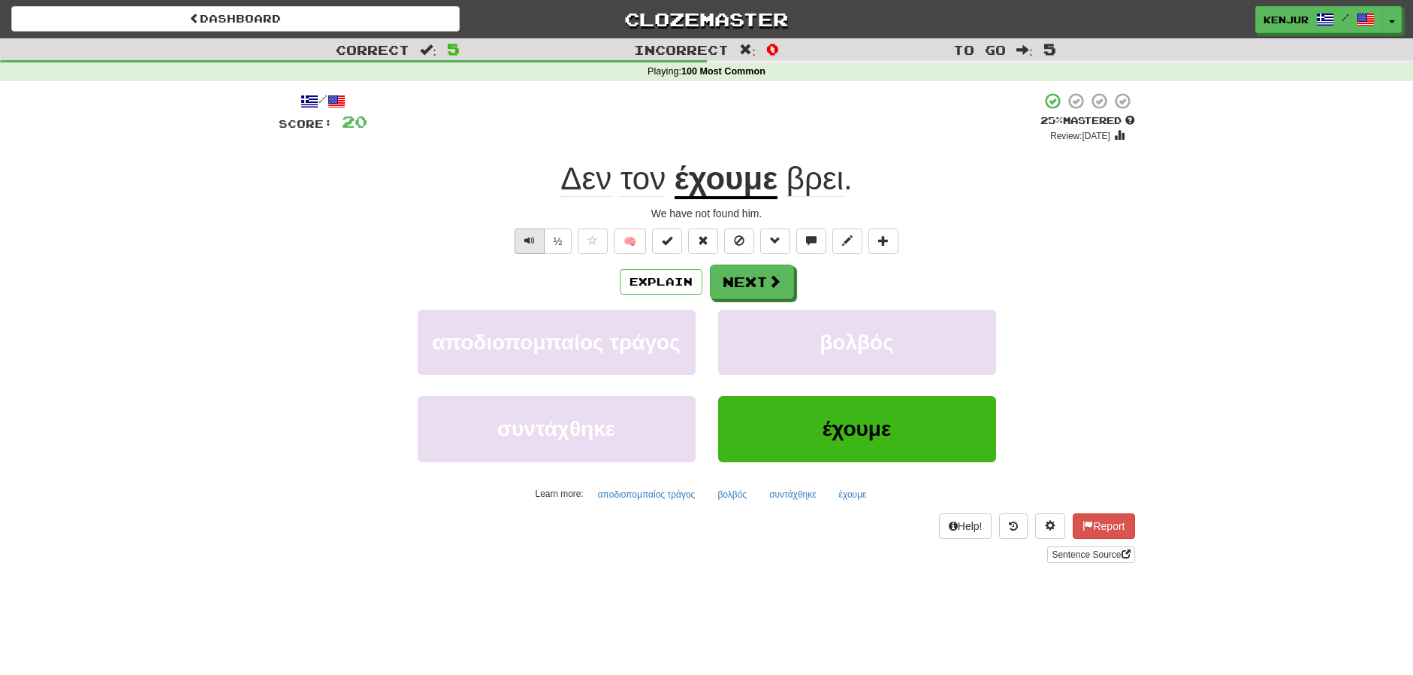
click at [521, 244] on button "Text-to-speech controls" at bounding box center [530, 241] width 30 height 26
click at [653, 277] on button "Explain" at bounding box center [661, 282] width 83 height 26
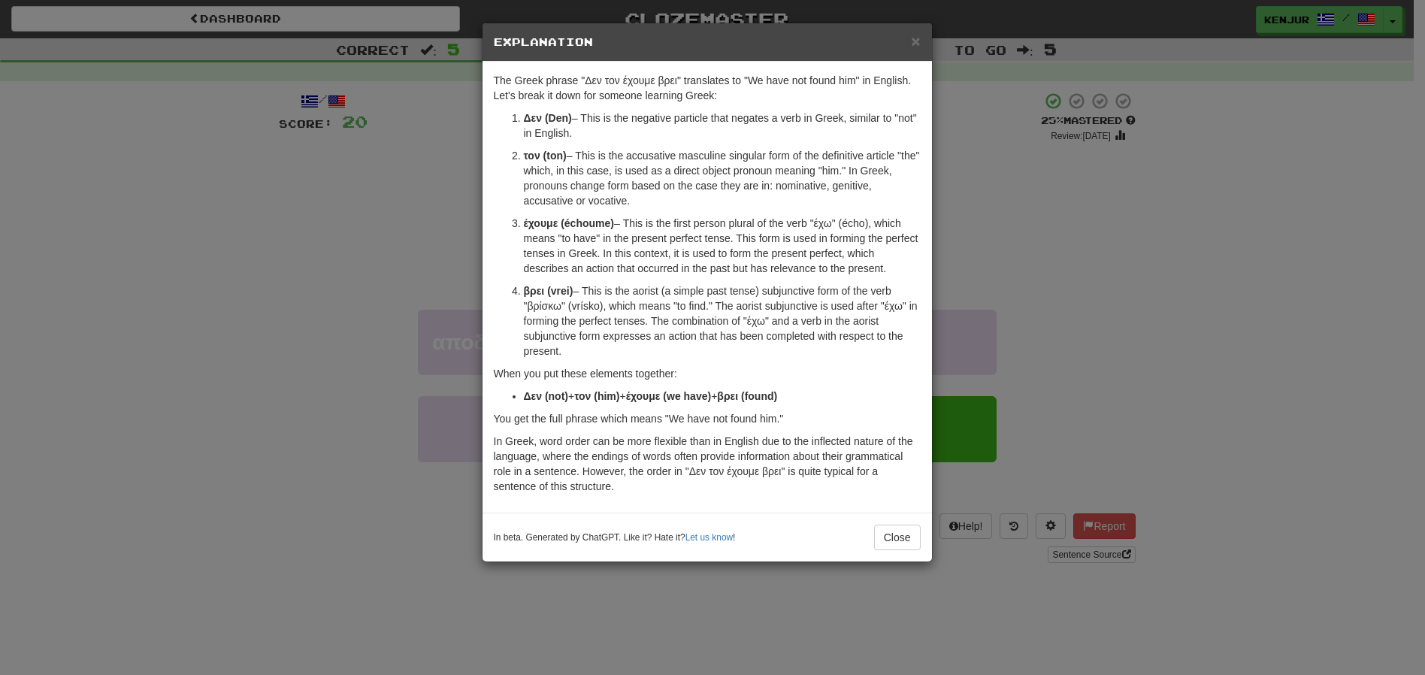
click at [313, 227] on div "× Explanation The Greek phrase "Δεν τον έχουμε βρει" translates to "We have not…" at bounding box center [712, 337] width 1425 height 675
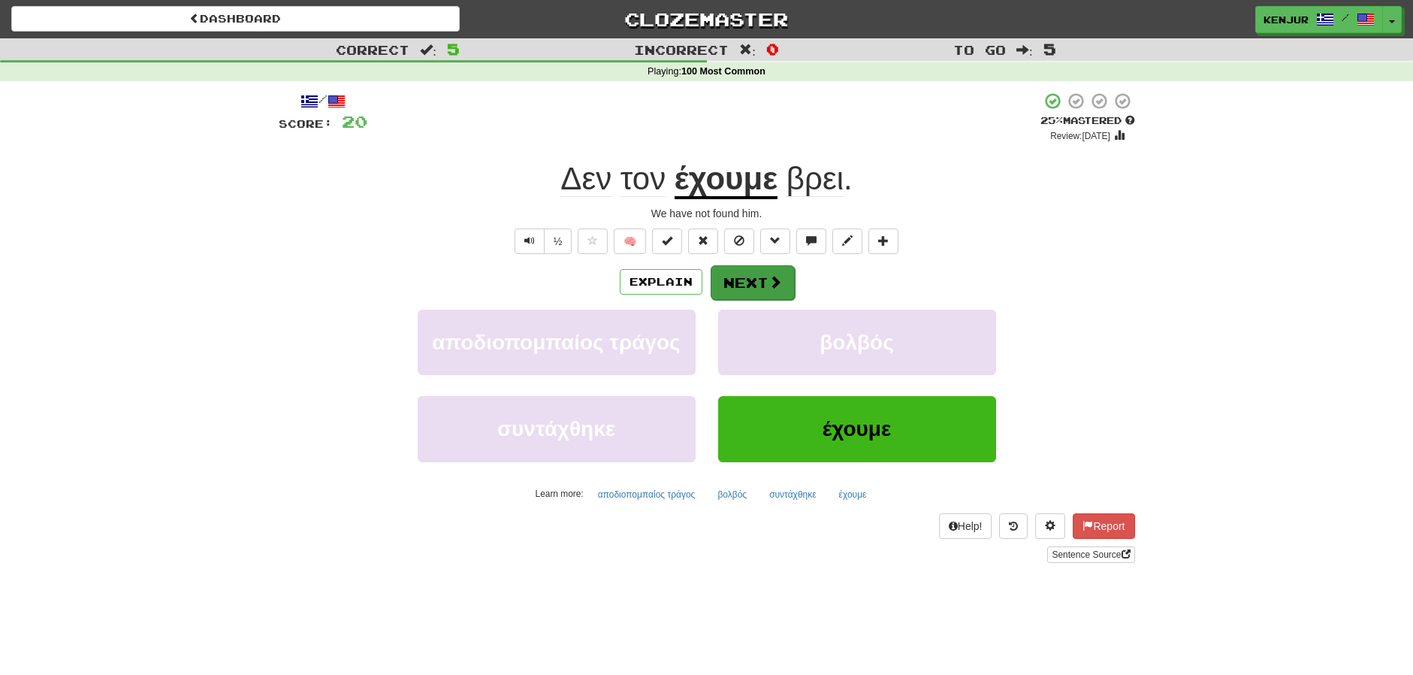
click at [741, 280] on button "Next" at bounding box center [753, 282] width 84 height 35
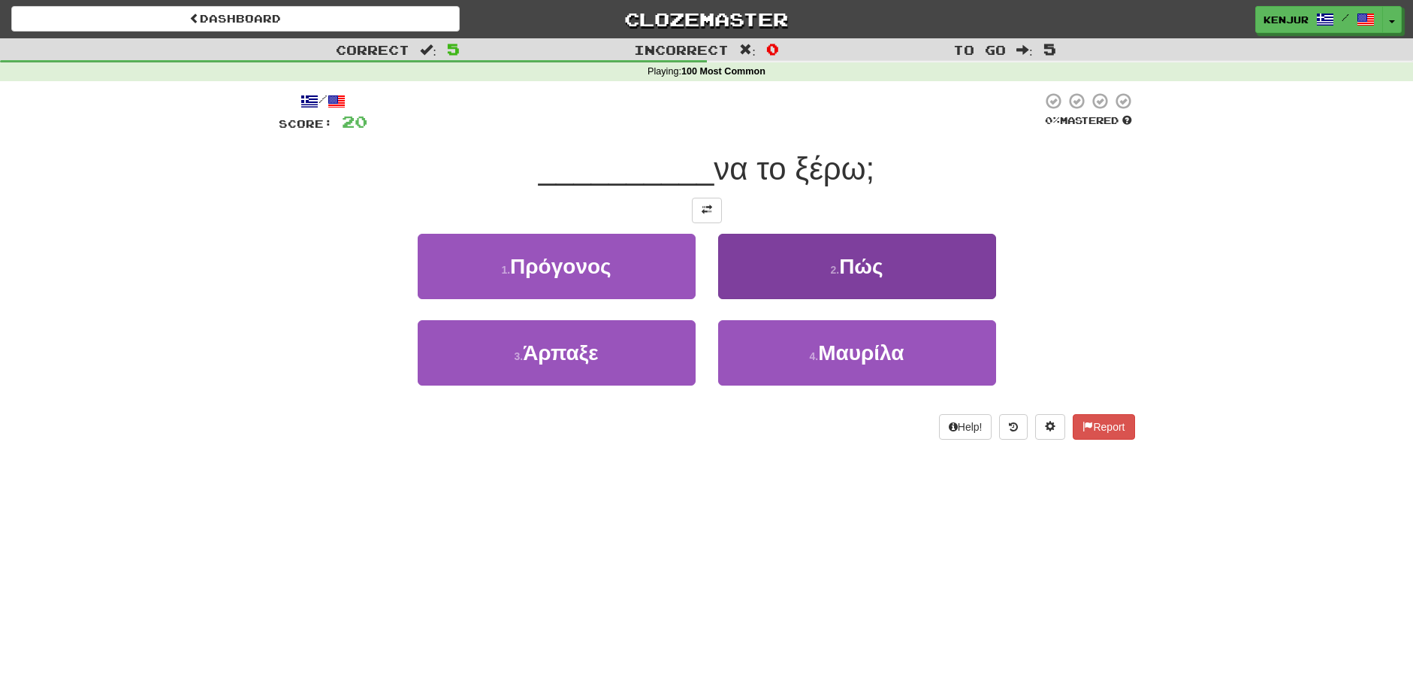
click at [754, 271] on button "2 . Πώς" at bounding box center [857, 266] width 278 height 65
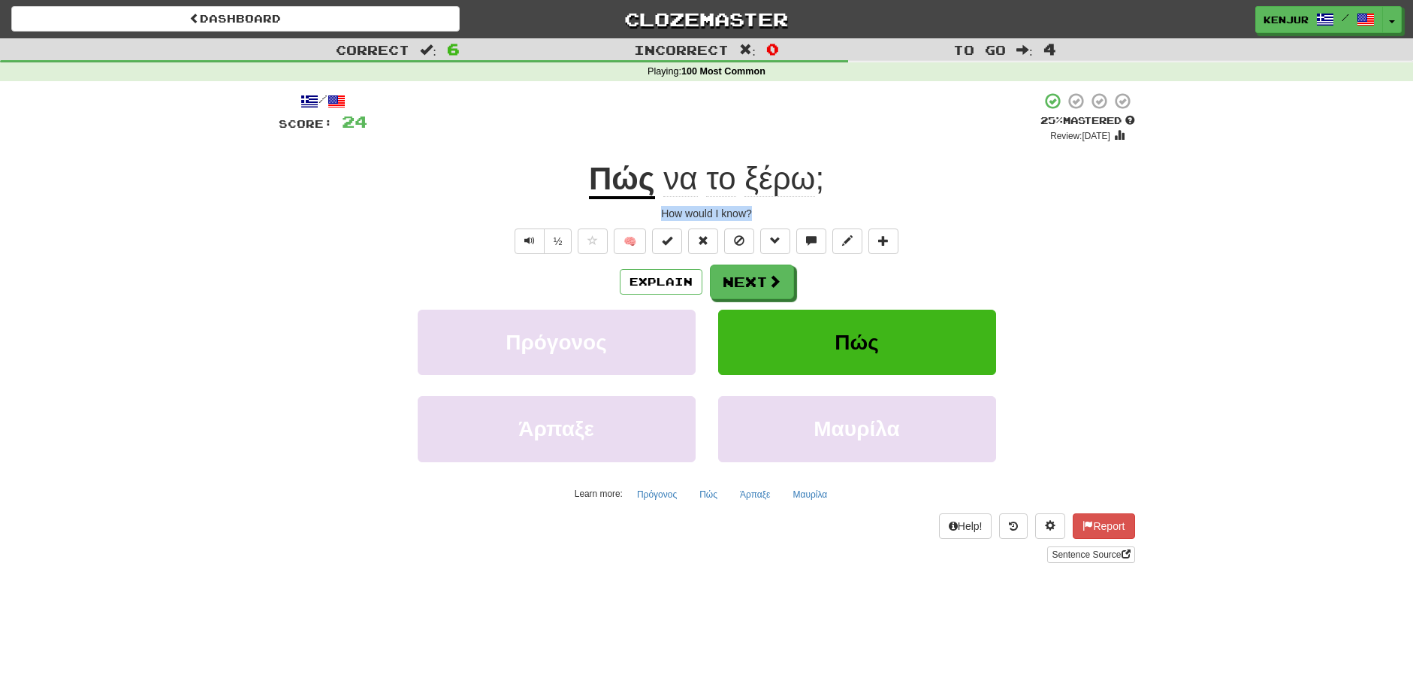
drag, startPoint x: 657, startPoint y: 213, endPoint x: 762, endPoint y: 210, distance: 105.3
click at [762, 210] on div "How would I know?" at bounding box center [707, 213] width 857 height 15
click at [1111, 231] on div "½ 🧠" at bounding box center [707, 241] width 857 height 26
click at [533, 236] on span "Text-to-speech controls" at bounding box center [529, 240] width 11 height 11
click at [532, 236] on span "Text-to-speech controls" at bounding box center [529, 240] width 11 height 11
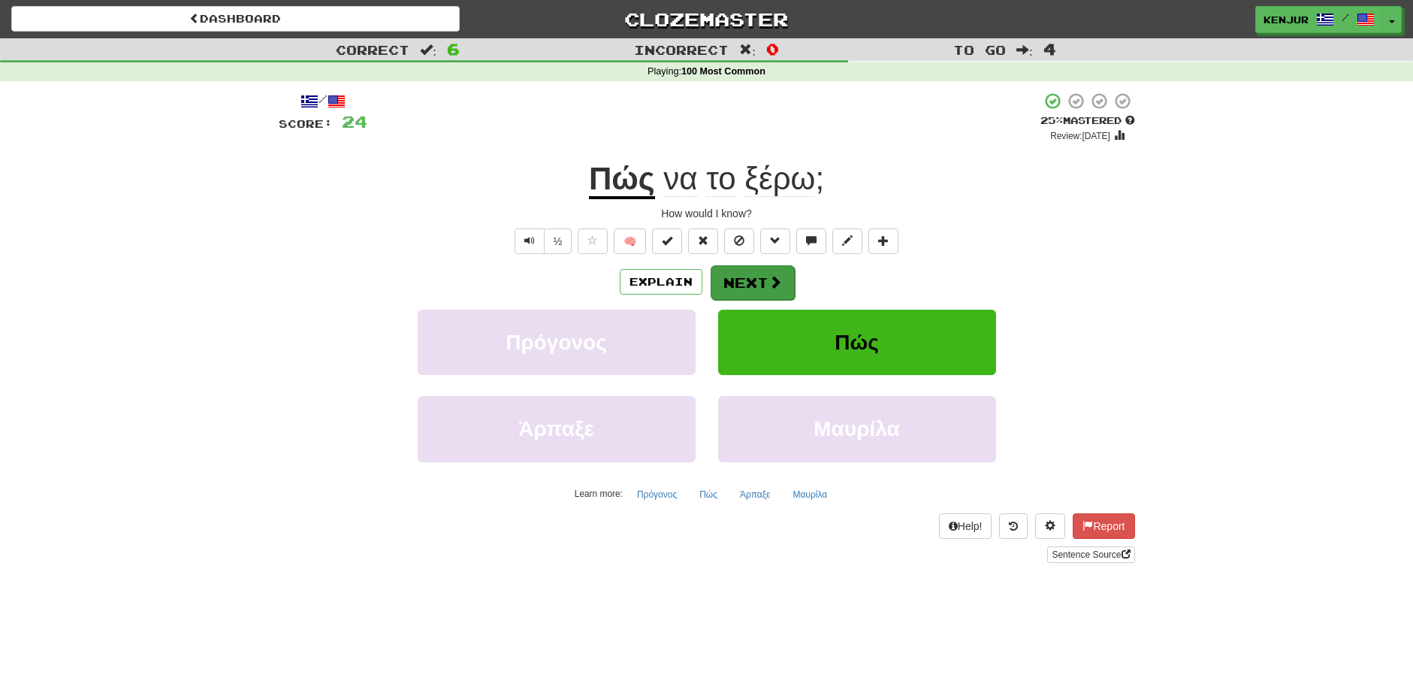
click at [729, 283] on button "Next" at bounding box center [753, 282] width 84 height 35
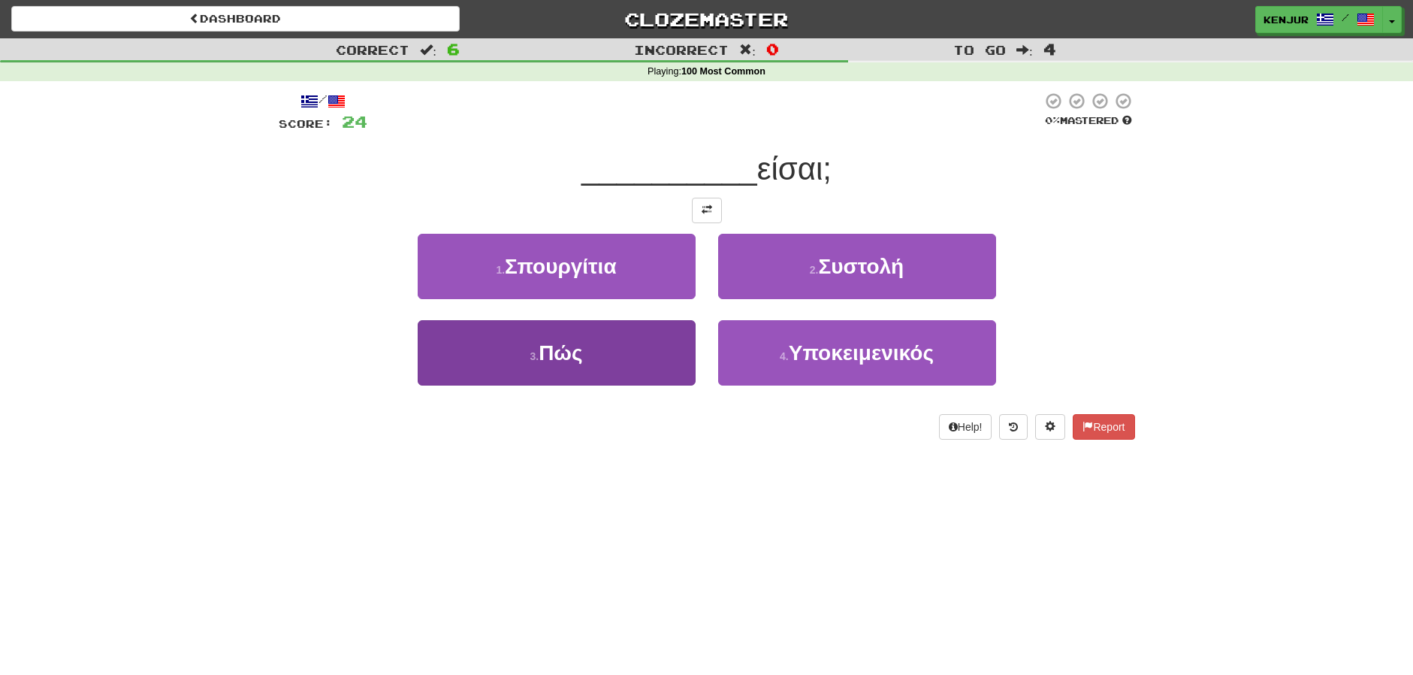
click at [648, 356] on button "3 . Πώς" at bounding box center [557, 352] width 278 height 65
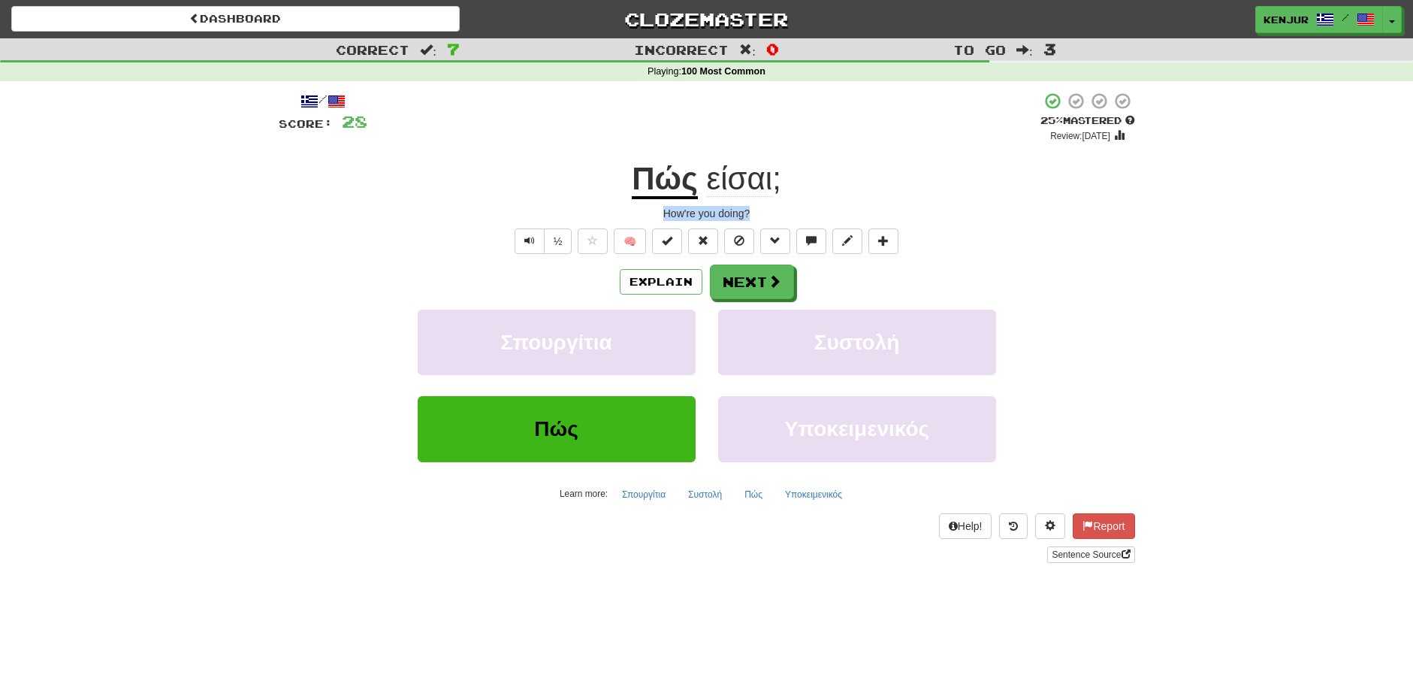
drag, startPoint x: 754, startPoint y: 212, endPoint x: 651, endPoint y: 209, distance: 103.0
click at [651, 209] on div "How're you doing?" at bounding box center [707, 213] width 857 height 15
click at [890, 201] on div "/ Score: 28 + 4 25 % Mastered Review: 2025-08-19 Πώς είσαι ; How're you doing? …" at bounding box center [707, 327] width 857 height 471
click at [527, 240] on span "Text-to-speech controls" at bounding box center [529, 240] width 11 height 11
click at [749, 286] on button "Next" at bounding box center [753, 282] width 84 height 35
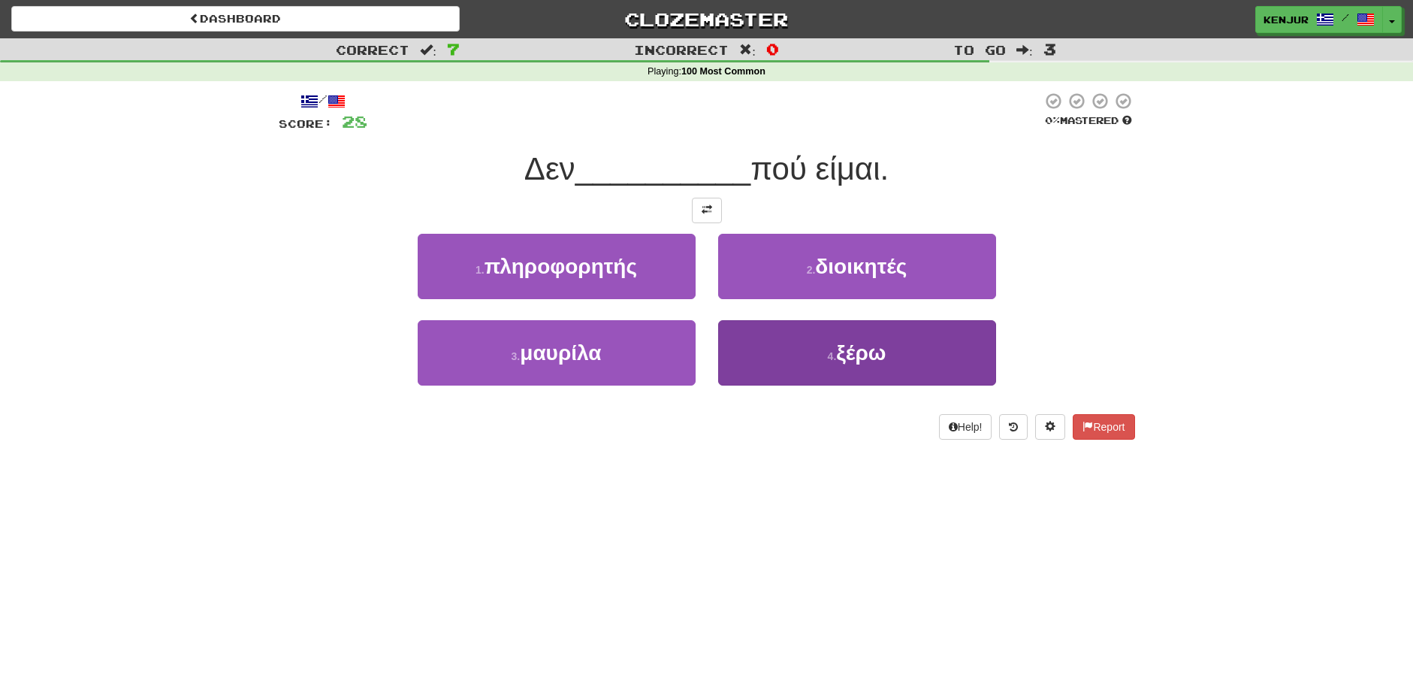
click at [755, 350] on button "4 . ξέρω" at bounding box center [857, 352] width 278 height 65
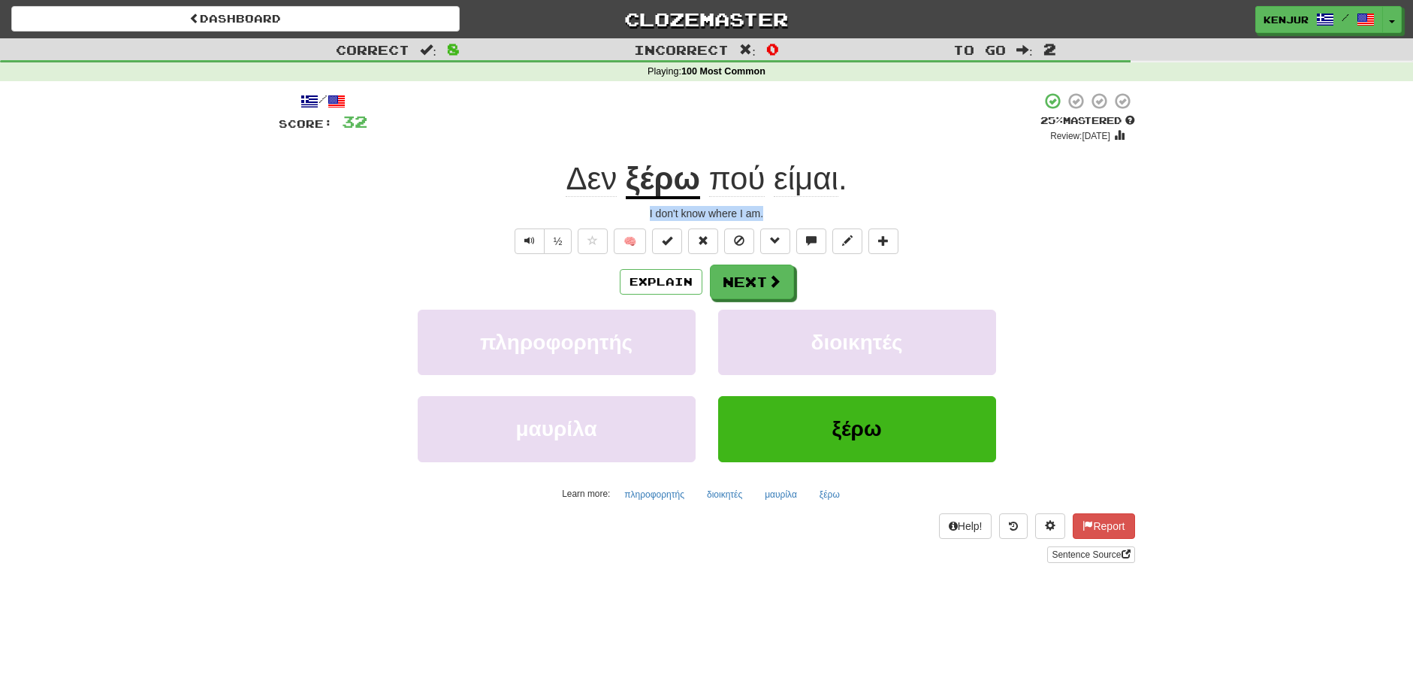
drag, startPoint x: 775, startPoint y: 213, endPoint x: 625, endPoint y: 210, distance: 150.3
click at [625, 210] on div "I don't know where I am." at bounding box center [707, 213] width 857 height 15
drag, startPoint x: 427, startPoint y: 205, endPoint x: 527, endPoint y: 248, distance: 108.7
click at [427, 206] on div "I don't know where I am." at bounding box center [707, 213] width 857 height 15
click at [531, 241] on span "Text-to-speech controls" at bounding box center [529, 240] width 11 height 11
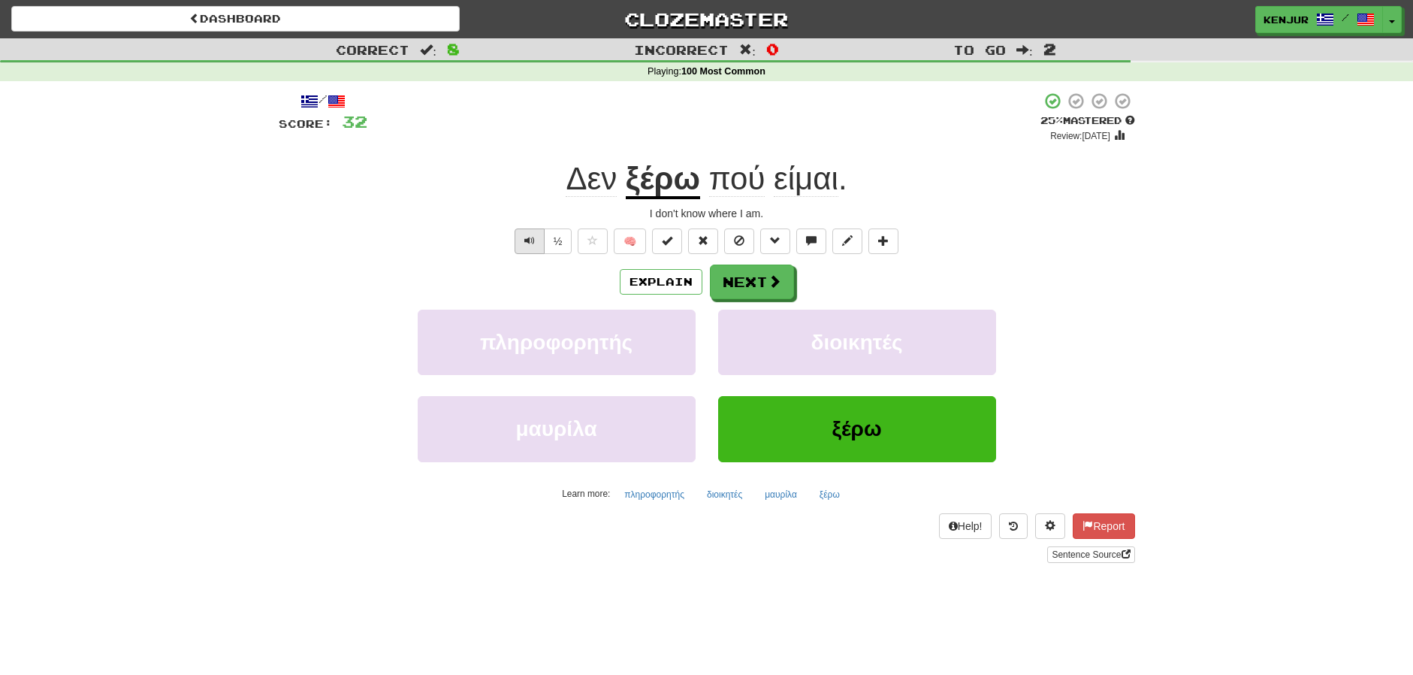
click at [526, 240] on span "Text-to-speech controls" at bounding box center [529, 240] width 11 height 11
click at [641, 284] on button "Explain" at bounding box center [661, 282] width 83 height 26
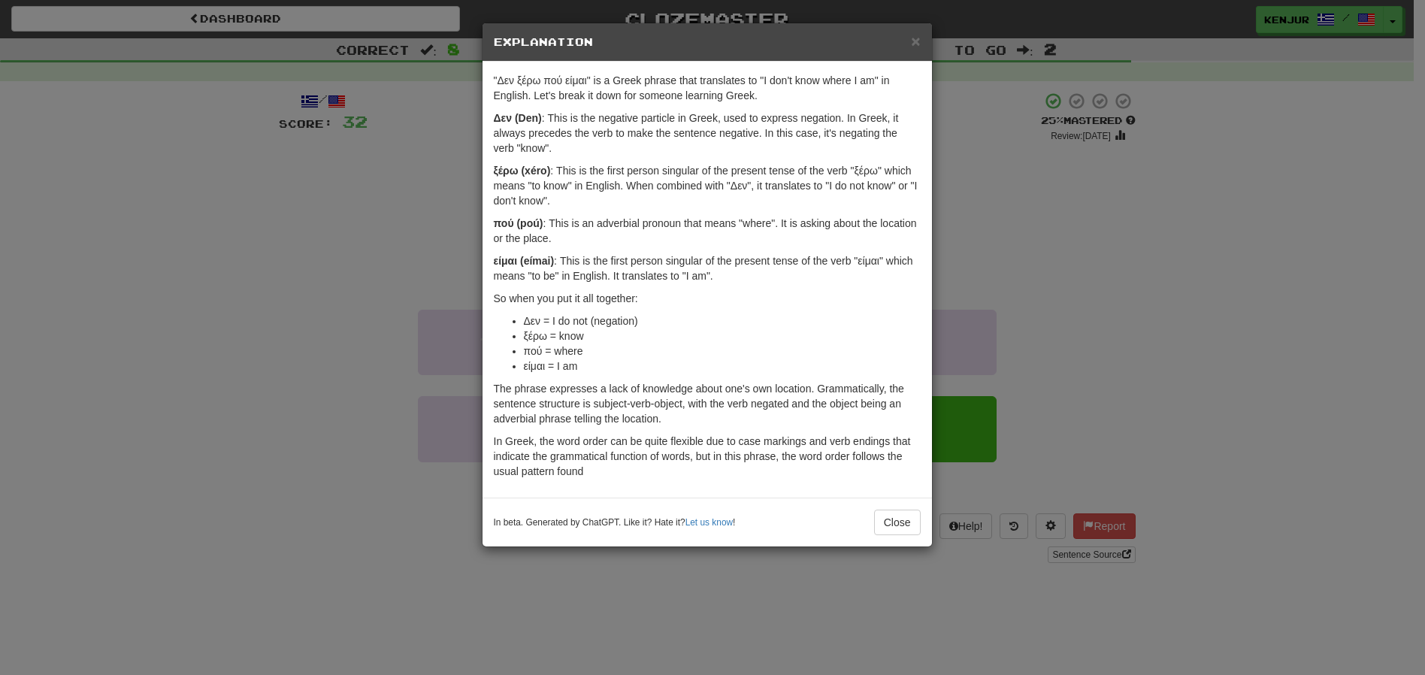
click at [354, 253] on div "× Explanation "Δεν ξέρω πού είμαι" is a Greek phrase that translates to "I don'…" at bounding box center [712, 337] width 1425 height 675
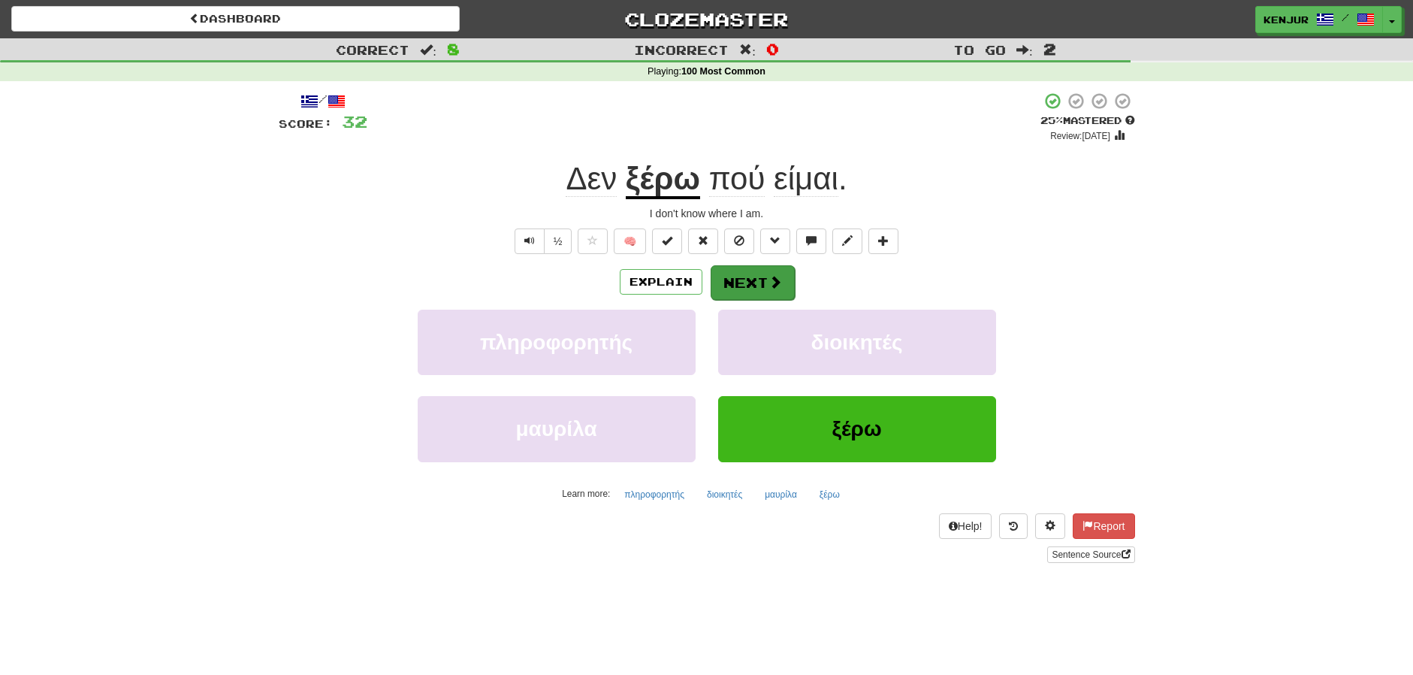
click at [756, 281] on button "Next" at bounding box center [753, 282] width 84 height 35
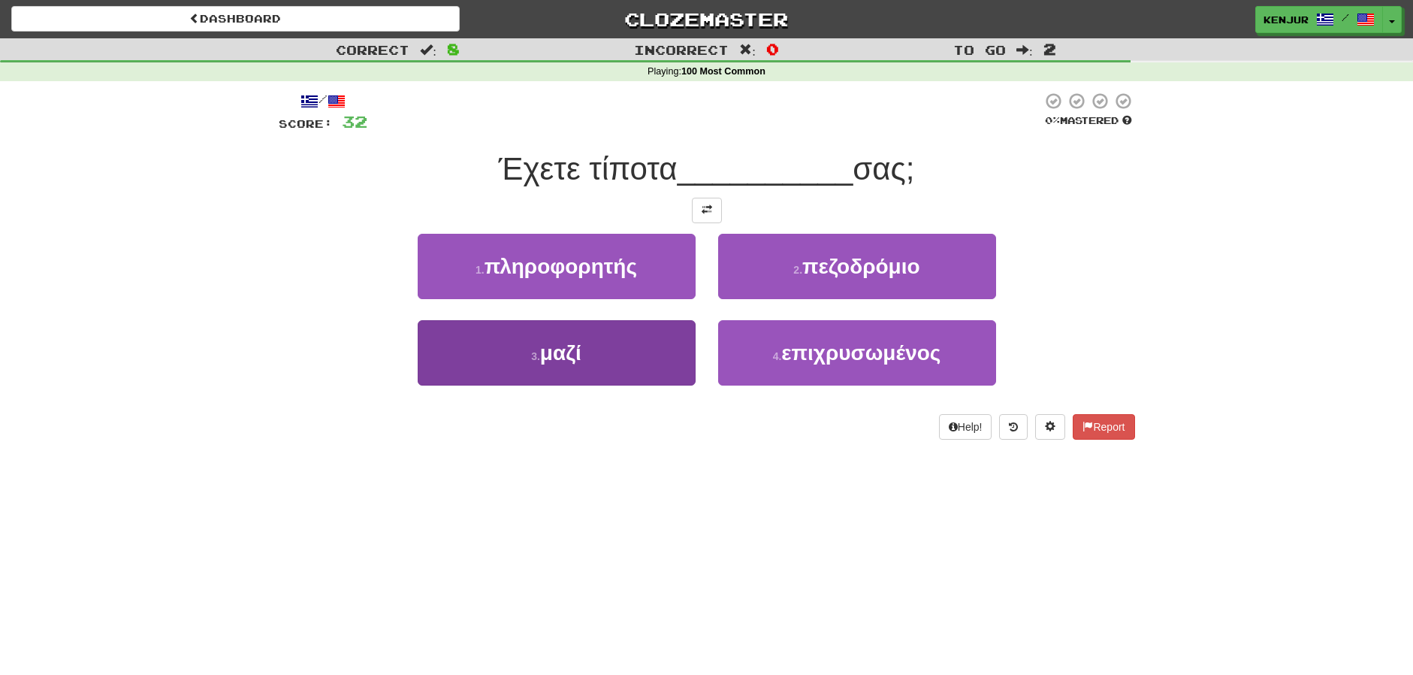
click at [608, 347] on button "3 . μαζί" at bounding box center [557, 352] width 278 height 65
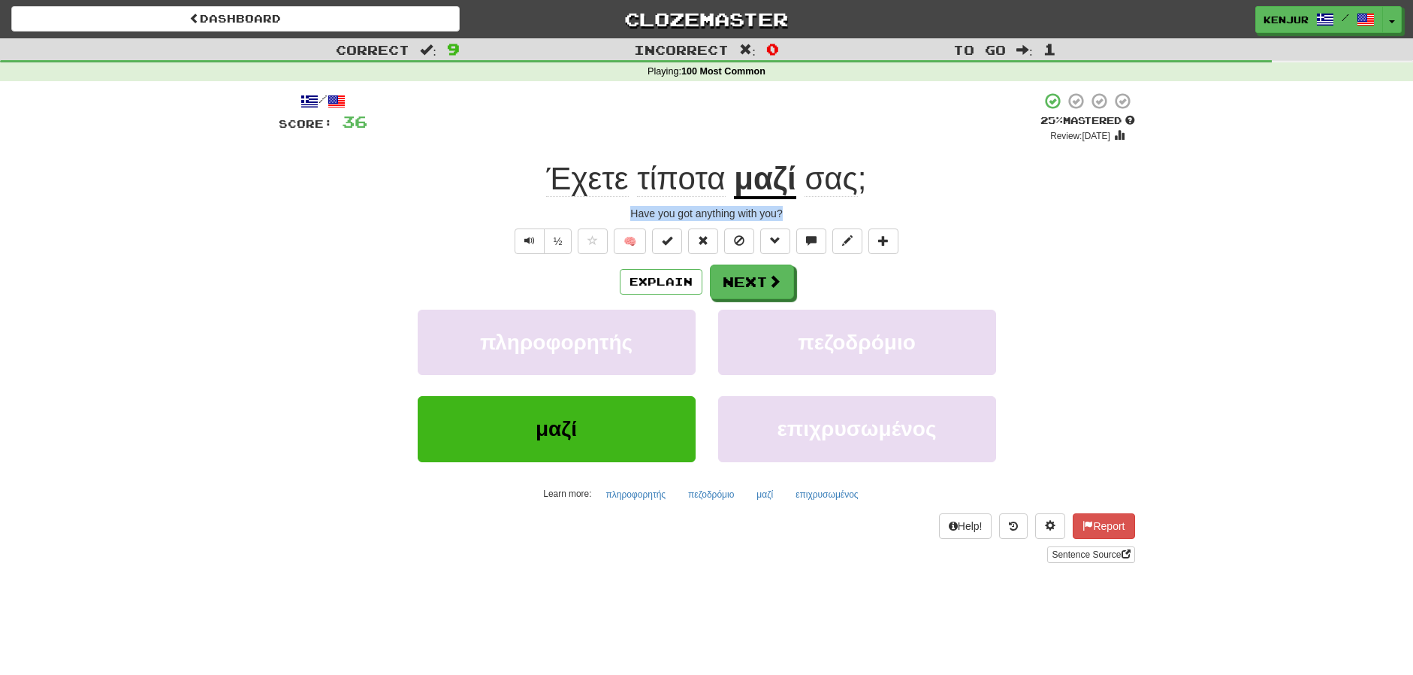
drag, startPoint x: 628, startPoint y: 212, endPoint x: 800, endPoint y: 213, distance: 171.3
click at [800, 213] on div "Have you got anything with you?" at bounding box center [707, 213] width 857 height 15
click at [1138, 234] on div "/ Score: 36 + 4 25 % Mastered Review: 2025-08-19 Έχετε τίποτα μαζί σας ; Have y…" at bounding box center [707, 332] width 879 height 503
drag, startPoint x: 530, startPoint y: 250, endPoint x: 532, endPoint y: 240, distance: 10.0
click at [531, 249] on button "Text-to-speech controls" at bounding box center [530, 241] width 30 height 26
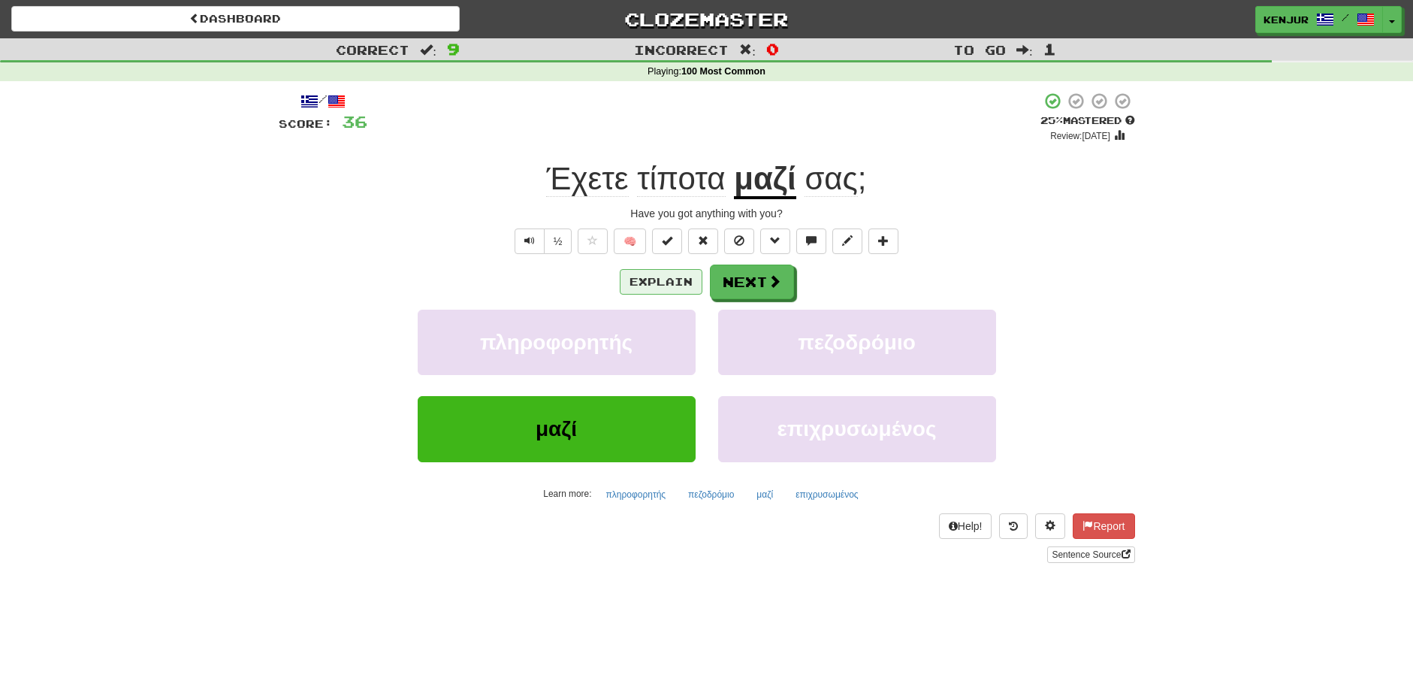
click at [670, 282] on button "Explain" at bounding box center [661, 282] width 83 height 26
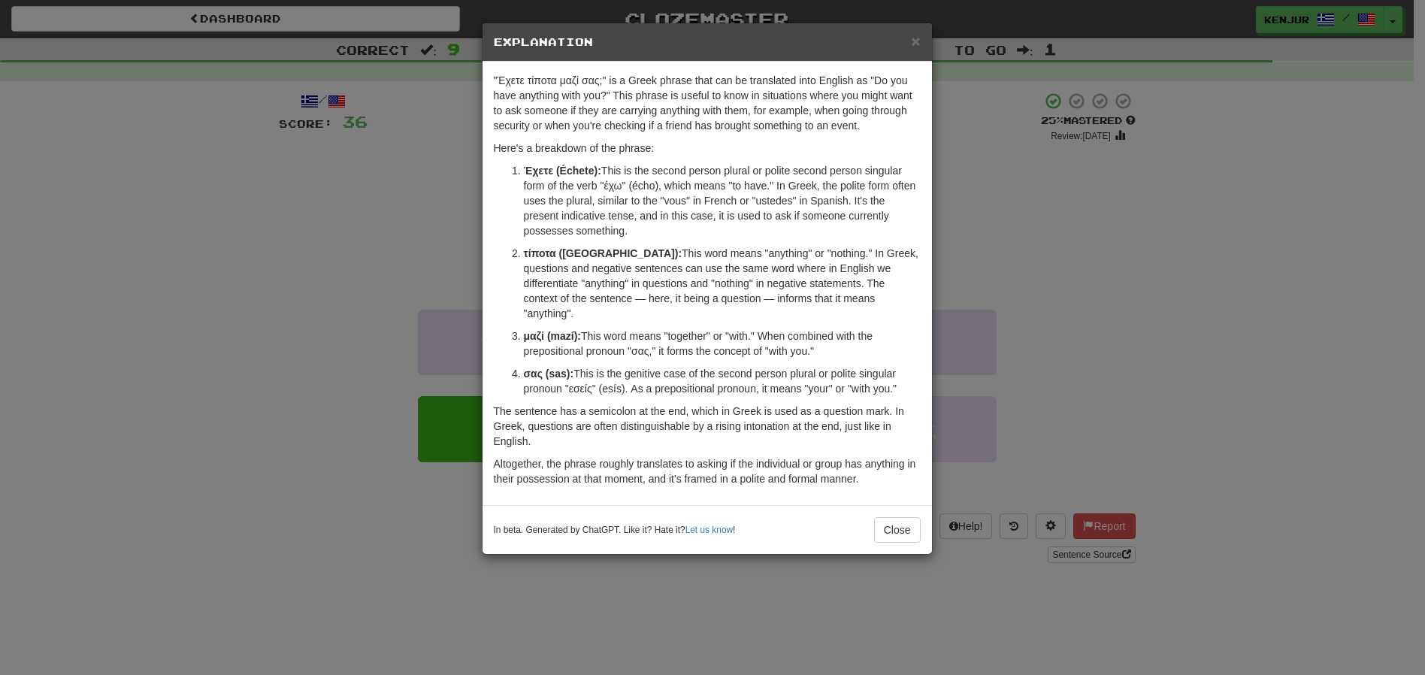
click at [356, 224] on div "× Explanation "Έχετε τίποτα μαζί σας;" is a Greek phrase that can be translated…" at bounding box center [712, 337] width 1425 height 675
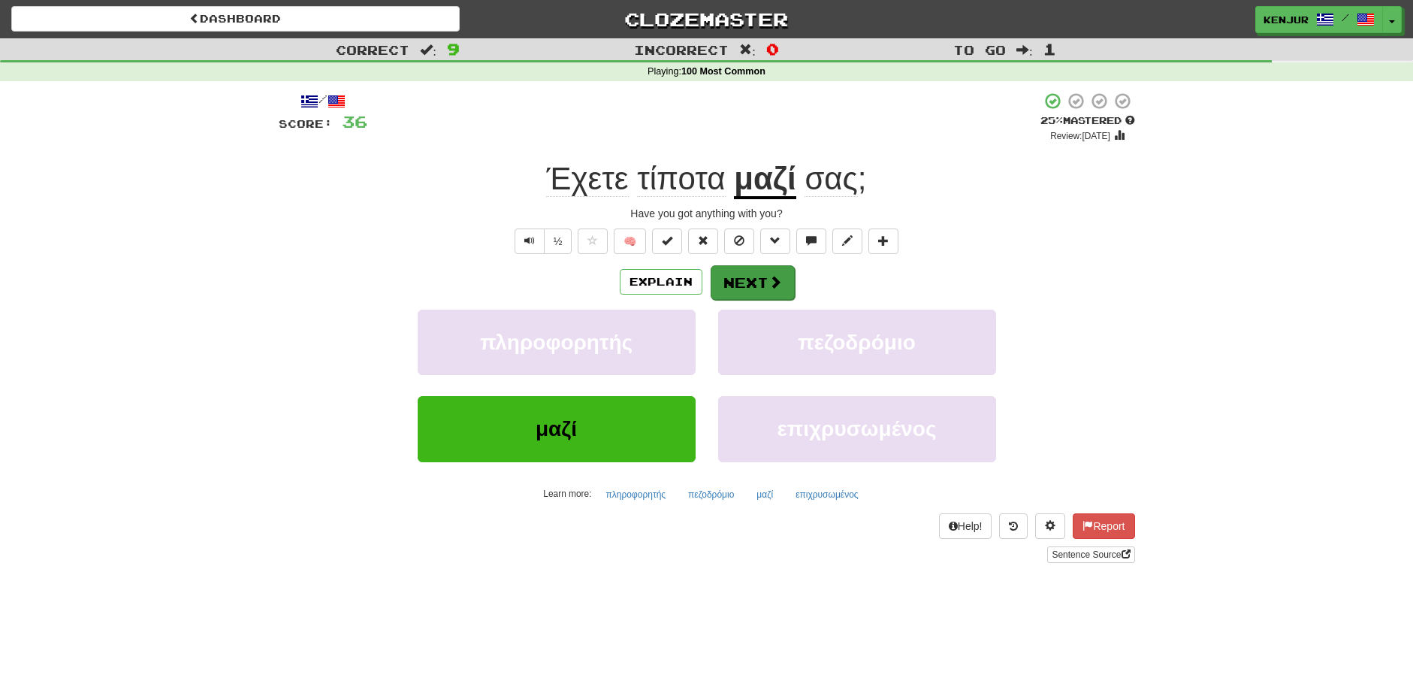
click at [763, 284] on button "Next" at bounding box center [753, 282] width 84 height 35
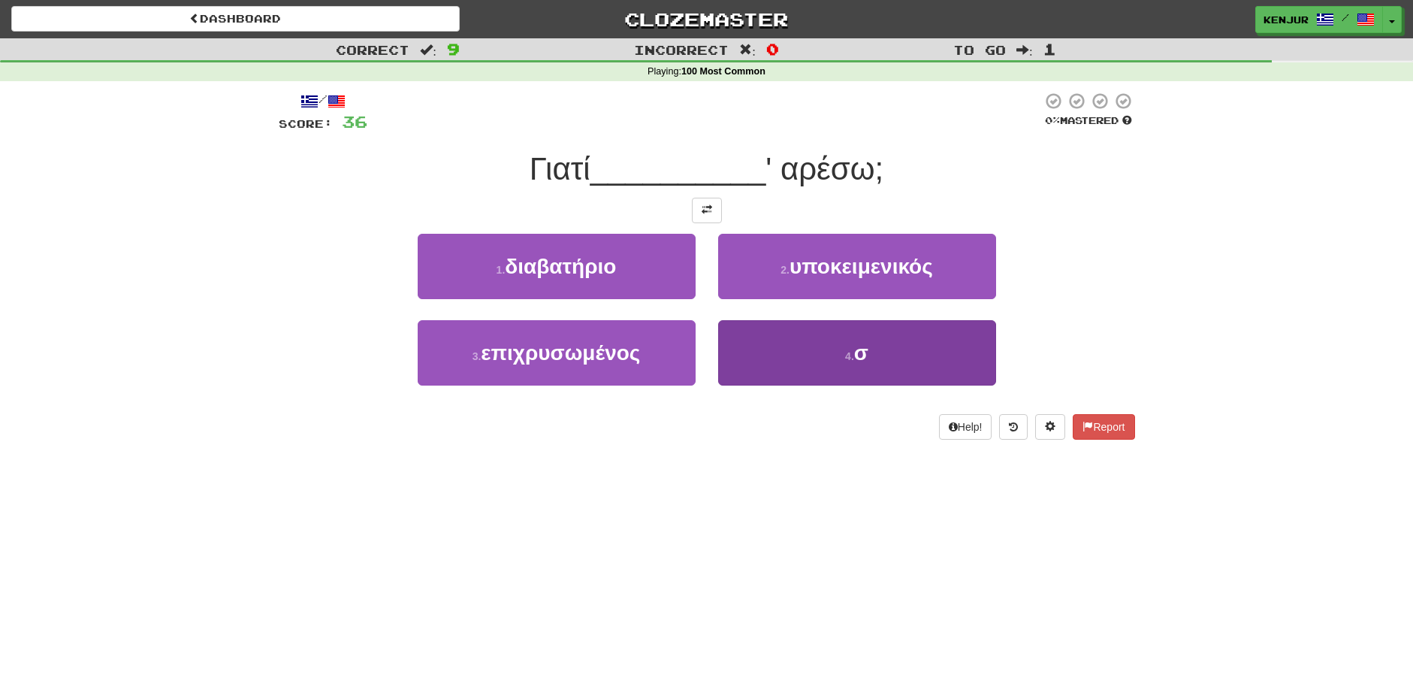
click at [776, 361] on button "4 . σ" at bounding box center [857, 352] width 278 height 65
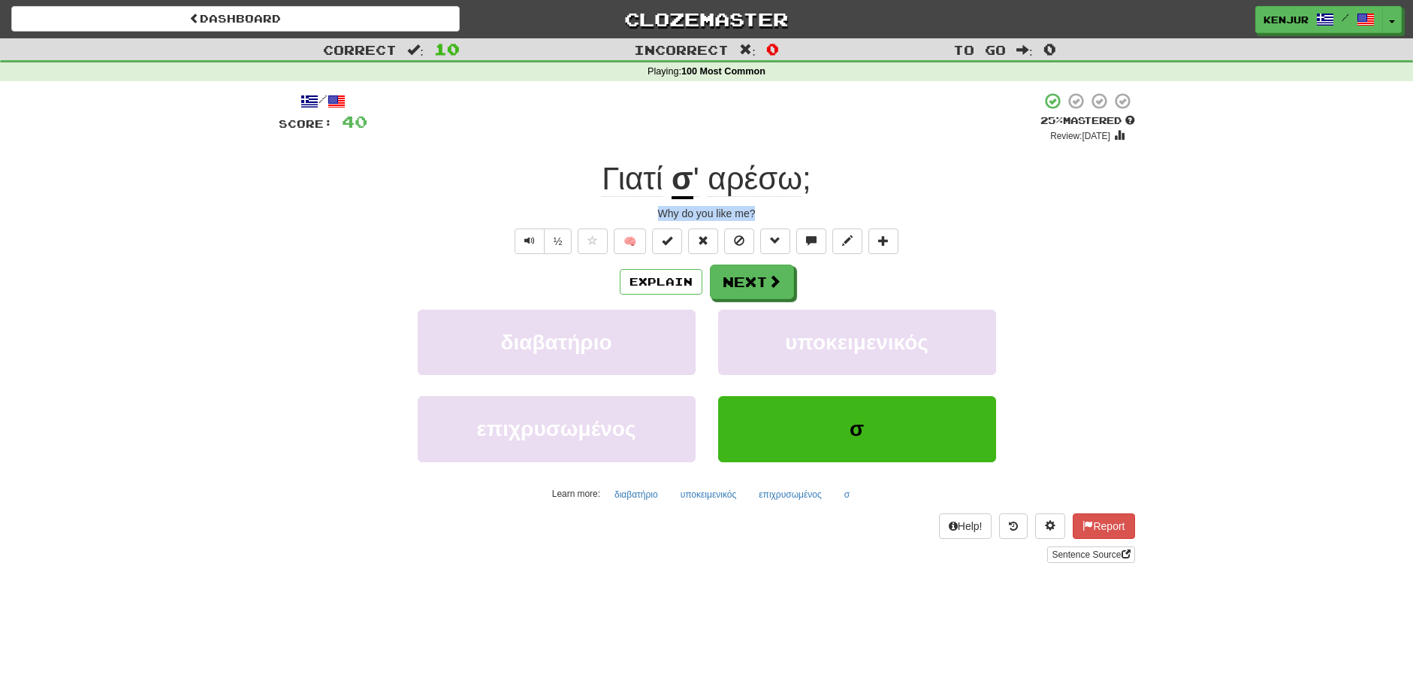
drag, startPoint x: 757, startPoint y: 213, endPoint x: 659, endPoint y: 210, distance: 97.7
click at [659, 210] on div "Why do you like me?" at bounding box center [707, 213] width 857 height 15
click at [301, 174] on div "Γιατί σ ' αρέσω ;" at bounding box center [707, 179] width 857 height 41
click at [537, 240] on button "Text-to-speech controls" at bounding box center [530, 241] width 30 height 26
drag, startPoint x: 642, startPoint y: 207, endPoint x: 742, endPoint y: 213, distance: 100.8
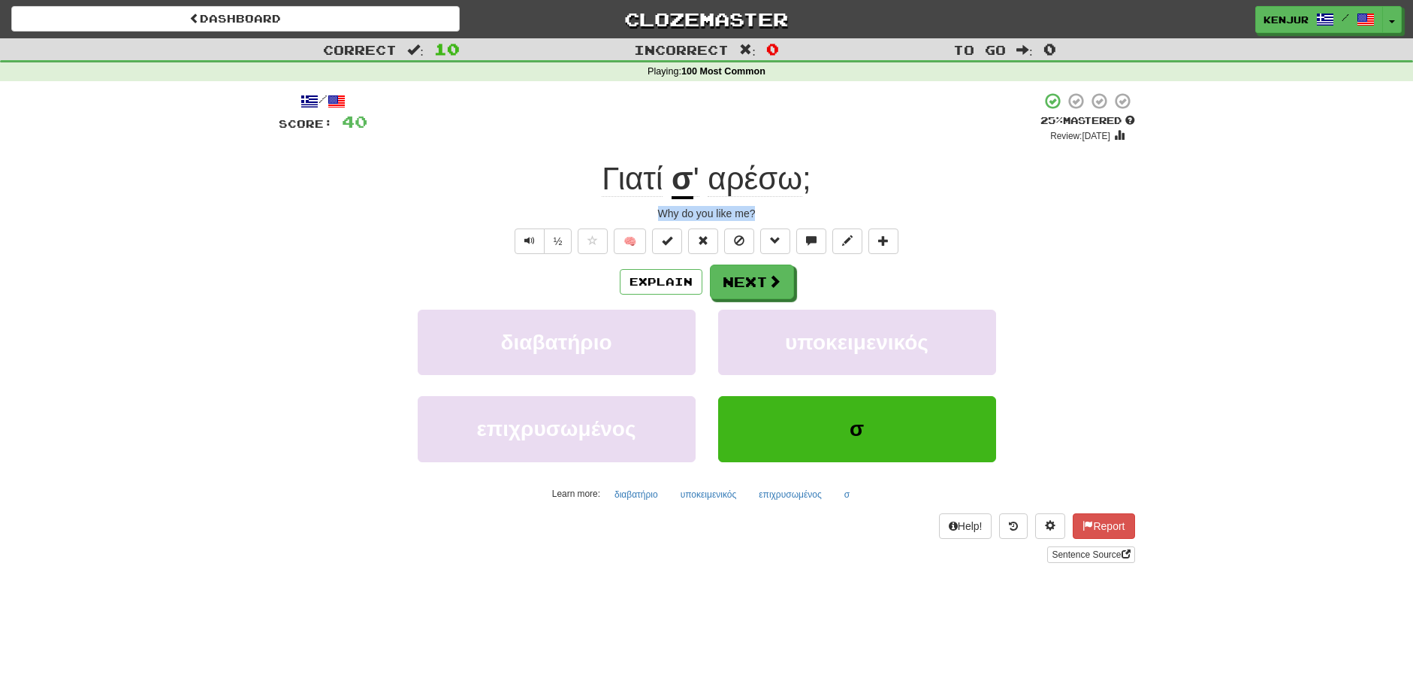
click at [760, 210] on div "Why do you like me?" at bounding box center [707, 213] width 857 height 15
click at [1101, 229] on div "½ 🧠" at bounding box center [707, 241] width 857 height 26
click at [524, 243] on span "Text-to-speech controls" at bounding box center [529, 240] width 11 height 11
click at [636, 280] on button "Explain" at bounding box center [661, 282] width 83 height 26
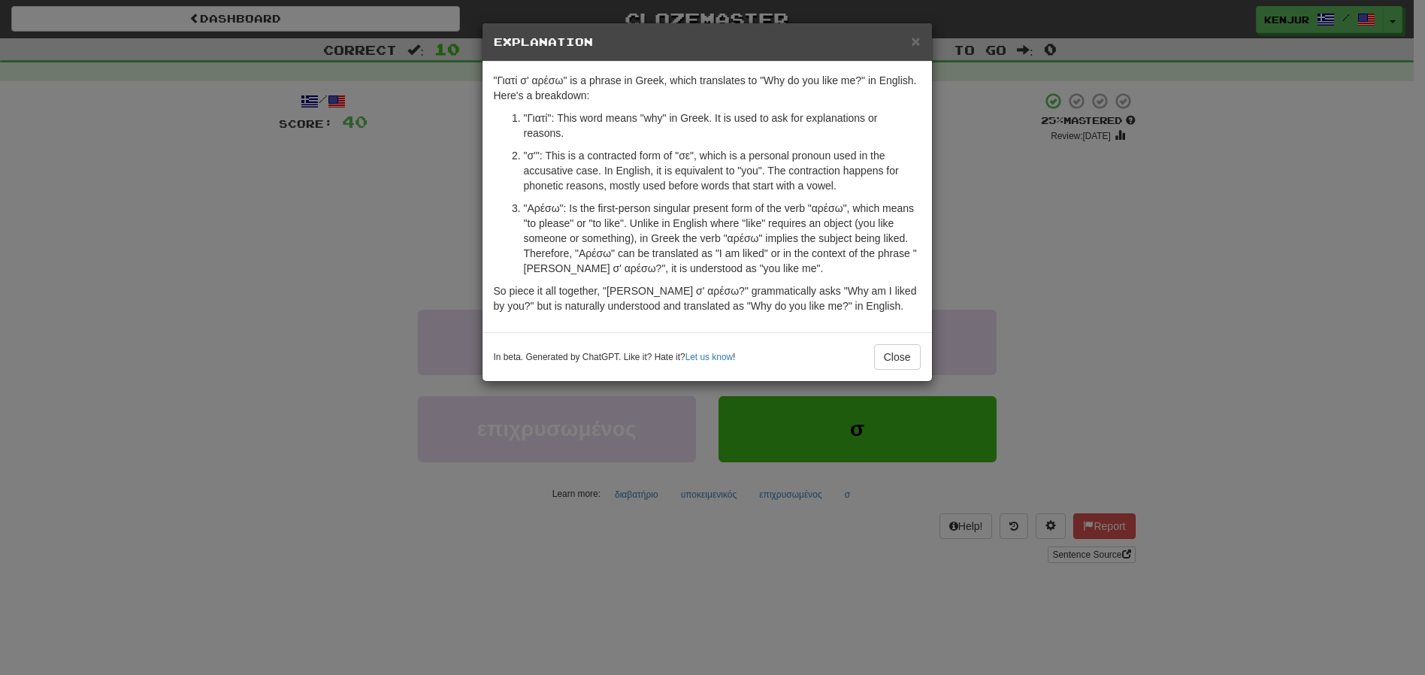
click at [430, 260] on div "× Explanation "Γιατί σ' αρέσω" is a phrase in Greek, which translates to "Why d…" at bounding box center [712, 337] width 1425 height 675
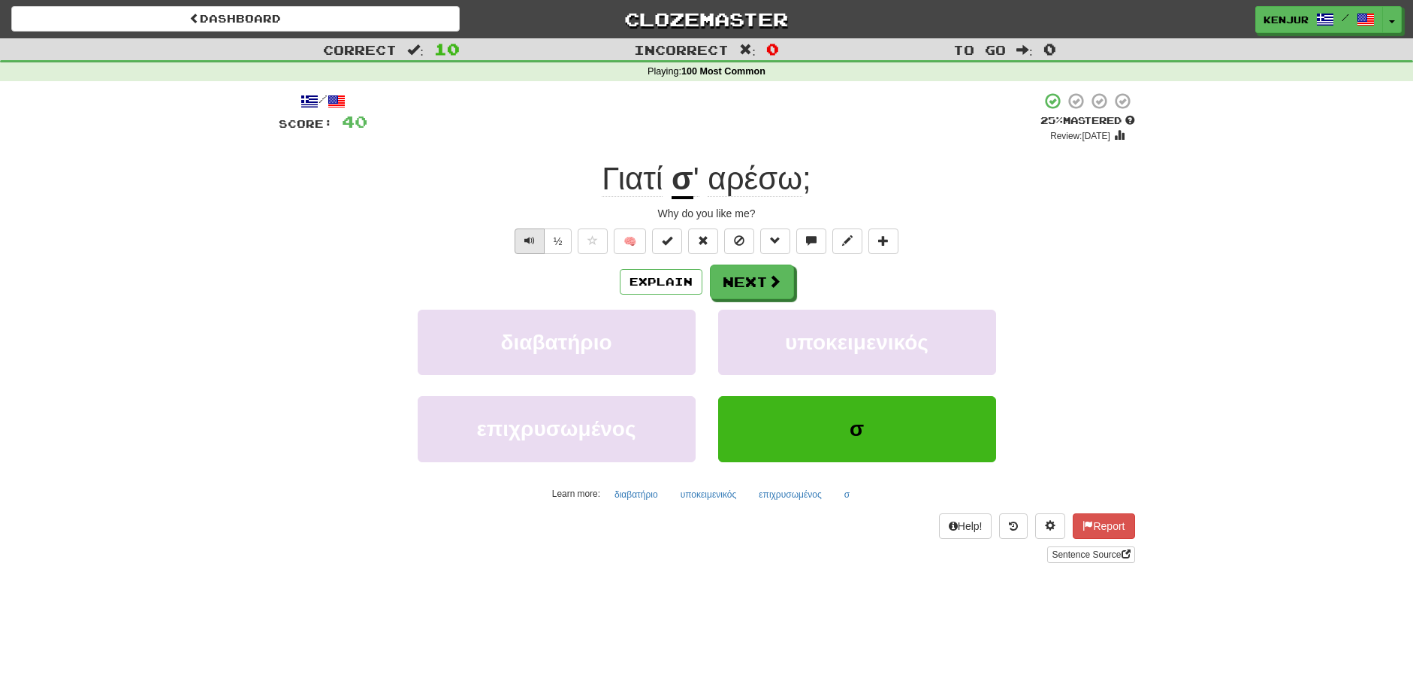
click at [529, 243] on span "Text-to-speech controls" at bounding box center [529, 240] width 11 height 11
click at [645, 271] on button "Explain" at bounding box center [661, 282] width 83 height 26
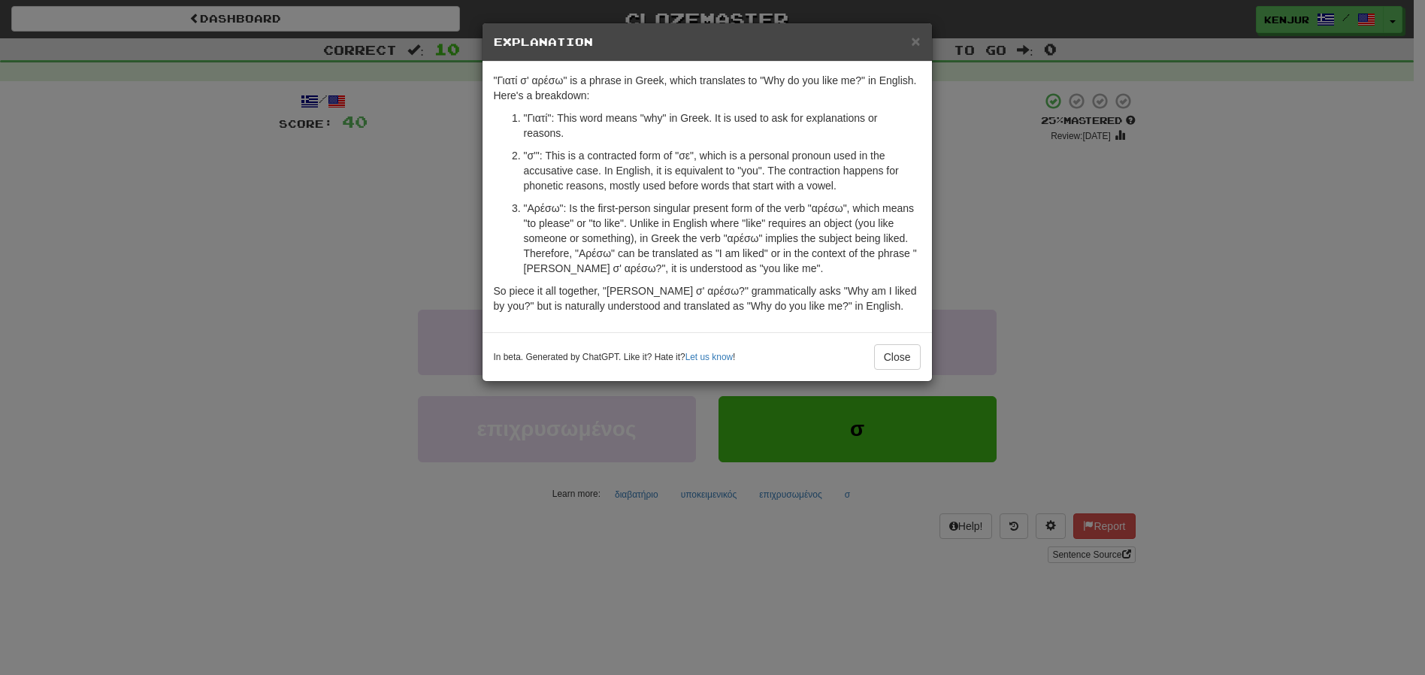
click at [408, 240] on div "× Explanation "Γιατί σ' αρέσω" is a phrase in Greek, which translates to "Why d…" at bounding box center [712, 337] width 1425 height 675
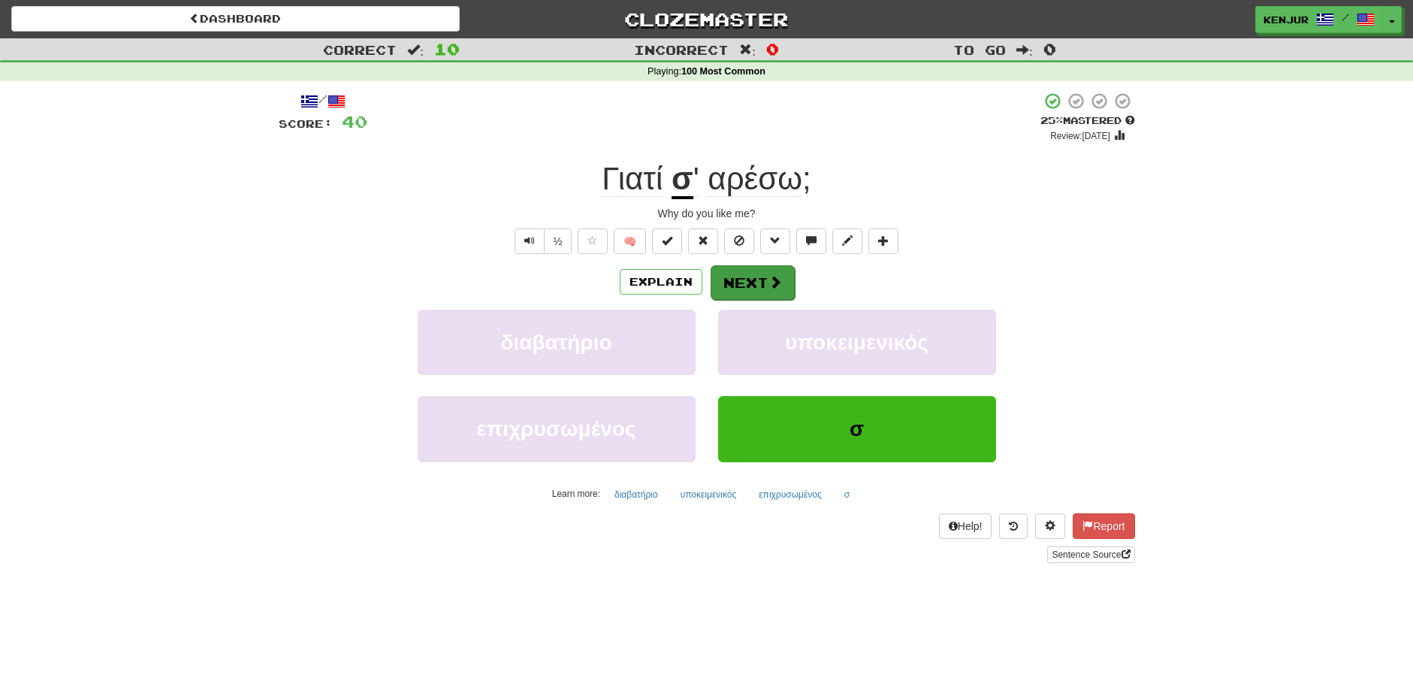
click at [729, 278] on button "Next" at bounding box center [753, 282] width 84 height 35
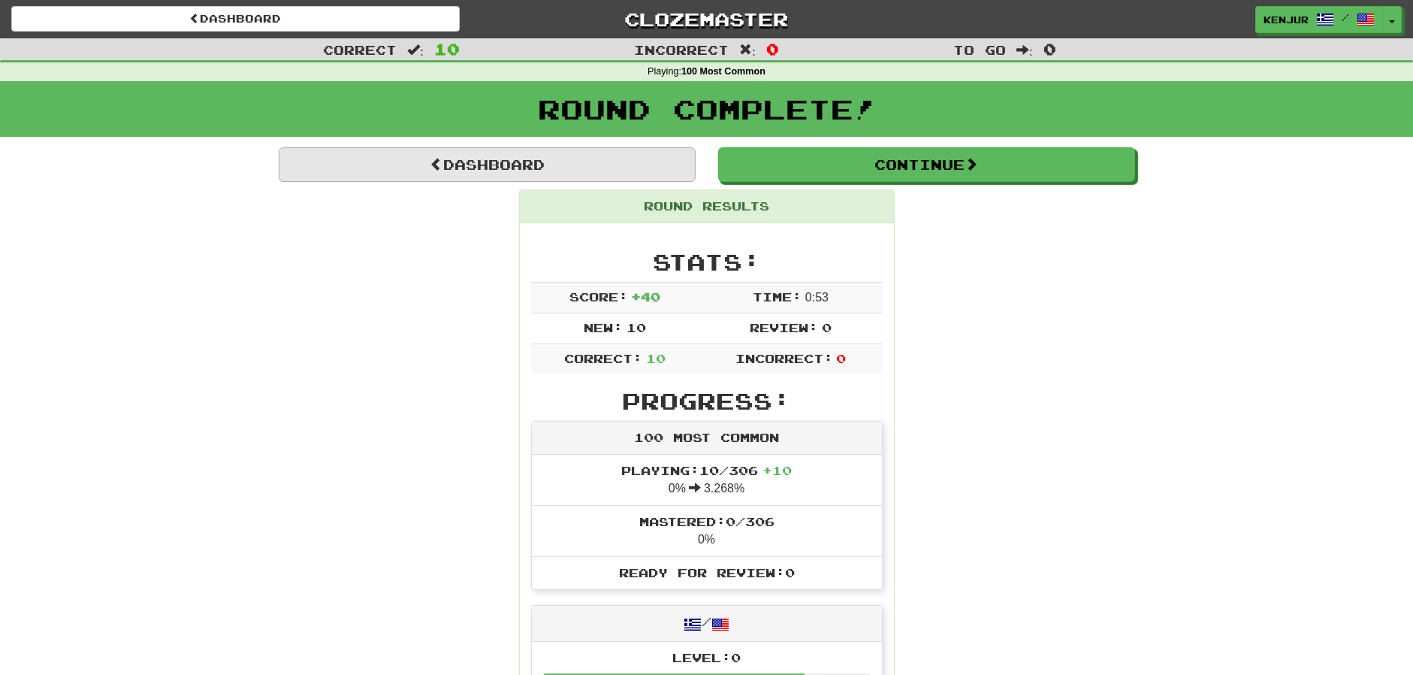
click at [465, 162] on link "Dashboard" at bounding box center [487, 164] width 417 height 35
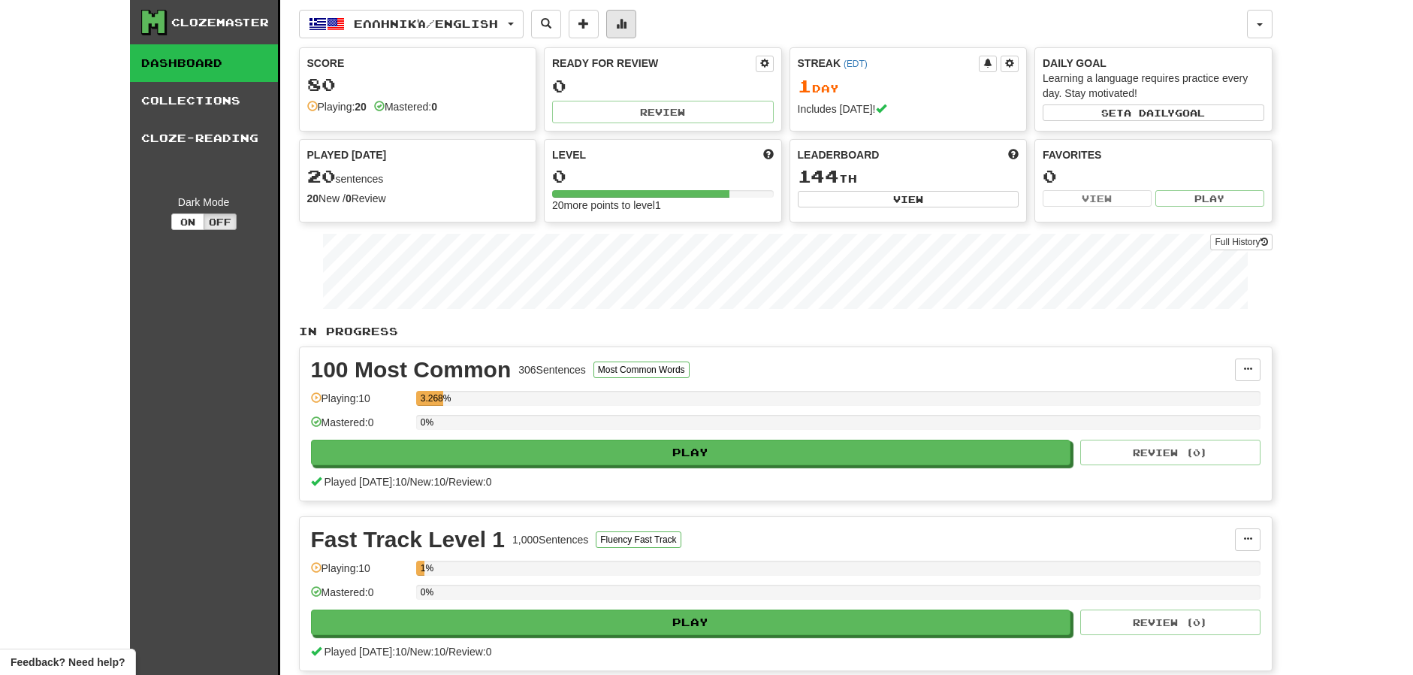
click at [627, 23] on span at bounding box center [621, 23] width 11 height 11
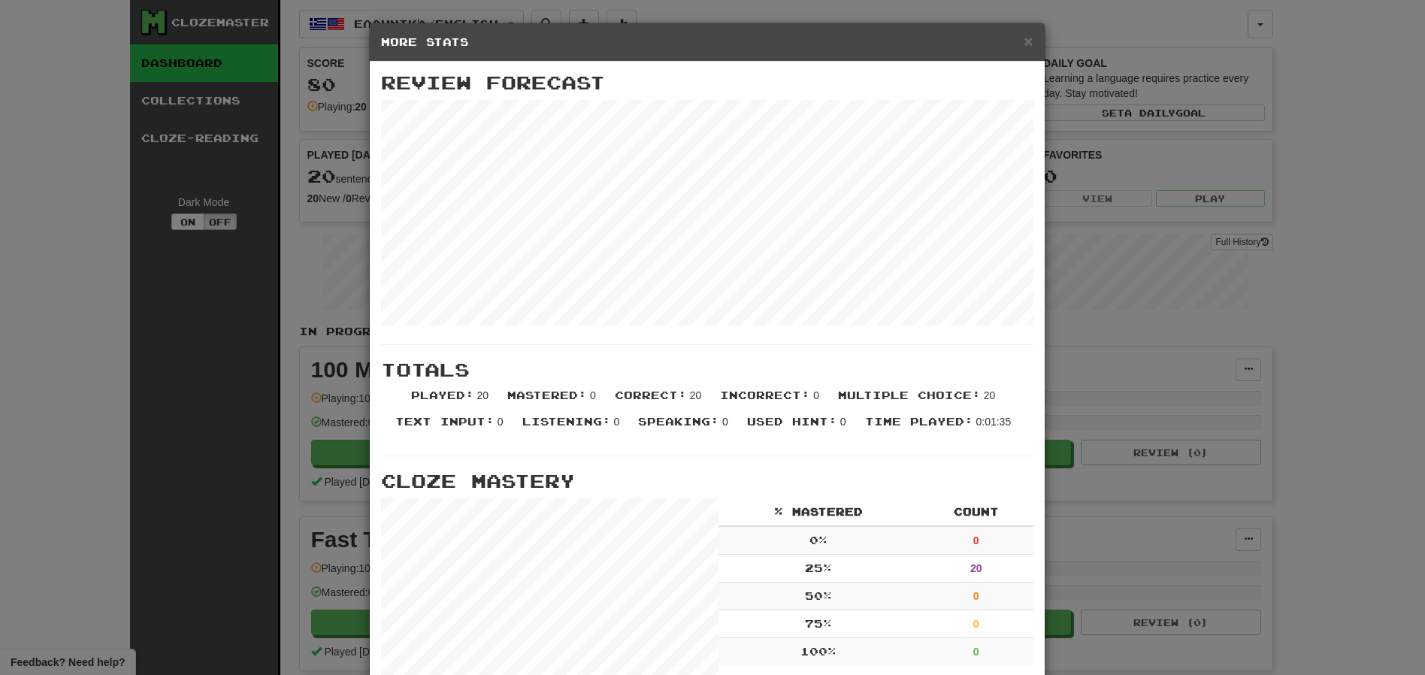
click at [1112, 19] on div "× More Stats Review Forecast Totals Played : 20 Mastered : 0 Correct : 20 Incor…" at bounding box center [712, 337] width 1425 height 675
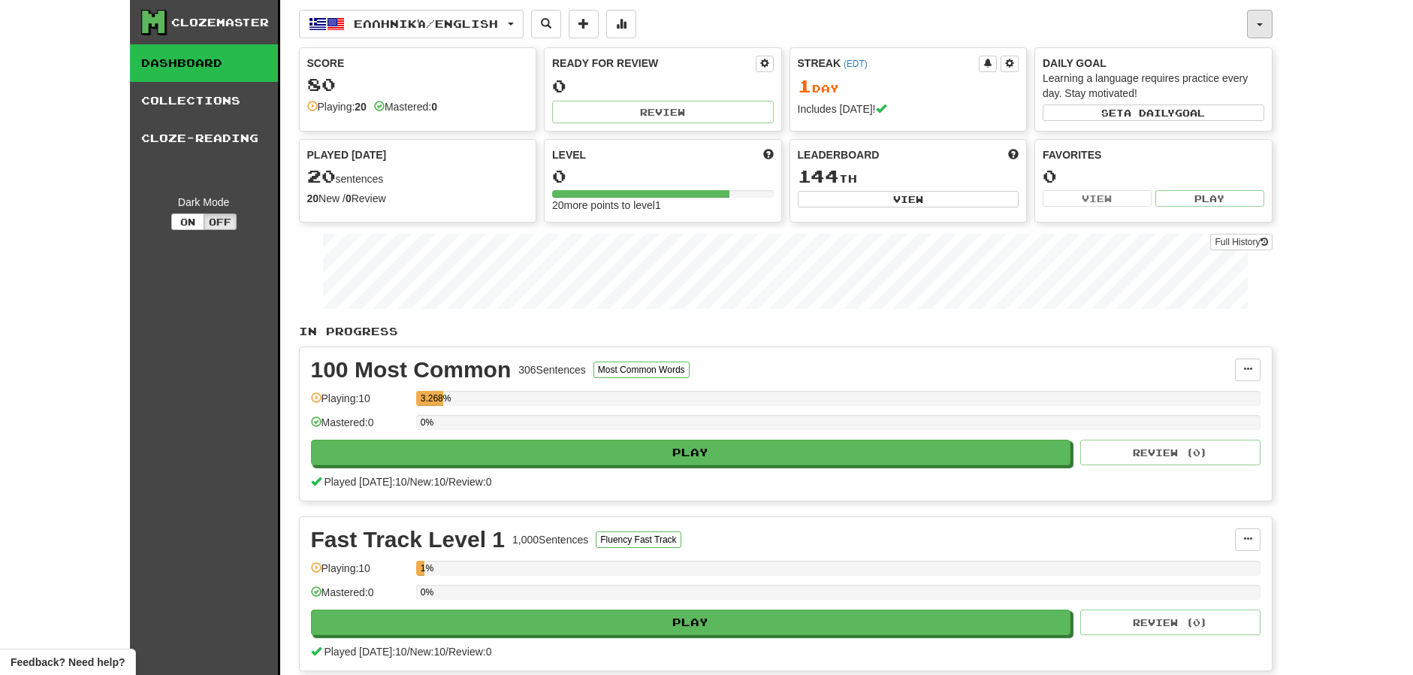
click at [1262, 24] on span "button" at bounding box center [1260, 24] width 6 height 3
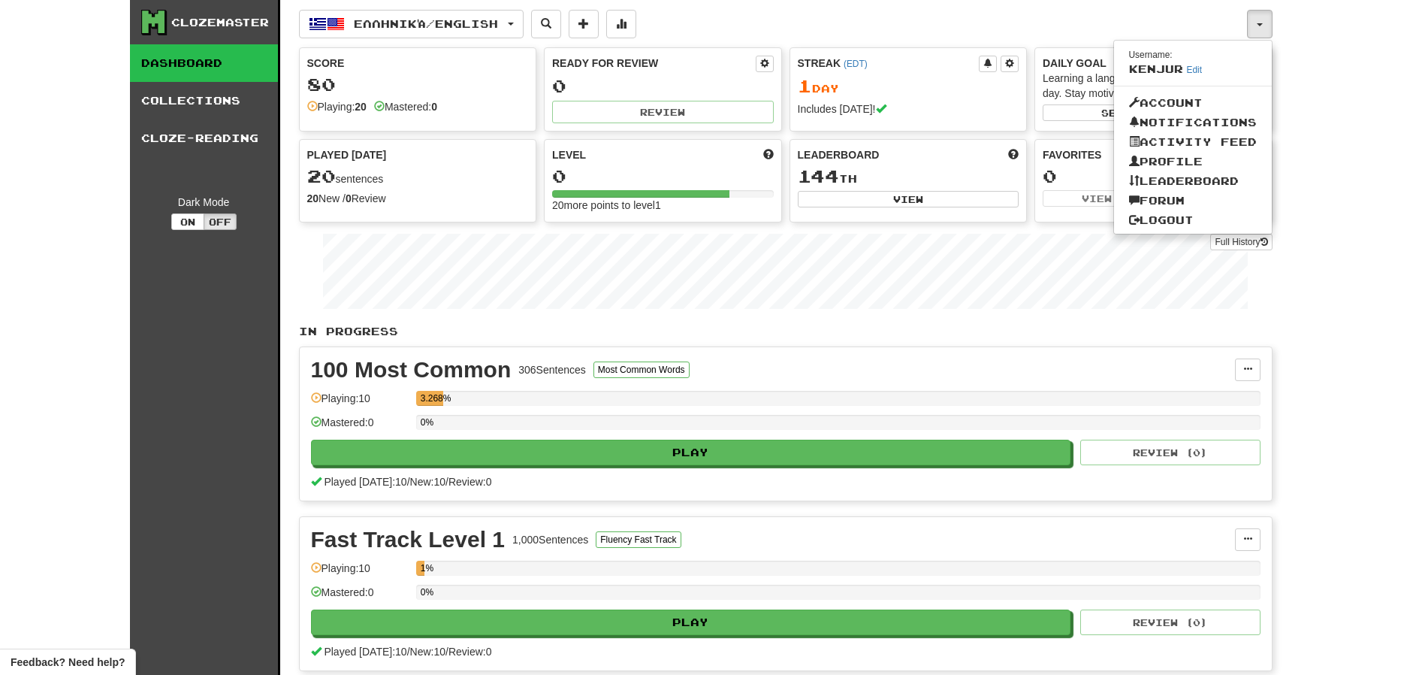
click at [1350, 44] on div "Clozemaster Dashboard Collections Cloze-Reading Dark Mode On Off Dashboard Coll…" at bounding box center [706, 360] width 1413 height 721
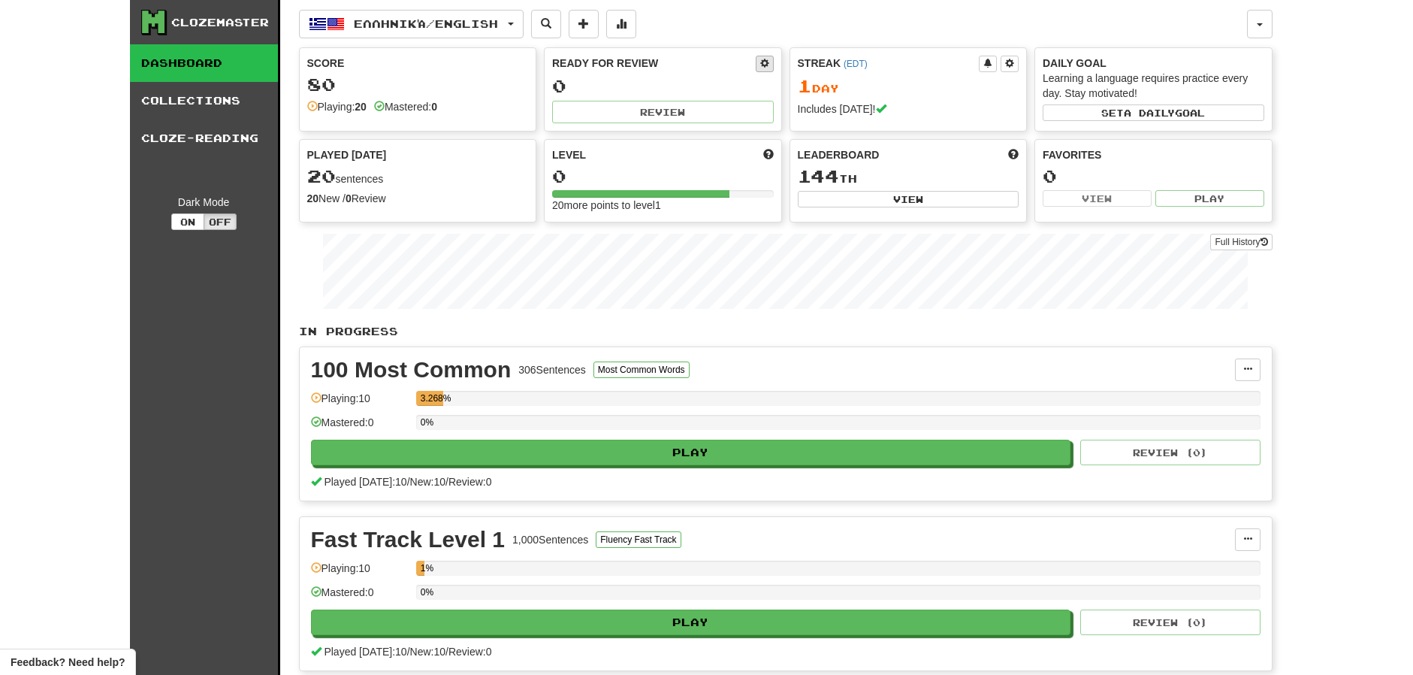
click at [765, 63] on span at bounding box center [764, 63] width 9 height 9
select select "*"
select select "**"
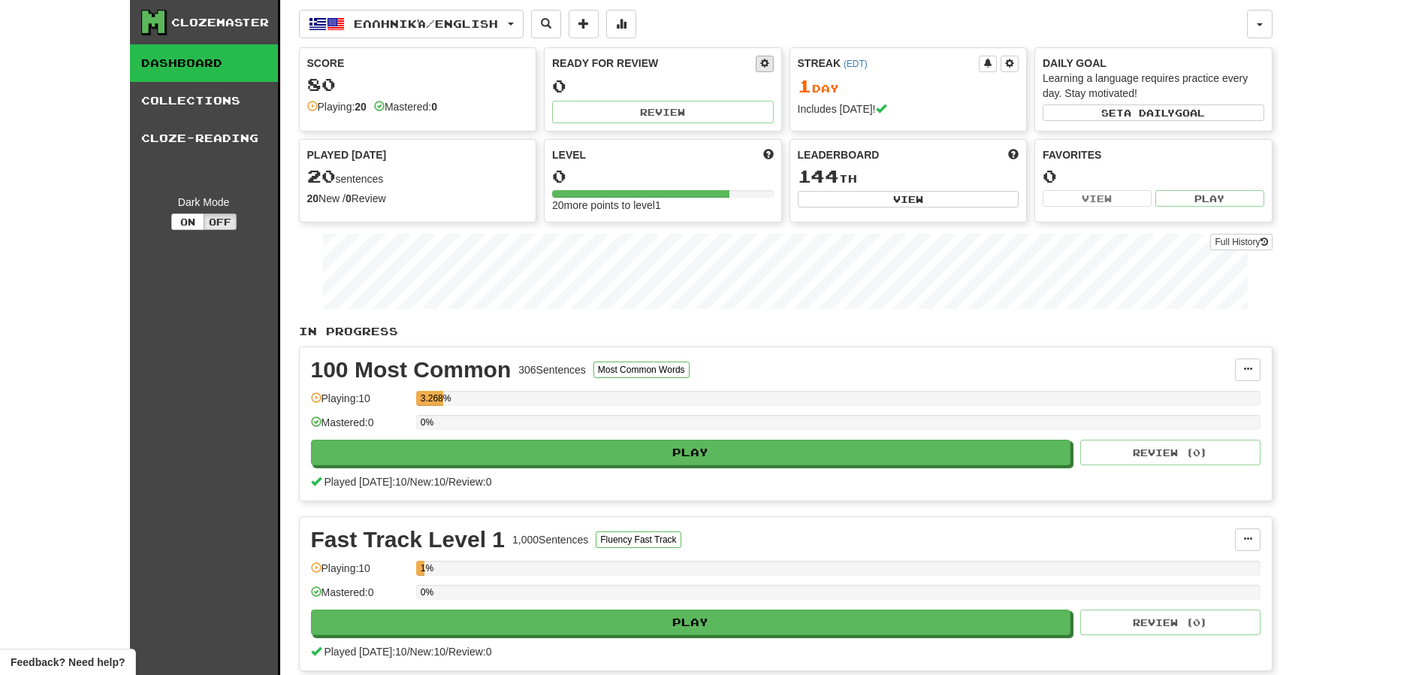
select select "***"
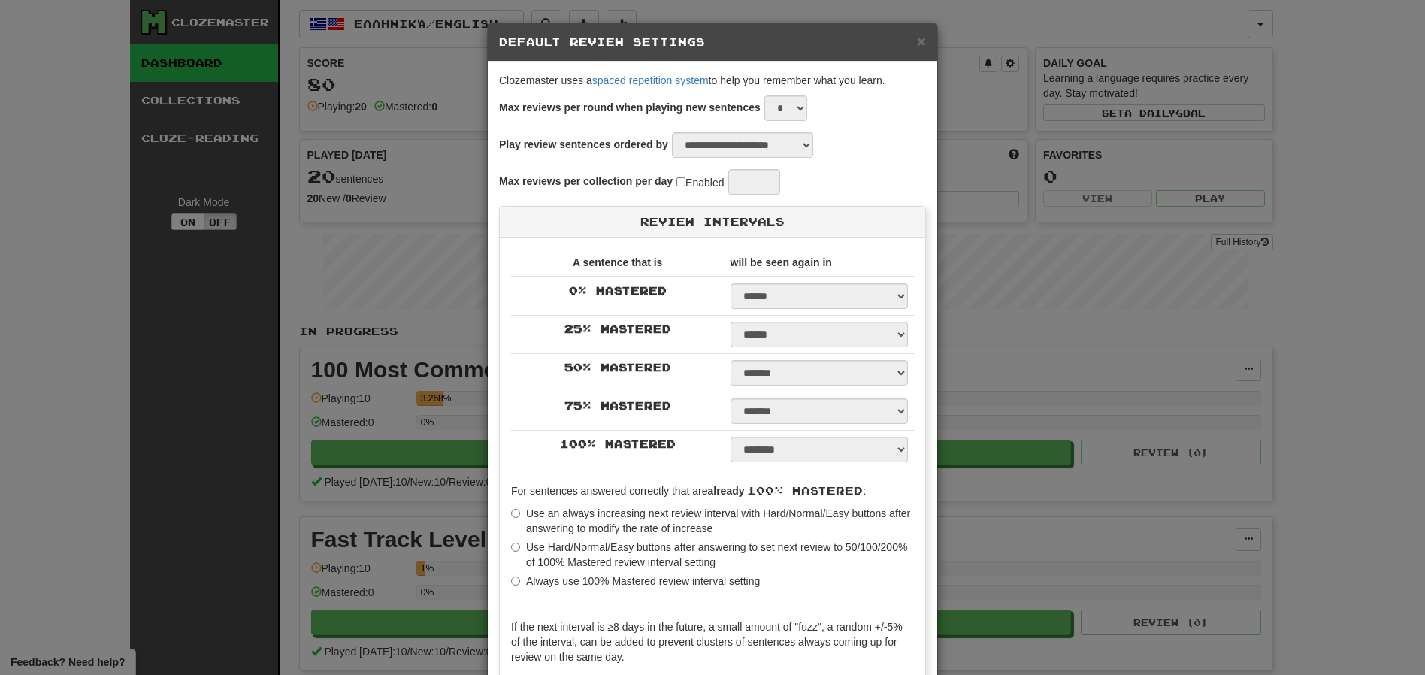
type input "**"
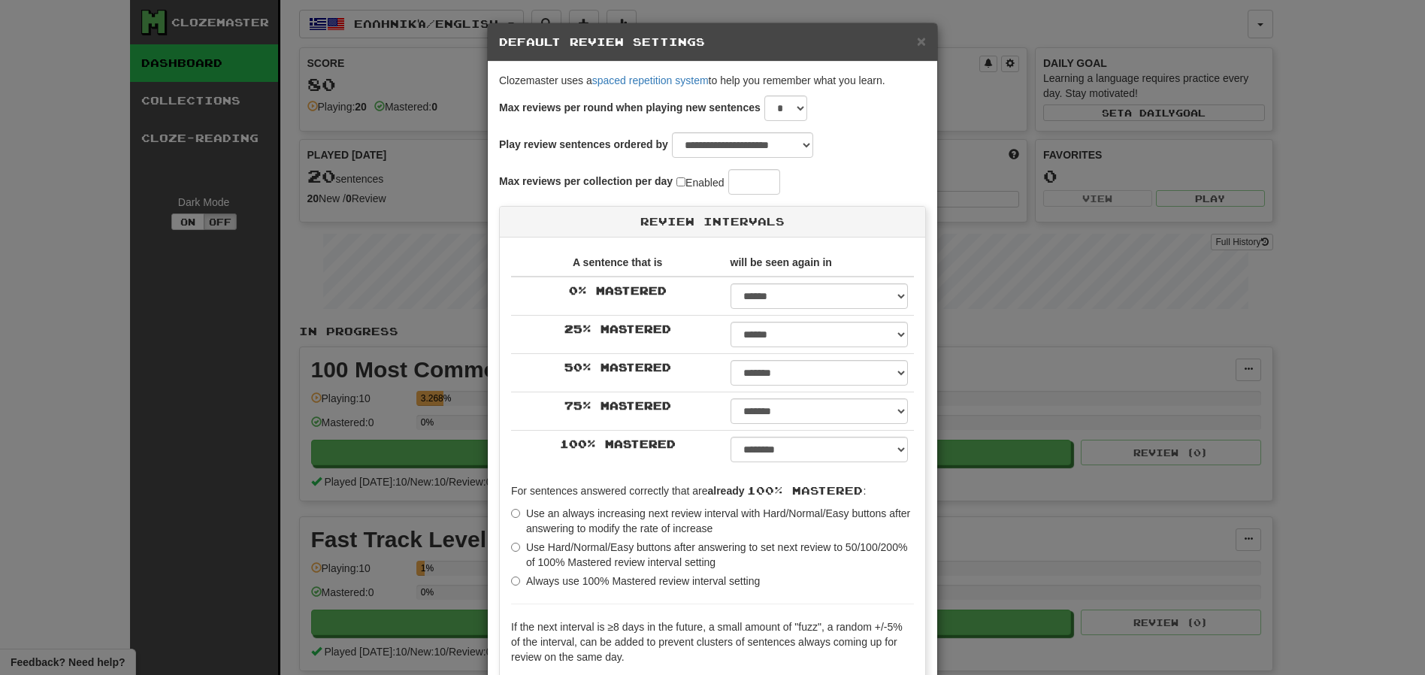
click at [1305, 385] on div "**********" at bounding box center [712, 337] width 1425 height 675
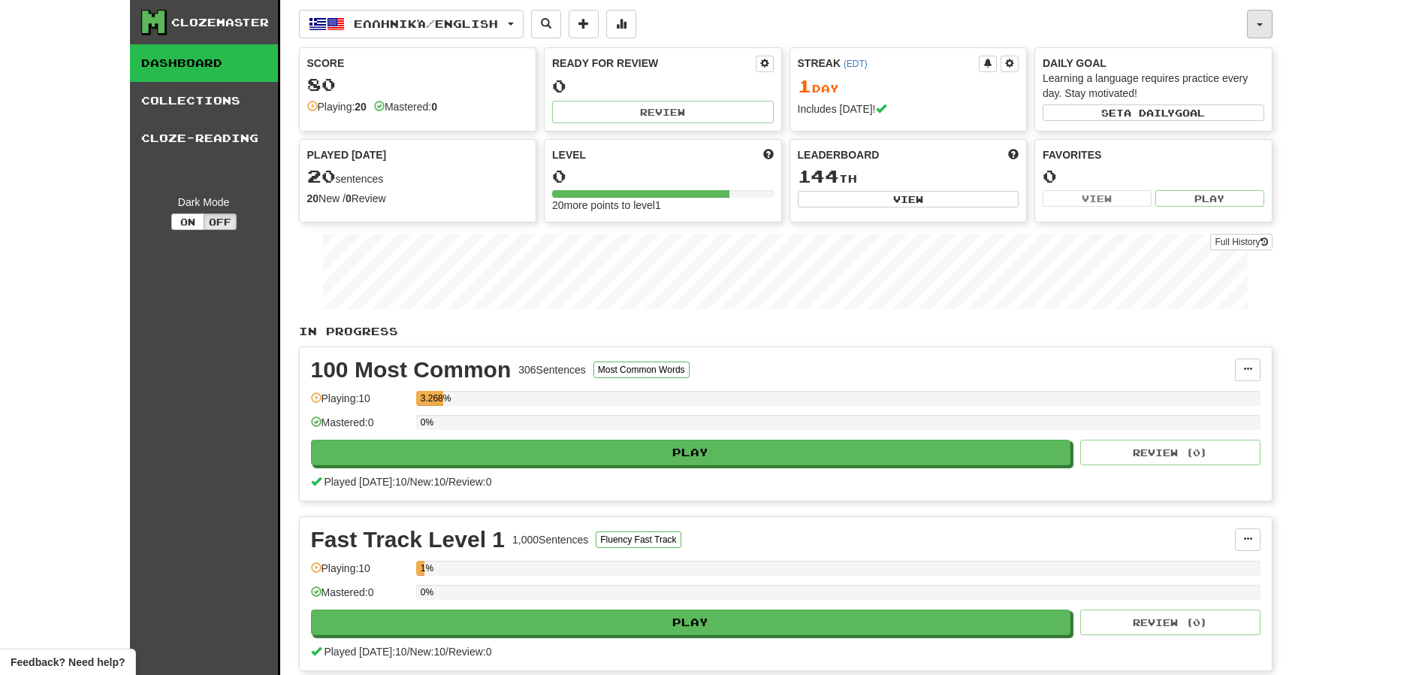
click at [1263, 25] on button "button" at bounding box center [1260, 24] width 26 height 29
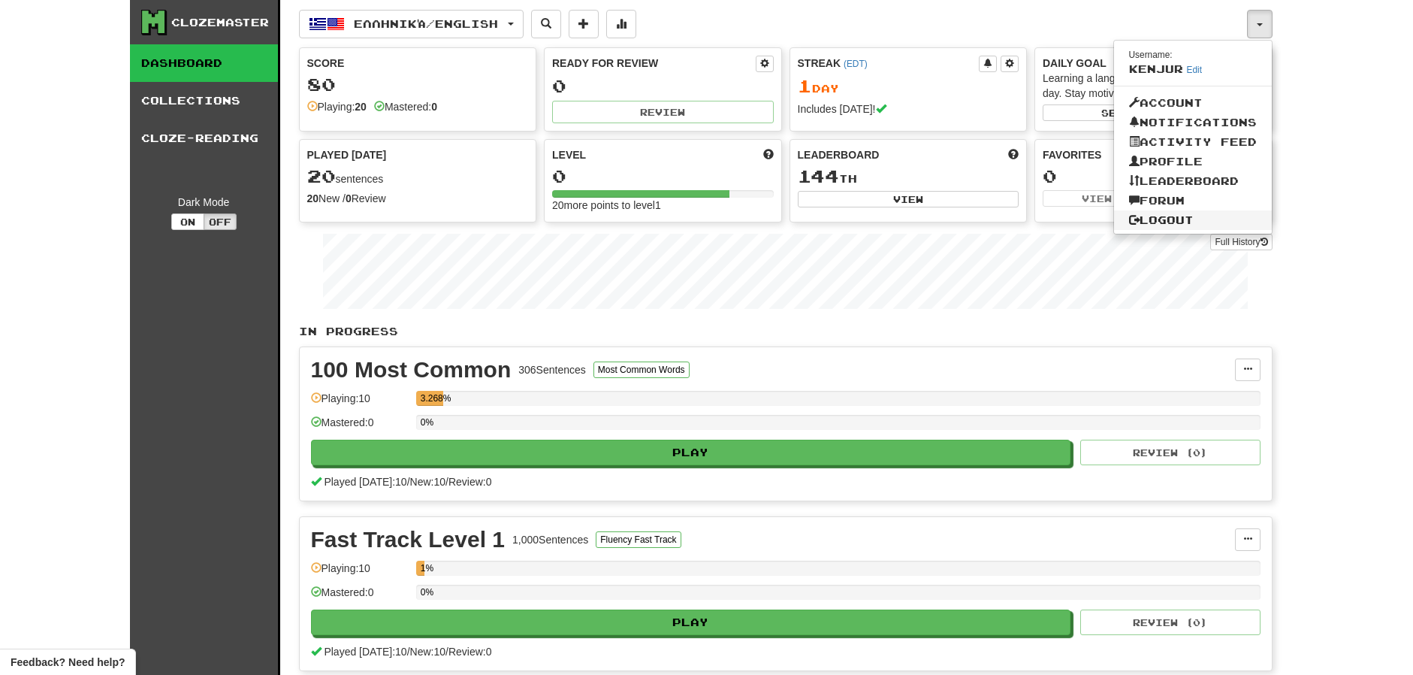
click at [1173, 215] on link "Logout" at bounding box center [1193, 220] width 158 height 20
